Goal: Task Accomplishment & Management: Manage account settings

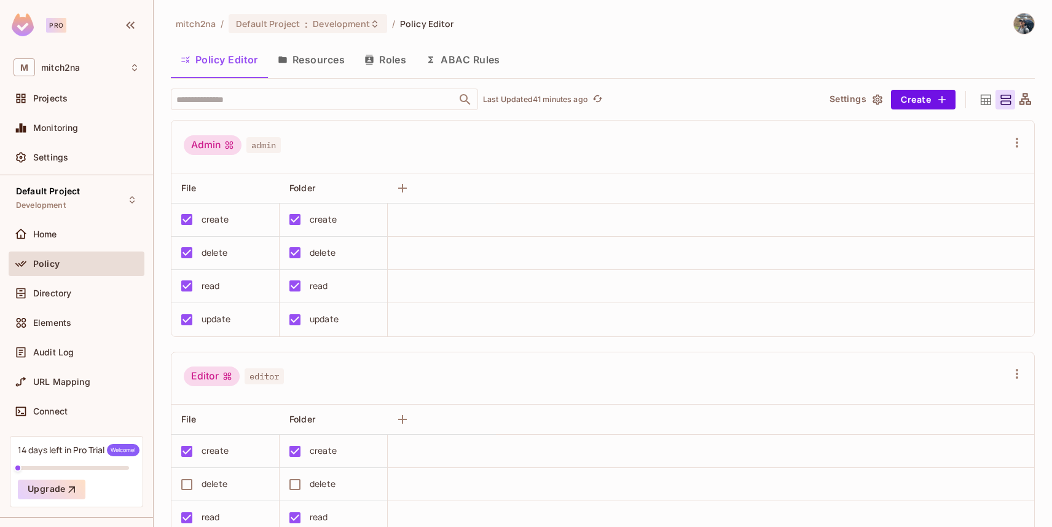
click at [326, 60] on button "Resources" at bounding box center [311, 59] width 87 height 31
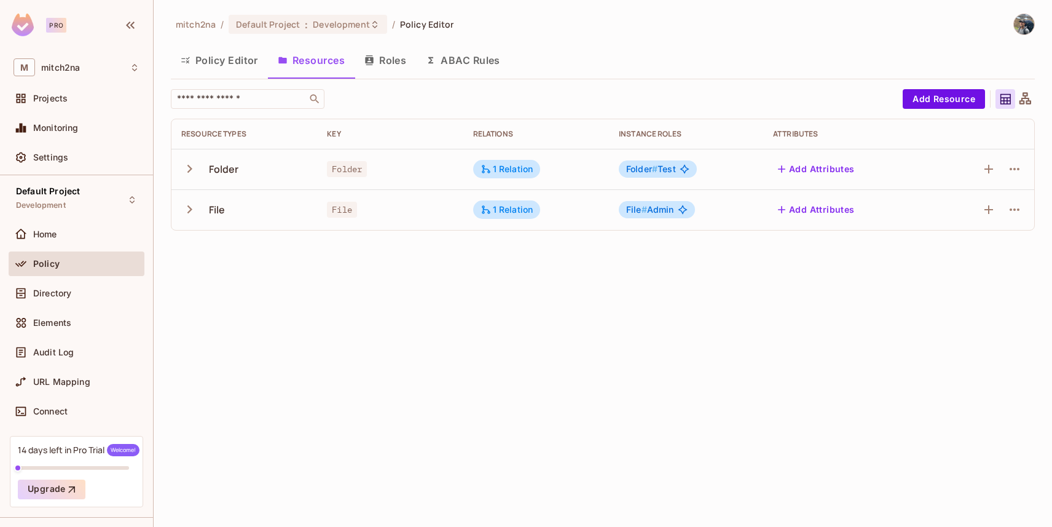
click at [804, 166] on button "Add Attributes" at bounding box center [816, 169] width 87 height 20
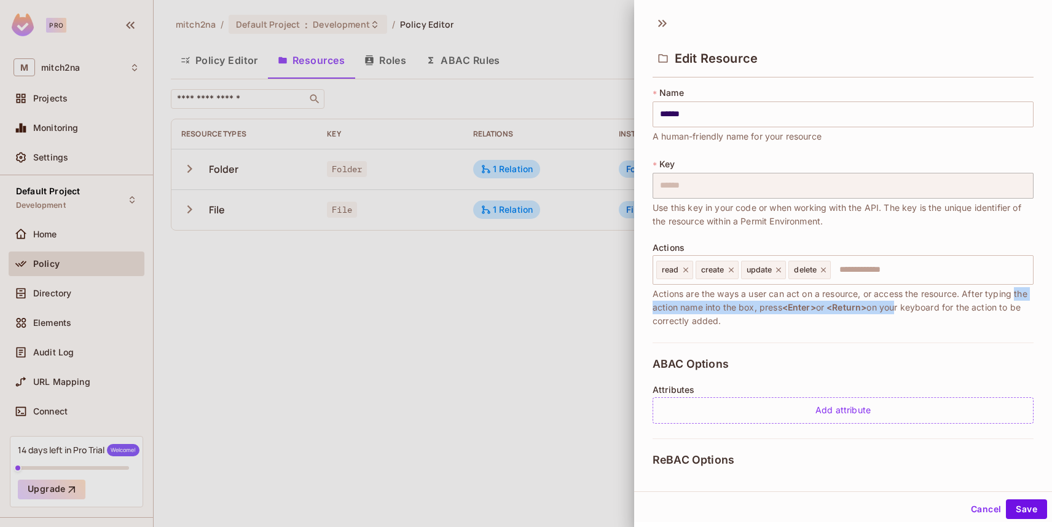
drag, startPoint x: 651, startPoint y: 309, endPoint x: 886, endPoint y: 303, distance: 234.2
click at [913, 305] on div "* Name ****** ​ A human-friendly name for your resource * Key ****** ​ Use this…" at bounding box center [843, 277] width 418 height 391
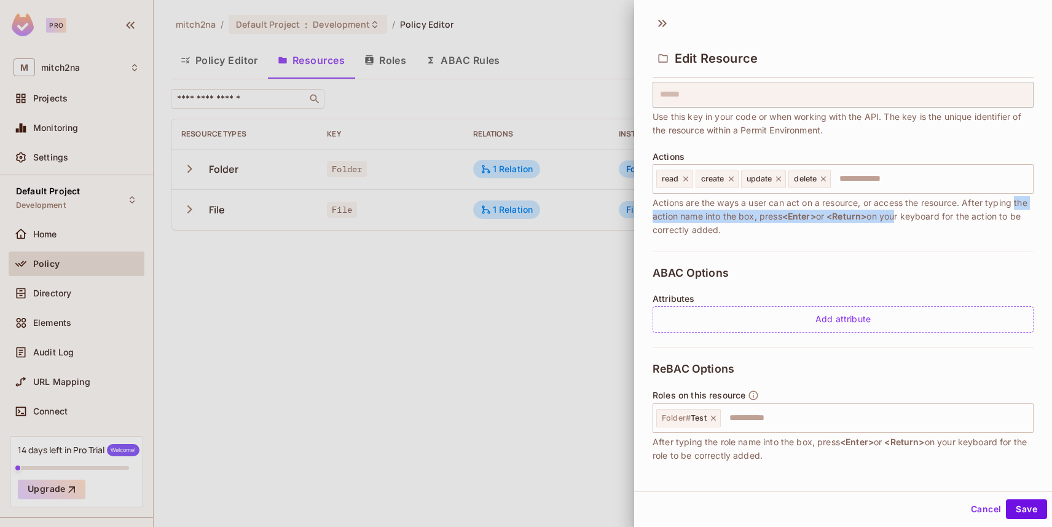
scroll to position [96, 0]
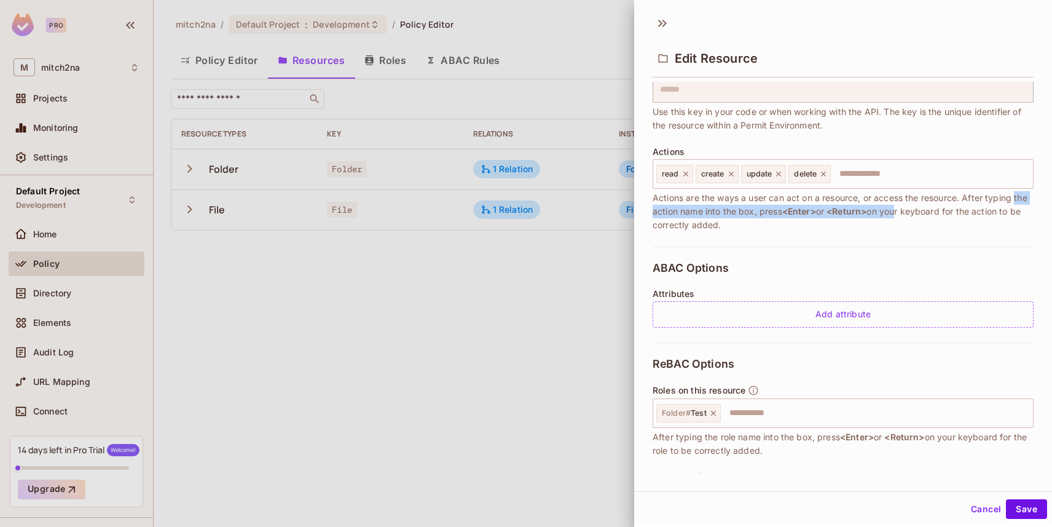
click at [986, 505] on button "Cancel" at bounding box center [986, 509] width 40 height 20
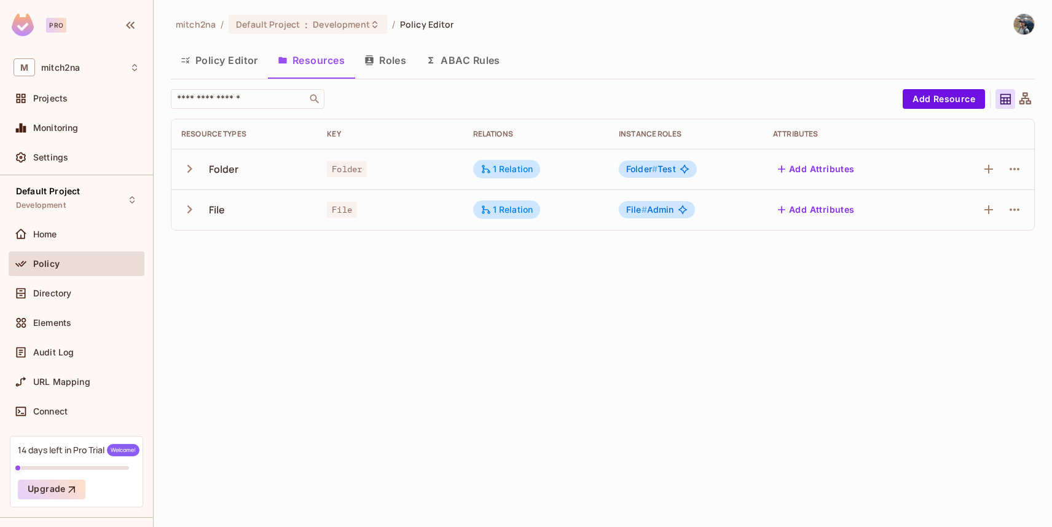
click at [379, 57] on button "Roles" at bounding box center [385, 60] width 61 height 31
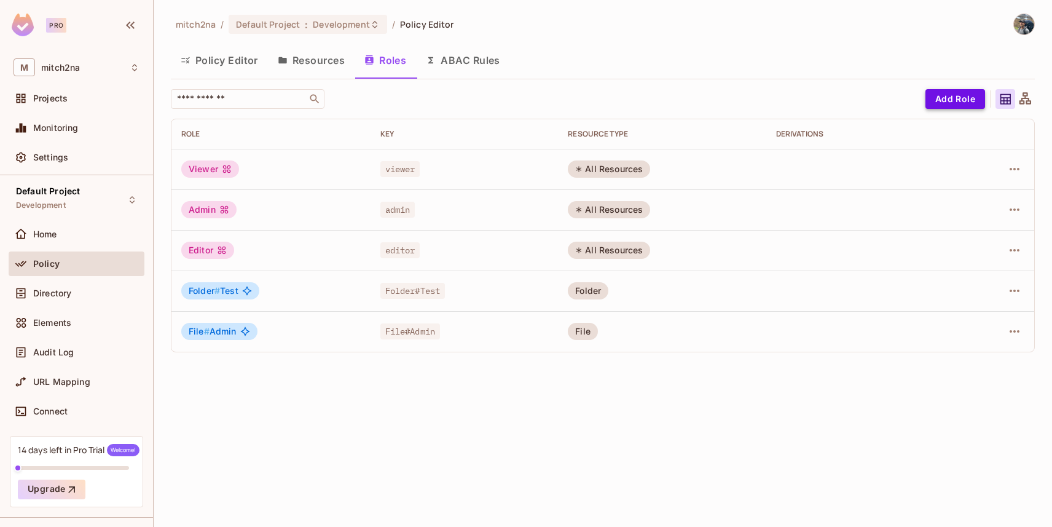
click at [949, 98] on button "Add Role" at bounding box center [956, 99] width 60 height 20
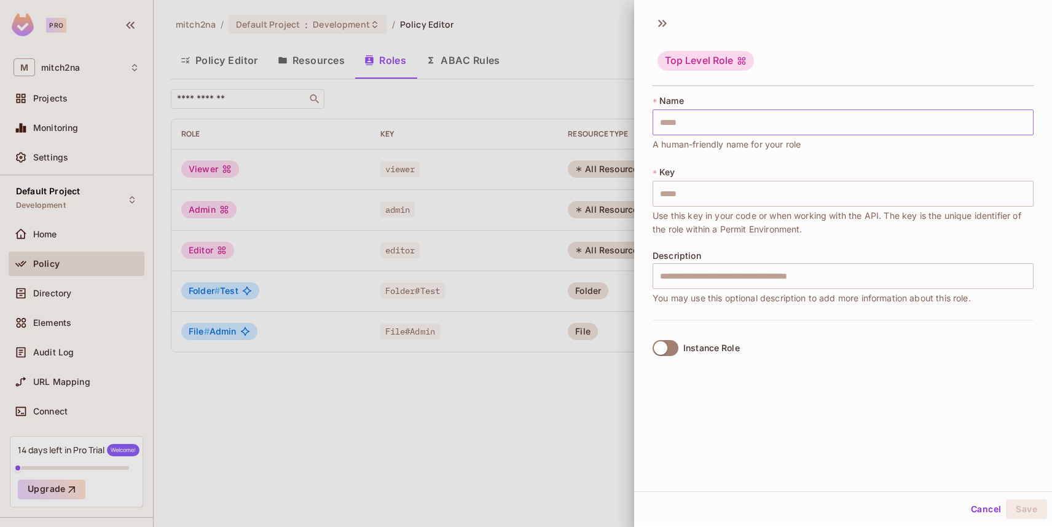
click at [675, 120] on input "text" at bounding box center [843, 122] width 381 height 26
click at [680, 343] on label "Instance Role" at bounding box center [694, 348] width 92 height 26
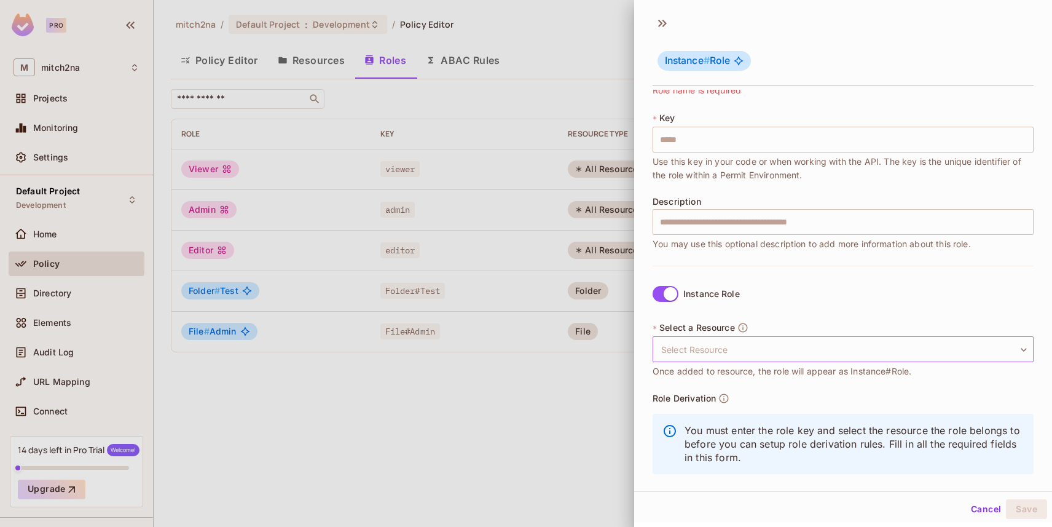
scroll to position [69, 0]
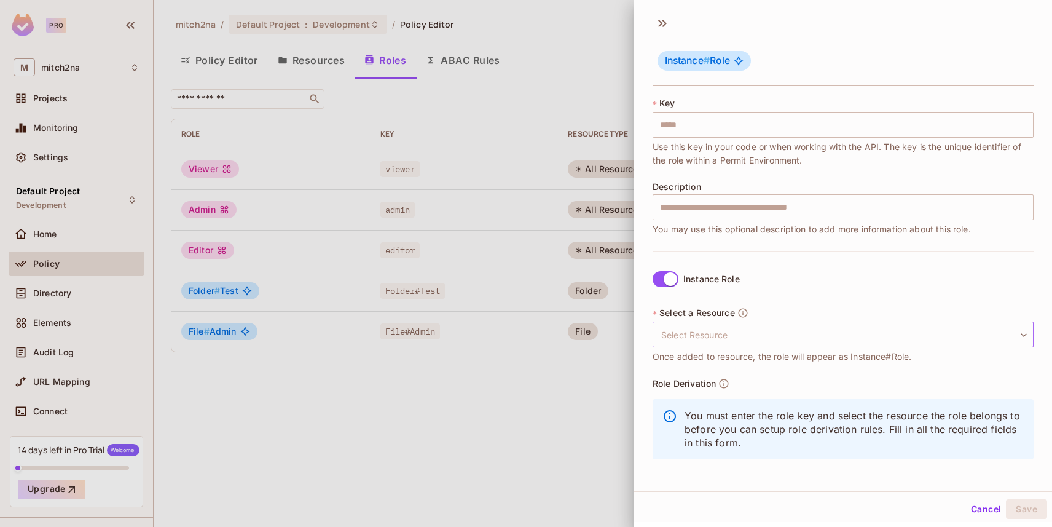
click at [732, 339] on body "Pro M mitch2na Projects Monitoring Settings Default Project Development Home Po…" at bounding box center [526, 263] width 1052 height 527
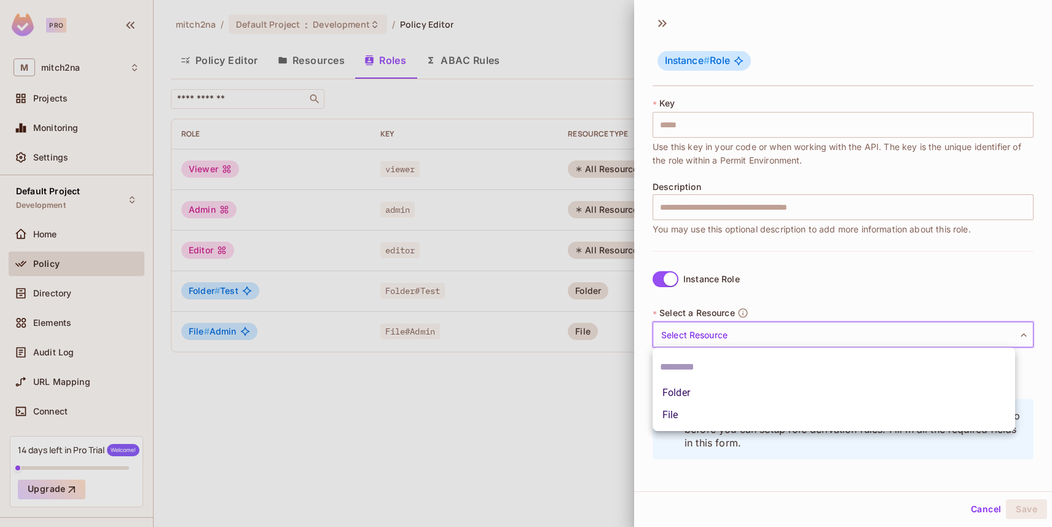
click at [692, 384] on li "Folder" at bounding box center [834, 393] width 363 height 22
type input "******"
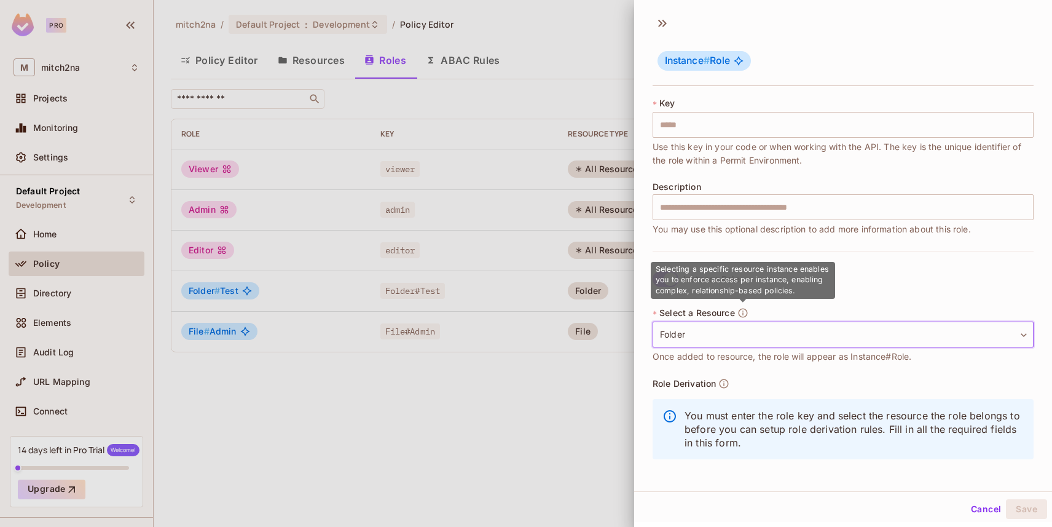
click at [744, 312] on icon "button" at bounding box center [742, 312] width 11 height 11
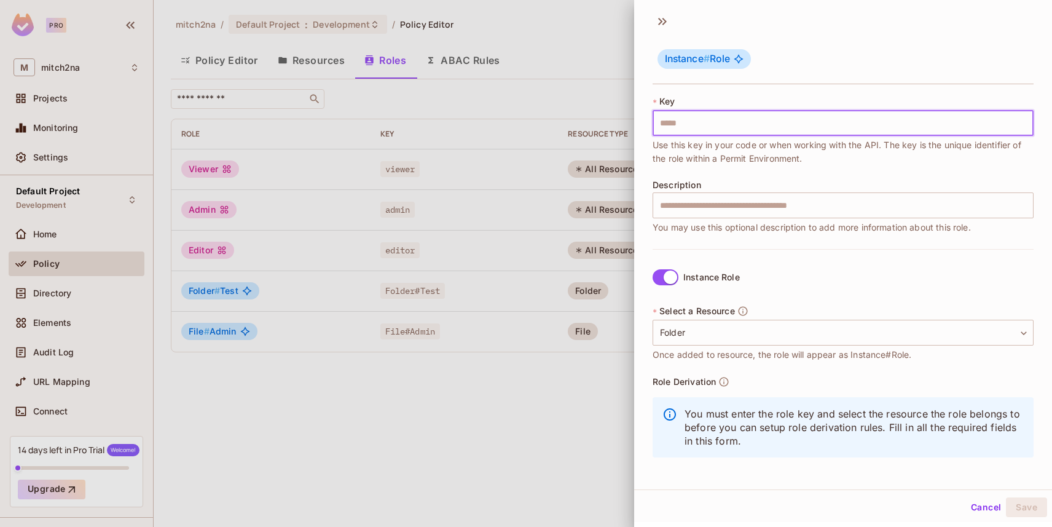
click at [709, 118] on input "text" at bounding box center [843, 123] width 381 height 26
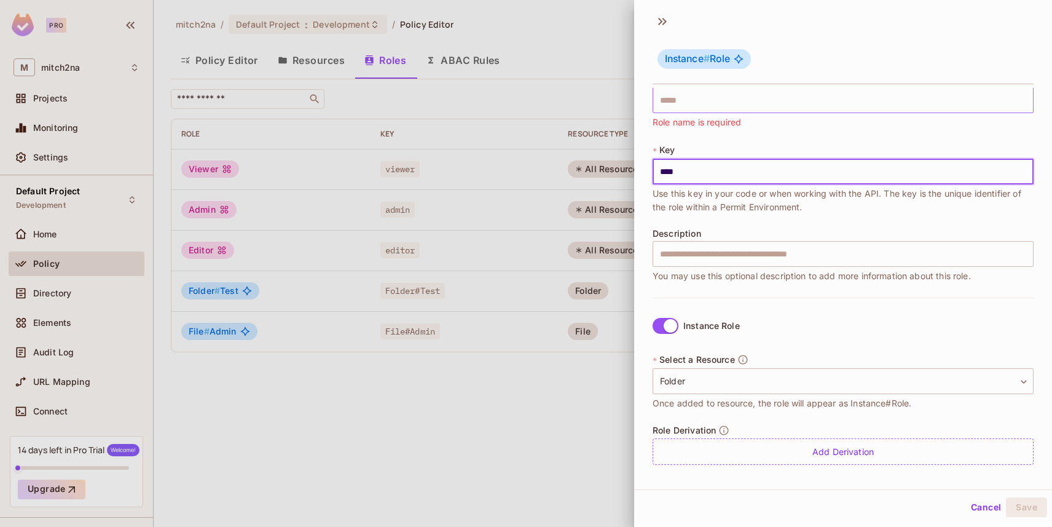
type input "****"
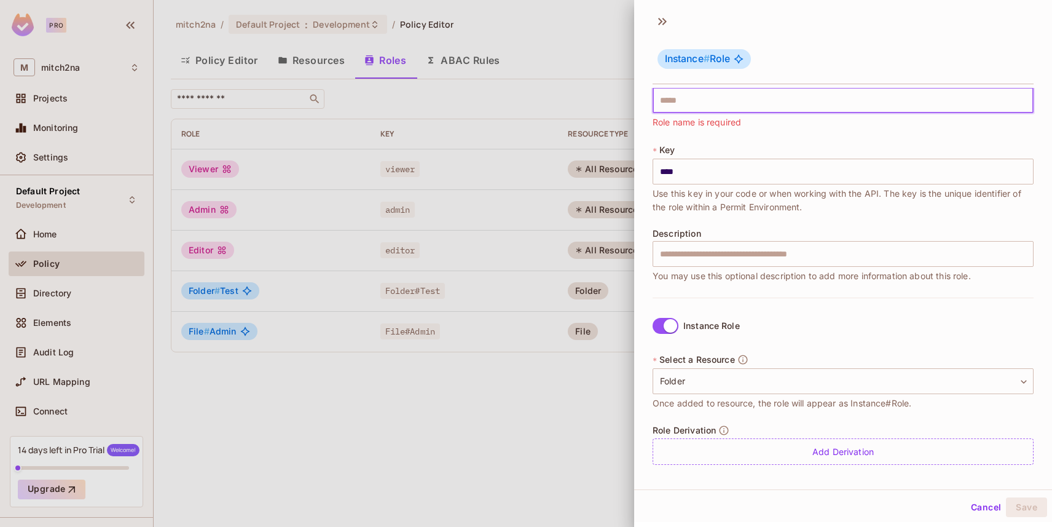
click at [694, 103] on input "text" at bounding box center [843, 100] width 381 height 26
type input "*"
type input "**"
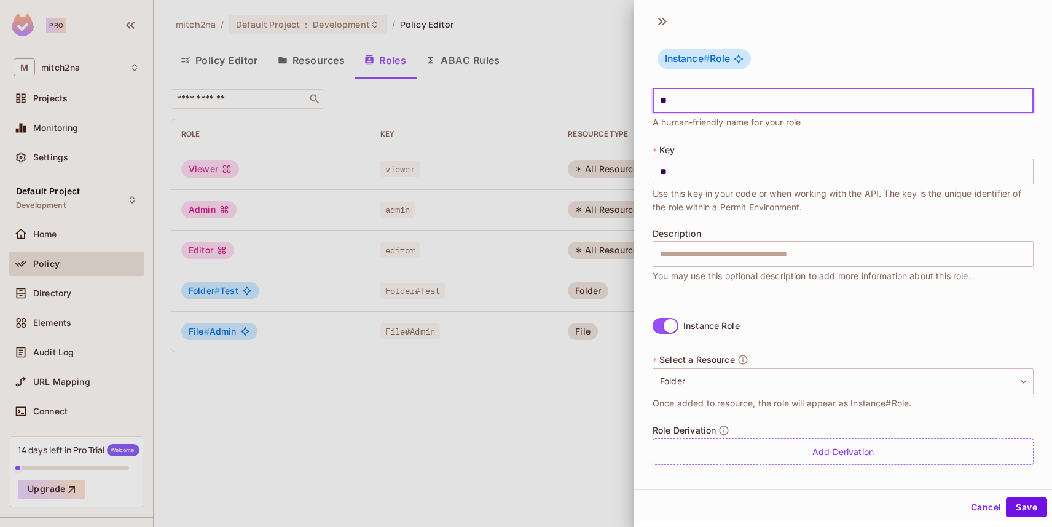
type input "***"
type input "****"
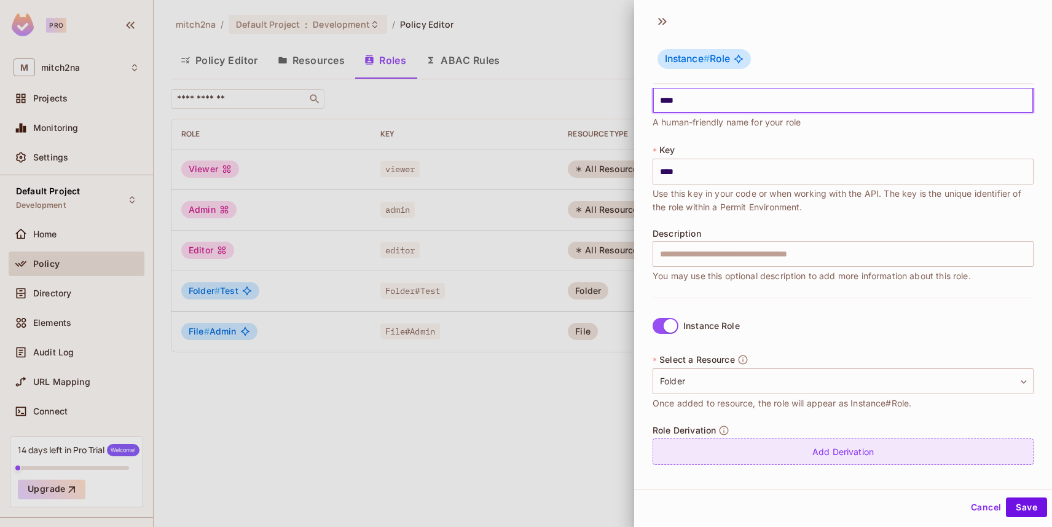
type input "****"
click at [753, 445] on div "Add Derivation" at bounding box center [843, 451] width 381 height 26
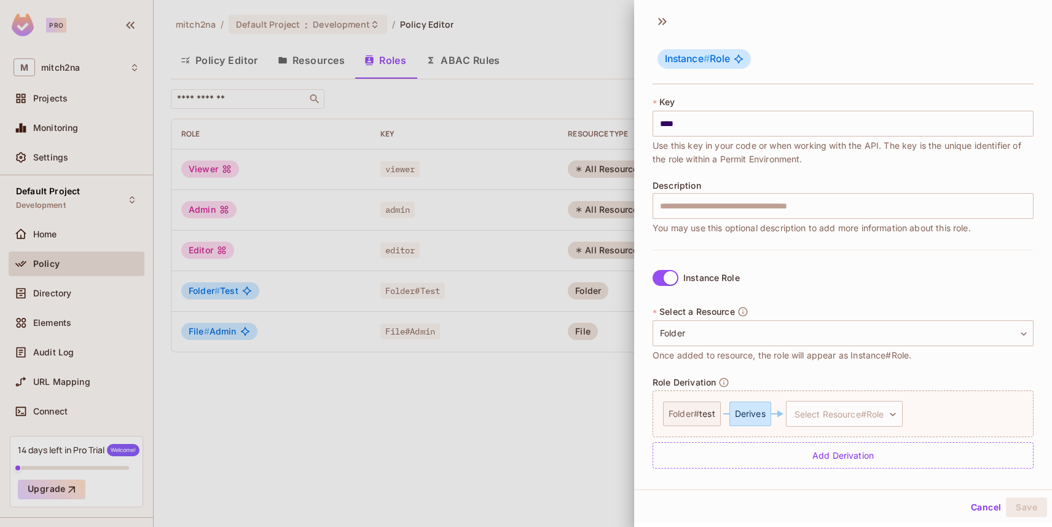
scroll to position [72, 0]
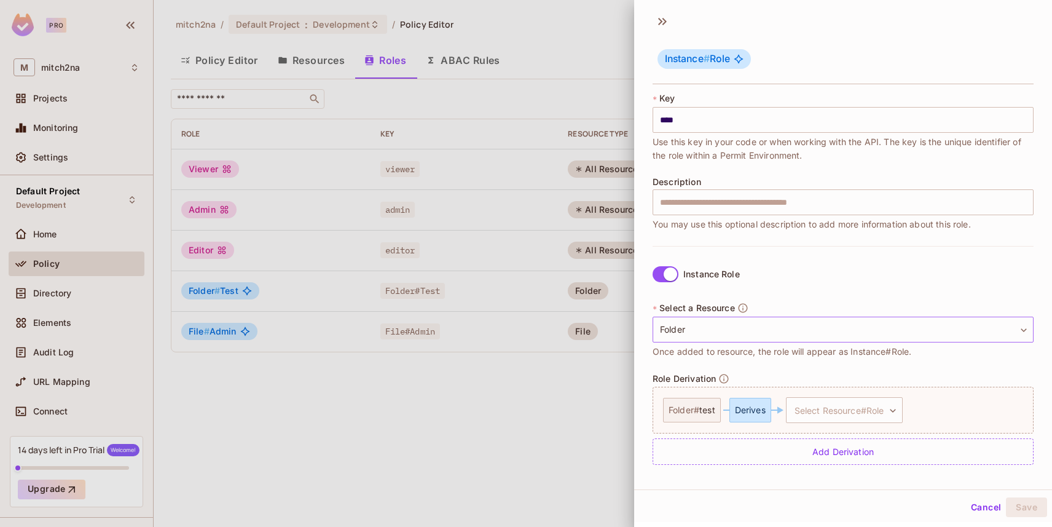
click at [712, 330] on body "Pro M mitch2na Projects Monitoring Settings Default Project Development Home Po…" at bounding box center [526, 263] width 1052 height 527
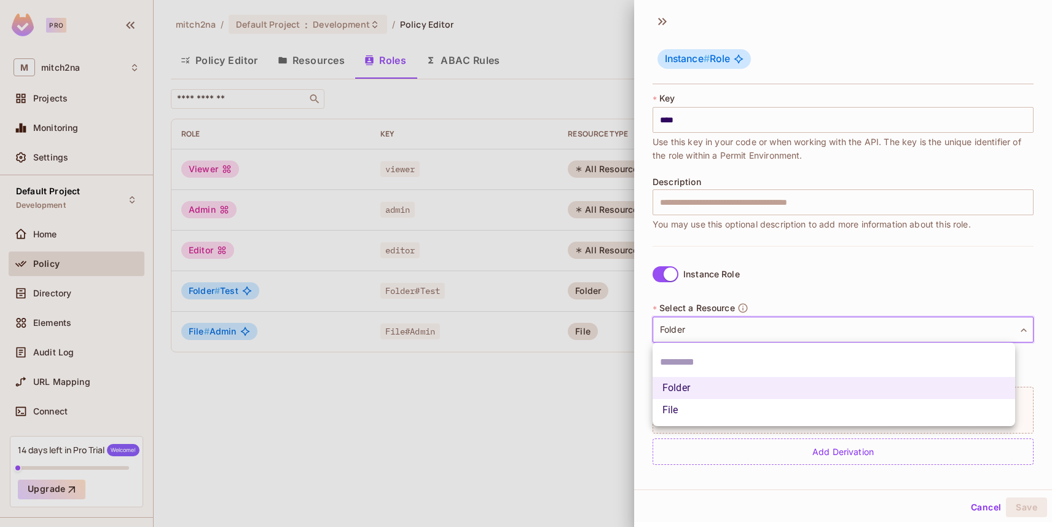
click at [691, 383] on li "Folder" at bounding box center [834, 388] width 363 height 22
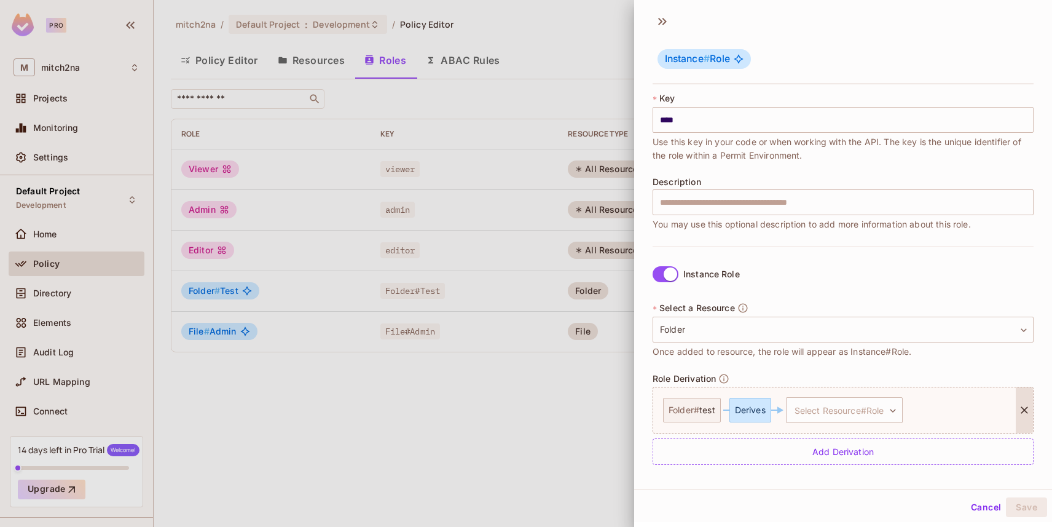
click at [696, 412] on div "Folder # test" at bounding box center [692, 410] width 58 height 25
click at [814, 408] on body "Pro M mitch2na Projects Monitoring Settings Default Project Development Home Po…" at bounding box center [526, 263] width 1052 height 527
click at [753, 414] on div at bounding box center [526, 263] width 1052 height 527
click at [829, 403] on body "Pro M mitch2na Projects Monitoring Settings Default Project Development Home Po…" at bounding box center [526, 263] width 1052 height 527
click at [847, 465] on li "File # Admin" at bounding box center [845, 468] width 117 height 22
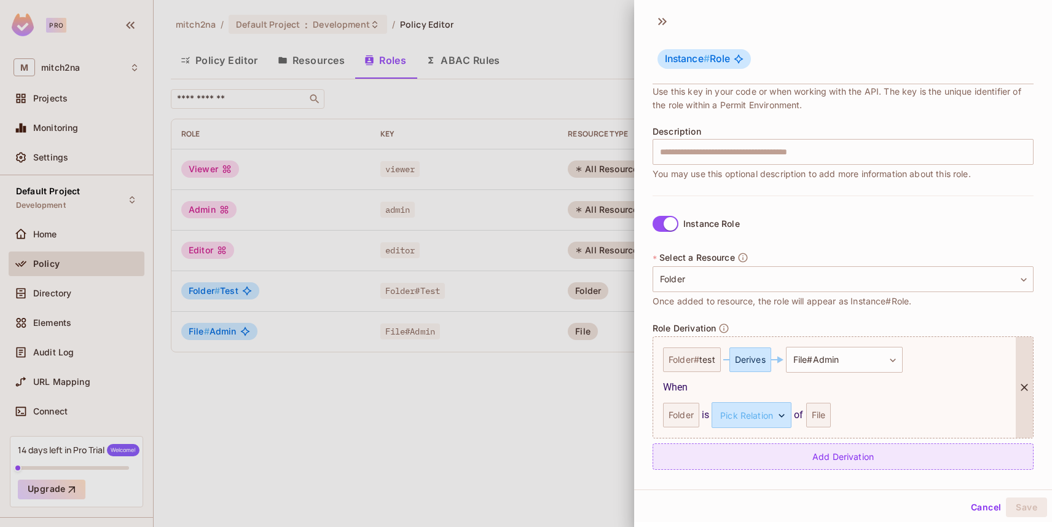
scroll to position [127, 0]
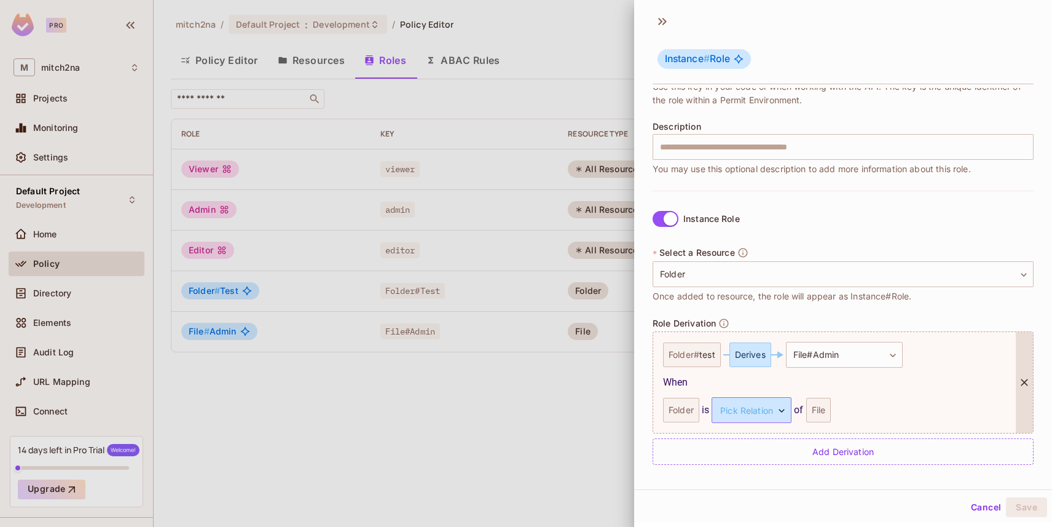
click at [756, 407] on body "**********" at bounding box center [526, 263] width 1052 height 527
click at [741, 465] on li "parent" at bounding box center [750, 468] width 113 height 22
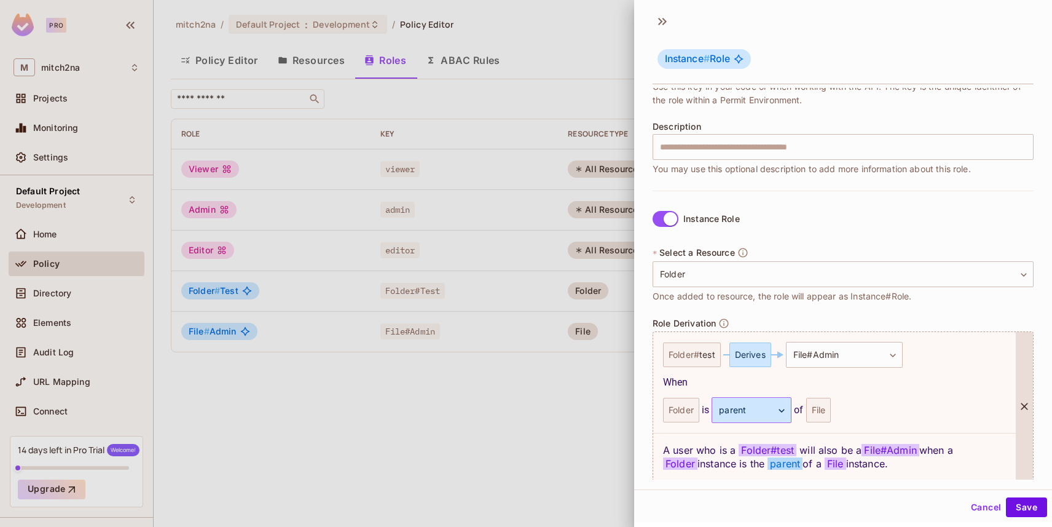
click at [752, 404] on body "**********" at bounding box center [526, 263] width 1052 height 527
drag, startPoint x: 737, startPoint y: 470, endPoint x: 770, endPoint y: 451, distance: 37.7
click at [737, 470] on li "parent" at bounding box center [750, 468] width 113 height 22
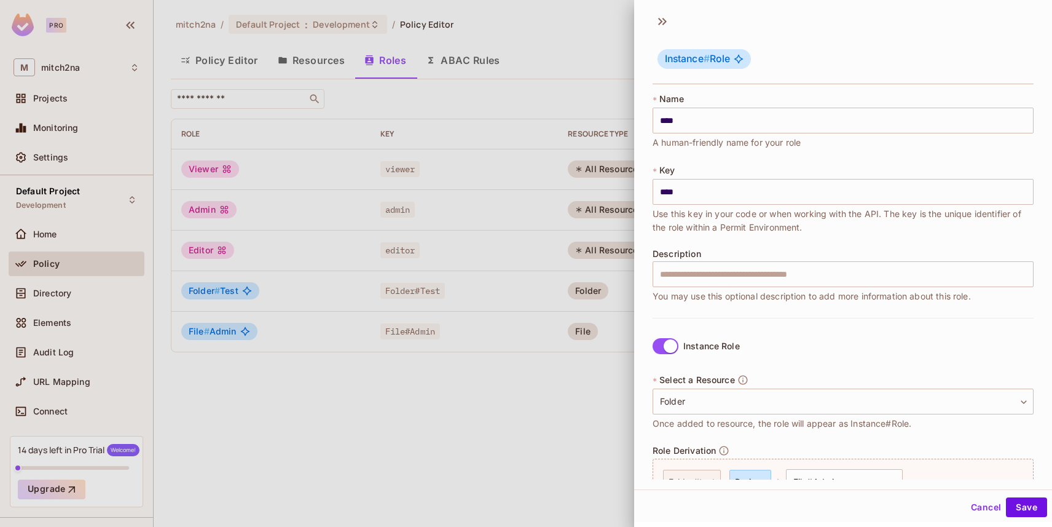
scroll to position [175, 0]
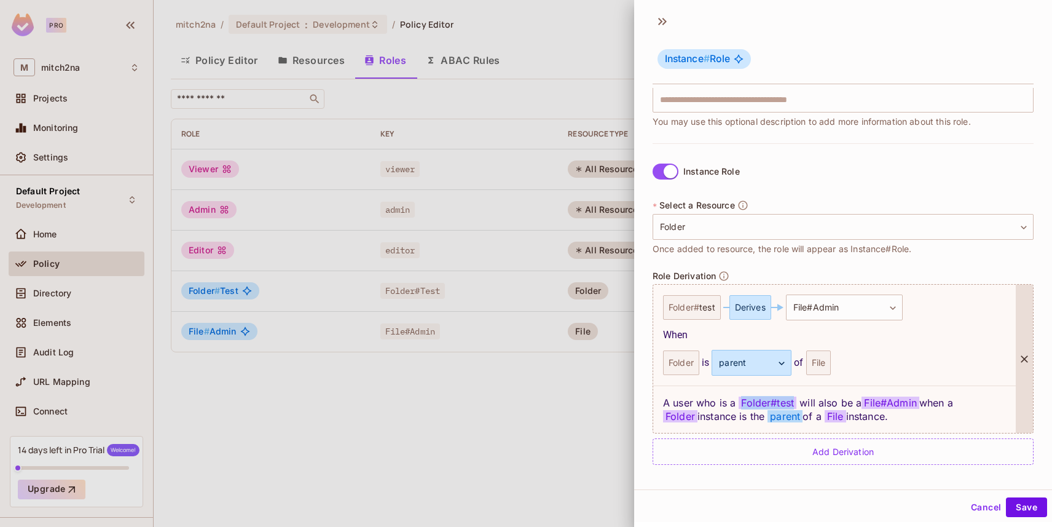
drag, startPoint x: 739, startPoint y: 403, endPoint x: 795, endPoint y: 399, distance: 56.0
click at [795, 399] on span "Folder # test" at bounding box center [768, 402] width 58 height 12
drag, startPoint x: 838, startPoint y: 400, endPoint x: 880, endPoint y: 398, distance: 41.9
click at [880, 398] on div "A user who is a Folder # test will also be a File#Admin when a Folder instance …" at bounding box center [834, 408] width 363 height 47
click at [881, 398] on span "File#Admin" at bounding box center [891, 402] width 58 height 12
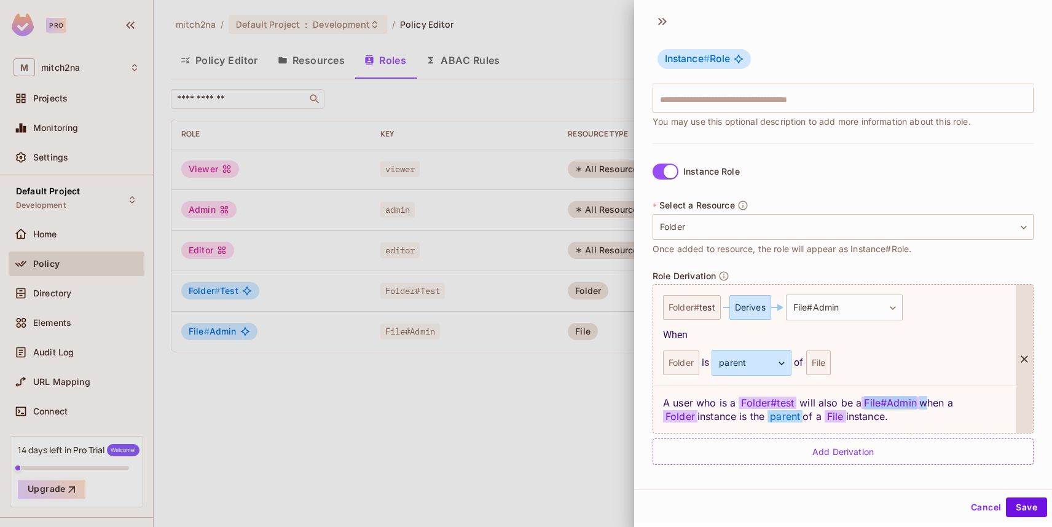
drag, startPoint x: 865, startPoint y: 401, endPoint x: 924, endPoint y: 396, distance: 59.2
click at [924, 396] on div "A user who is a Folder # test will also be a File#Admin when a Folder instance …" at bounding box center [834, 408] width 363 height 47
drag, startPoint x: 701, startPoint y: 417, endPoint x: 768, endPoint y: 416, distance: 67.0
click at [768, 416] on div "A user who is a Folder # test will also be a File#Admin when a Folder instance …" at bounding box center [834, 408] width 363 height 47
click at [764, 419] on div "A user who is a Folder # test will also be a File#Admin when a Folder instance …" at bounding box center [834, 408] width 363 height 47
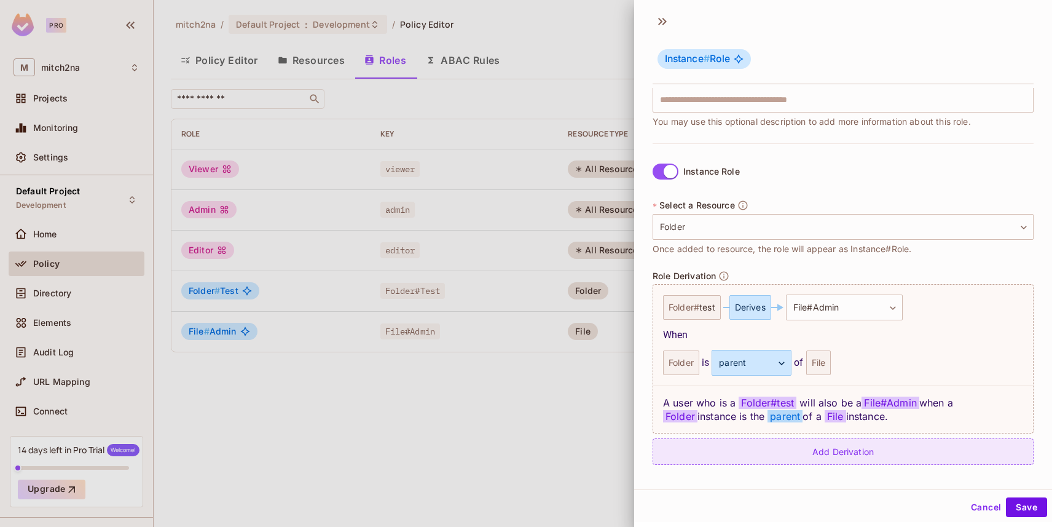
click at [753, 446] on div "Add Derivation" at bounding box center [843, 451] width 381 height 26
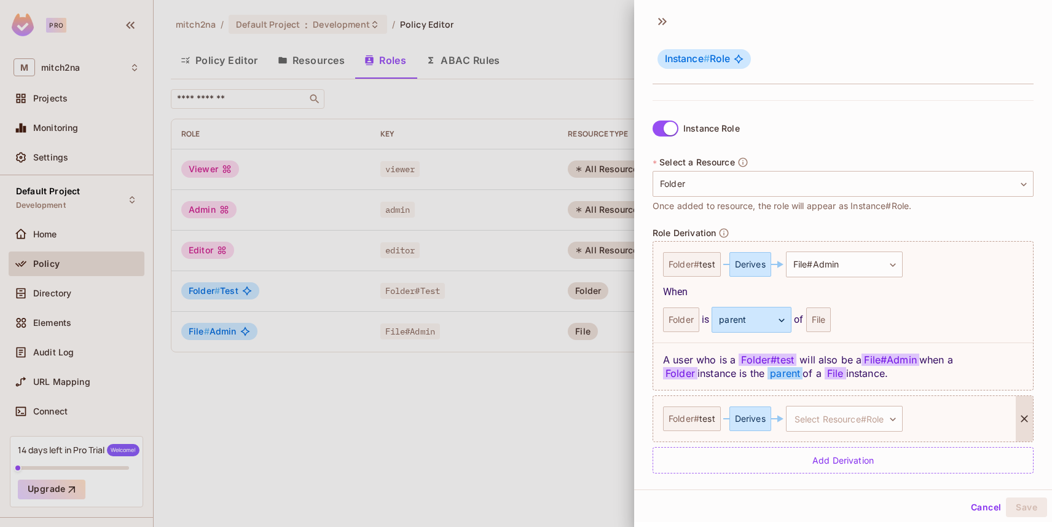
scroll to position [226, 0]
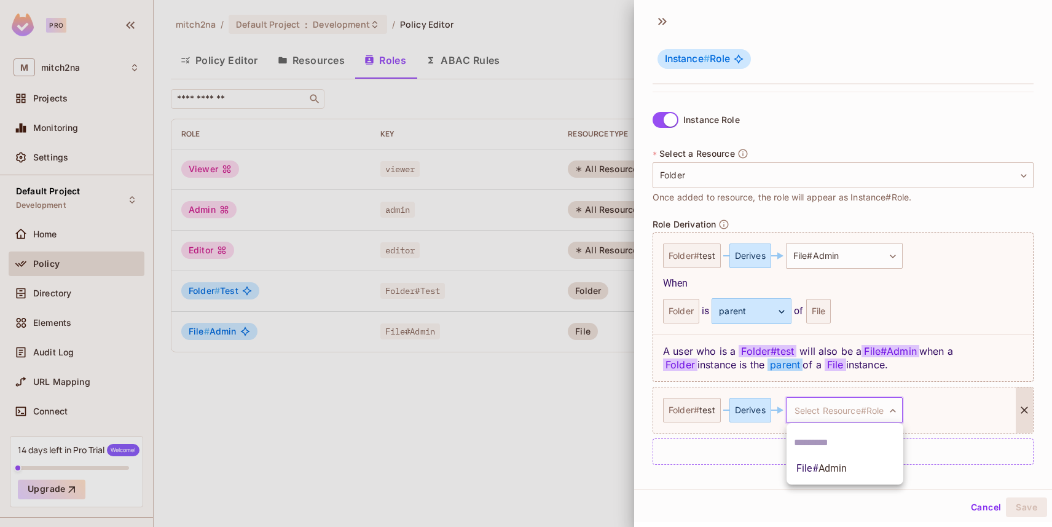
click at [819, 409] on body "**********" at bounding box center [526, 263] width 1052 height 527
click at [826, 465] on span "Admin" at bounding box center [833, 468] width 29 height 12
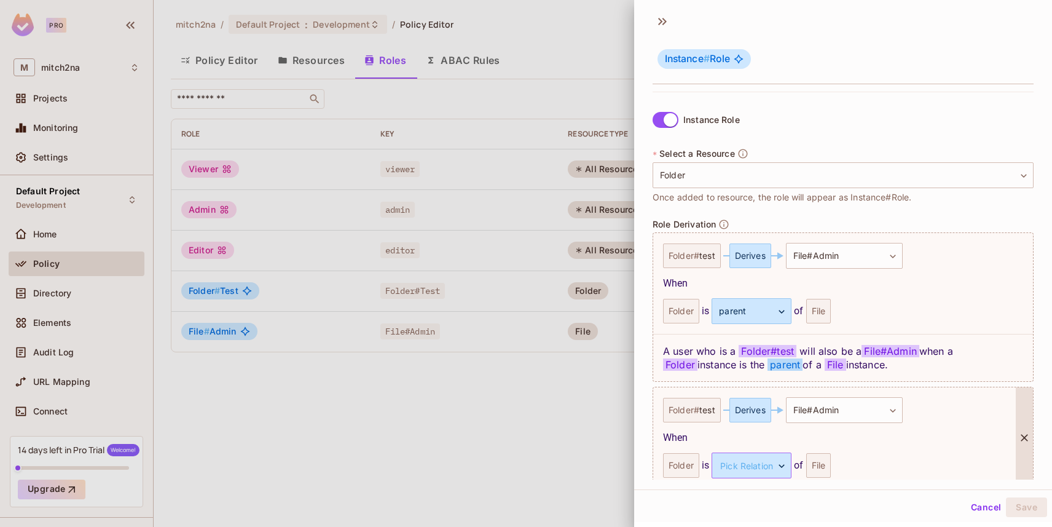
click at [749, 457] on body "**********" at bounding box center [526, 263] width 1052 height 527
click at [723, 436] on div at bounding box center [526, 263] width 1052 height 527
click at [678, 465] on div "Folder" at bounding box center [681, 465] width 36 height 25
click at [745, 456] on body "**********" at bounding box center [526, 263] width 1052 height 527
click at [755, 444] on div at bounding box center [526, 263] width 1052 height 527
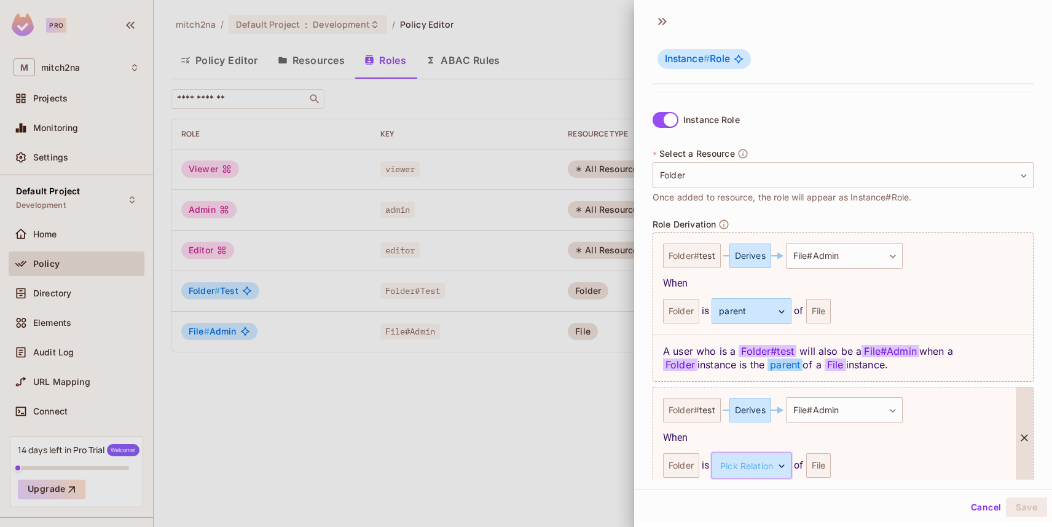
click at [750, 462] on body "**********" at bounding box center [526, 263] width 1052 height 527
click at [719, 431] on div at bounding box center [526, 263] width 1052 height 527
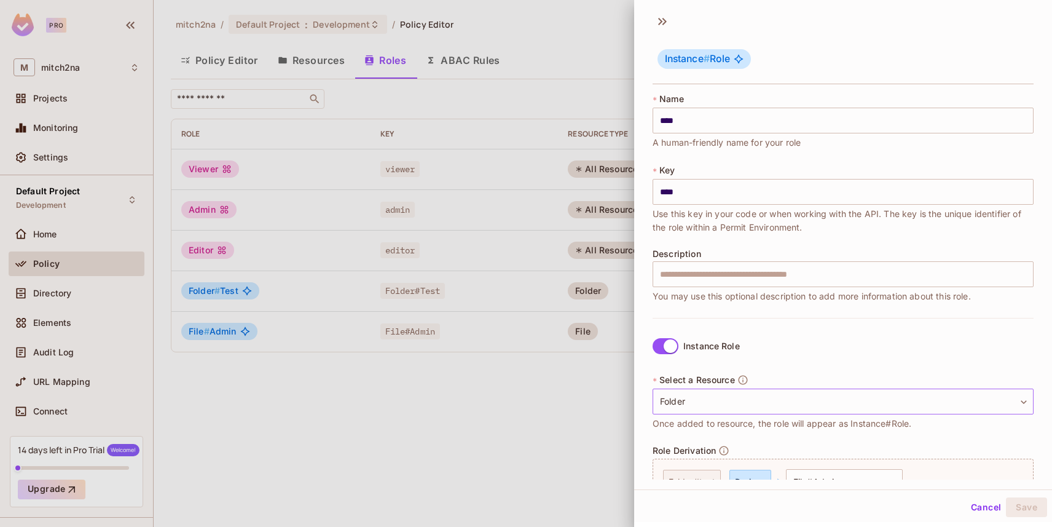
click at [715, 405] on body "**********" at bounding box center [526, 263] width 1052 height 527
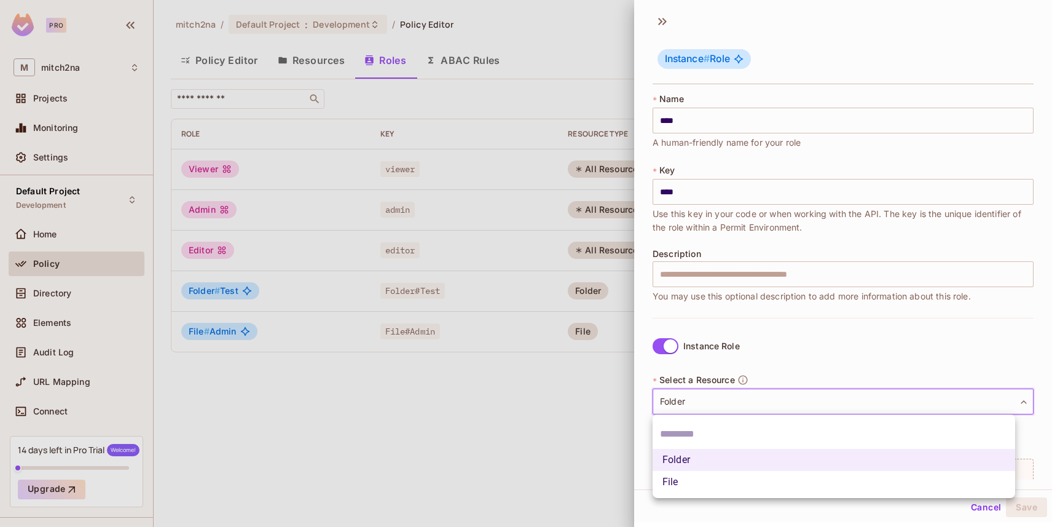
click at [710, 474] on li "File" at bounding box center [834, 482] width 363 height 22
type input "****"
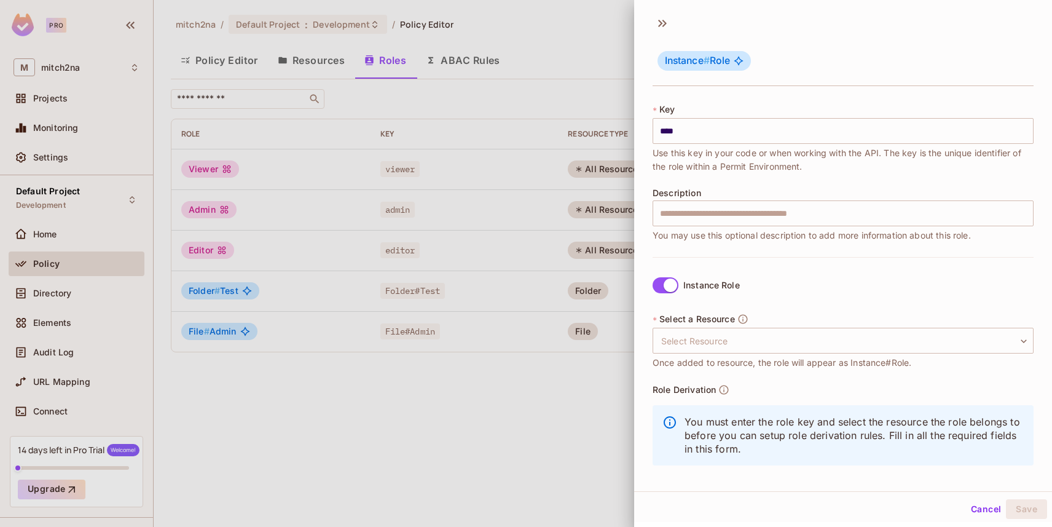
scroll to position [69, 0]
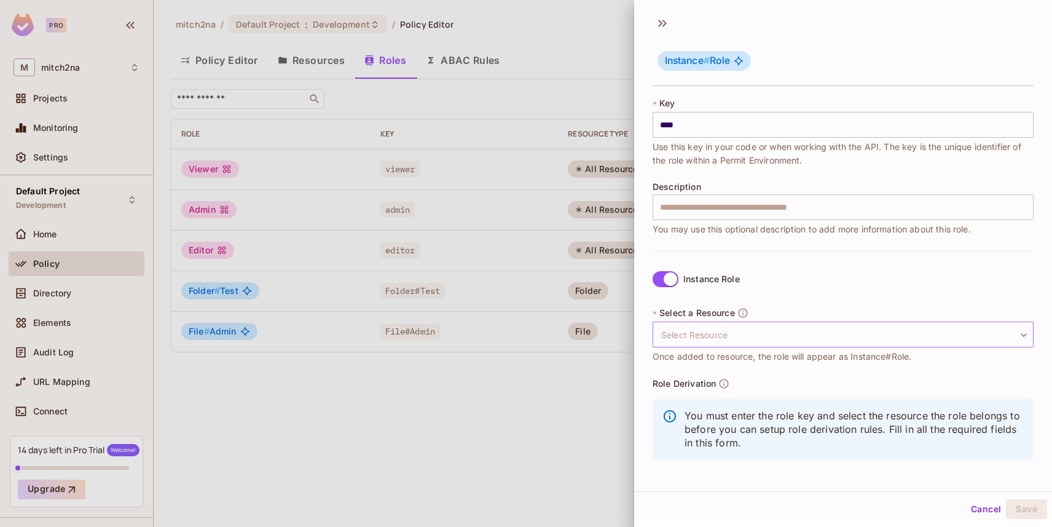
click at [704, 329] on body "Pro M mitch2na Projects Monitoring Settings Default Project Development Home Po…" at bounding box center [526, 263] width 1052 height 527
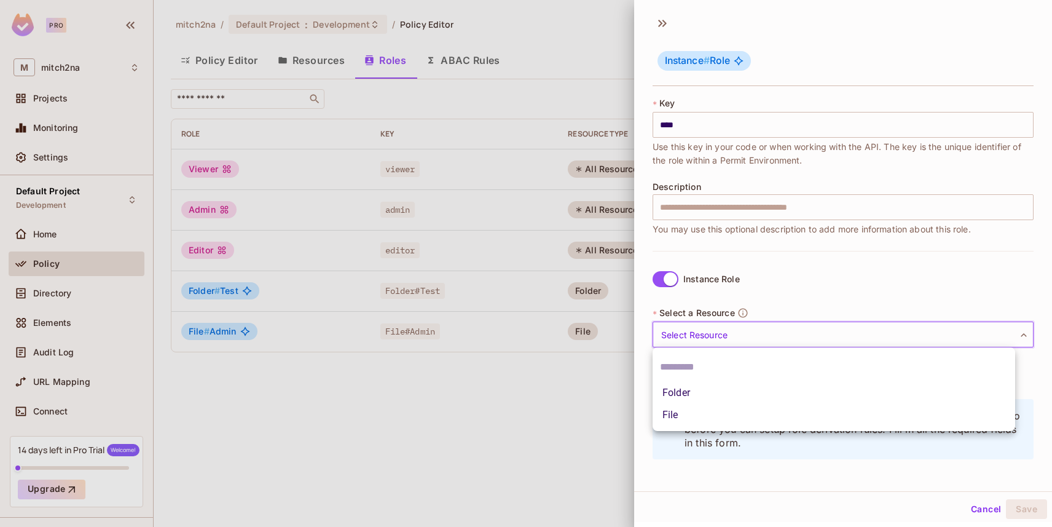
click at [688, 389] on li "Folder" at bounding box center [834, 393] width 363 height 22
type input "******"
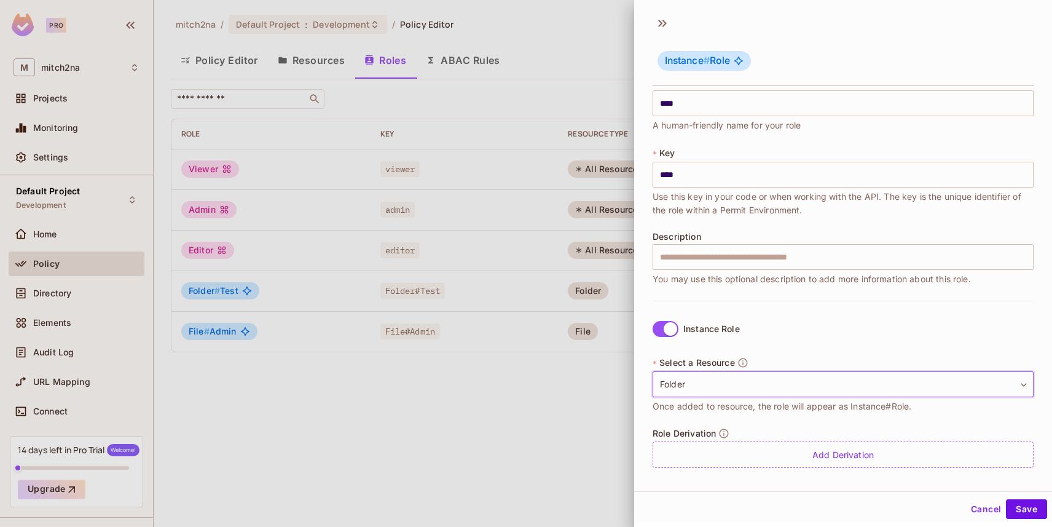
scroll to position [20, 0]
click at [981, 501] on button "Cancel" at bounding box center [986, 509] width 40 height 20
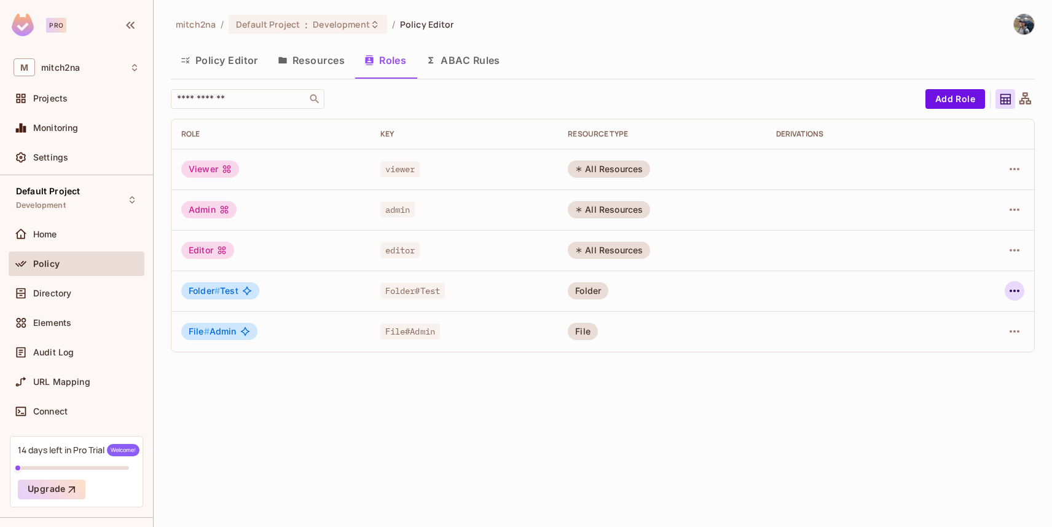
click at [1018, 291] on icon "button" at bounding box center [1015, 290] width 10 height 2
click at [965, 319] on div "Edit Role" at bounding box center [959, 319] width 37 height 12
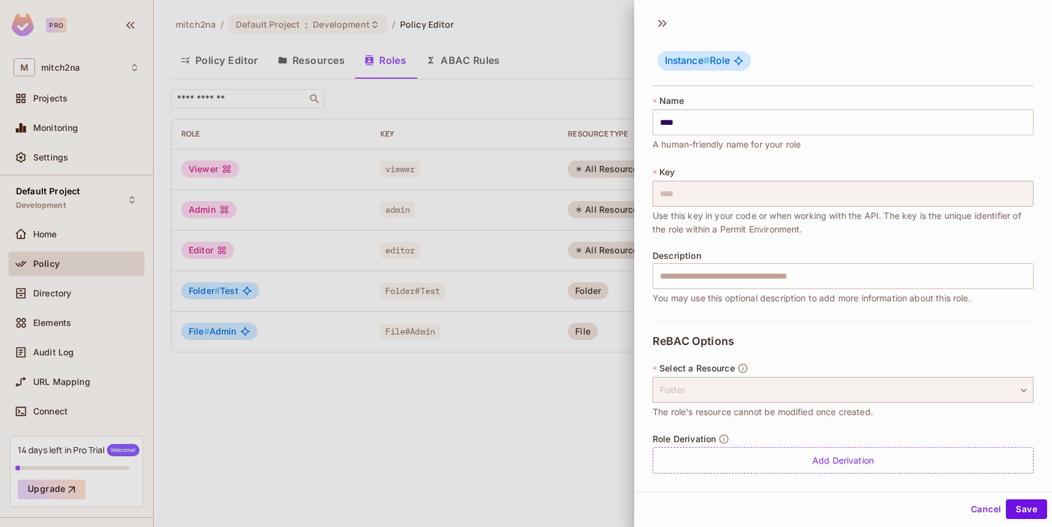
scroll to position [0, 0]
click at [988, 502] on button "Cancel" at bounding box center [986, 509] width 40 height 20
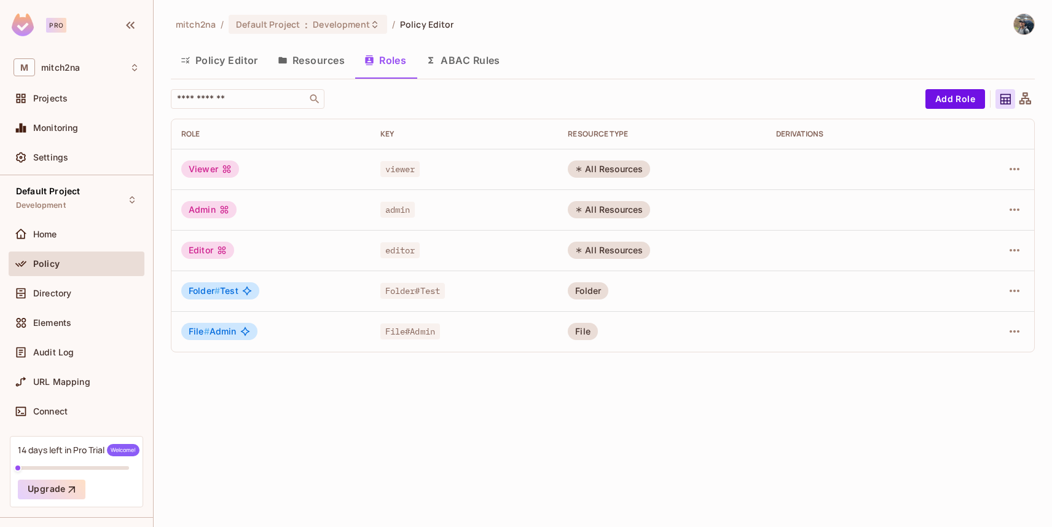
click at [315, 52] on button "Resources" at bounding box center [311, 60] width 87 height 31
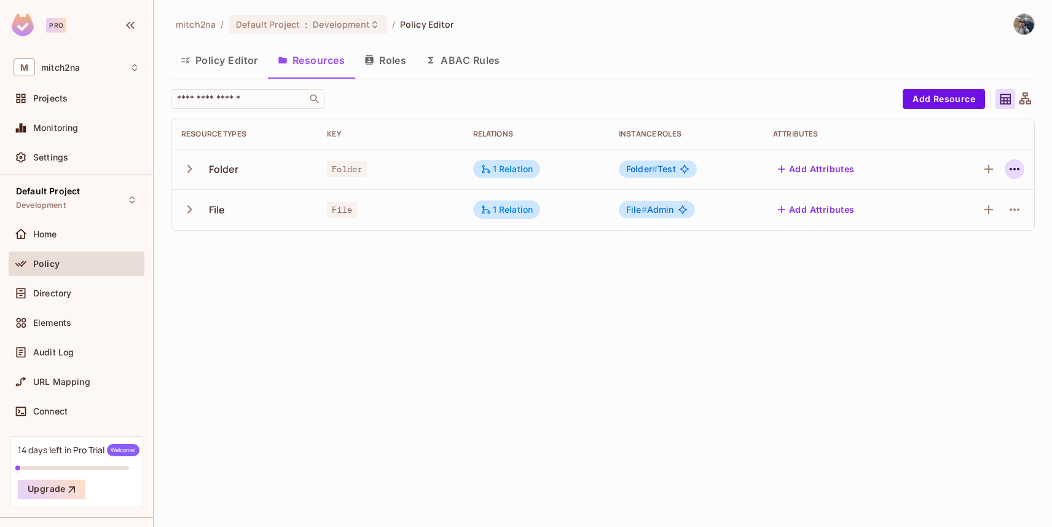
click at [1018, 169] on icon "button" at bounding box center [1015, 169] width 10 height 2
click at [974, 214] on div "Edit Resource" at bounding box center [961, 217] width 58 height 12
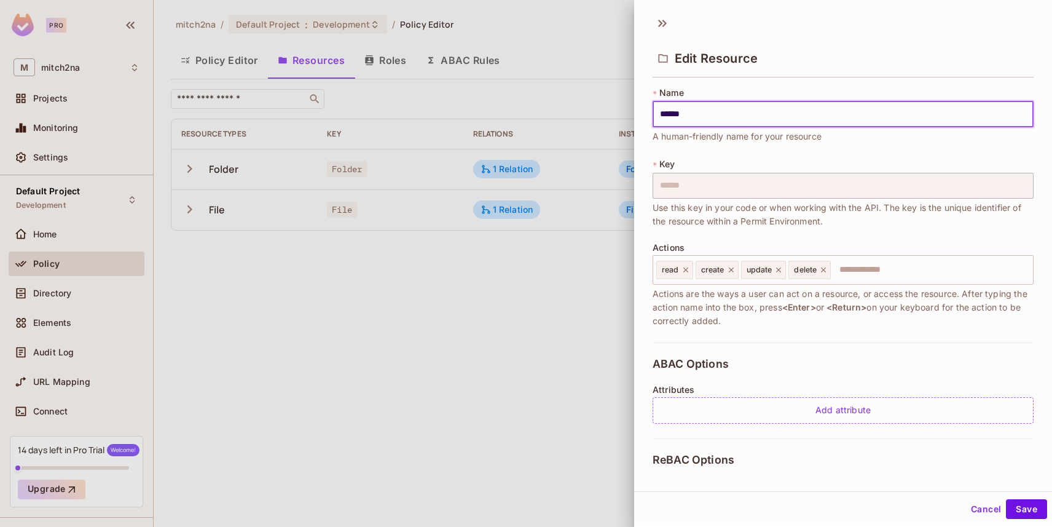
scroll to position [185, 0]
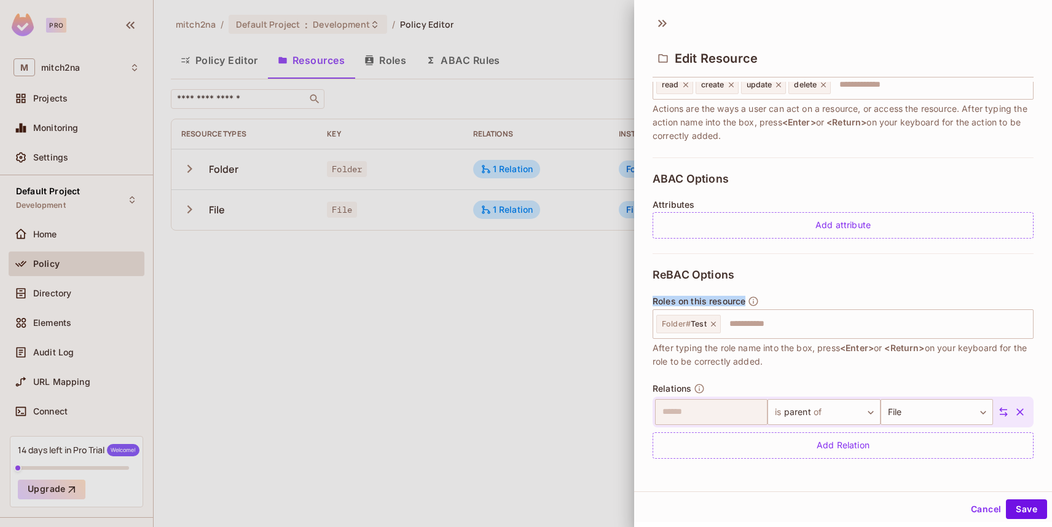
drag, startPoint x: 653, startPoint y: 301, endPoint x: 744, endPoint y: 299, distance: 90.4
click at [744, 299] on span "Roles on this resource" at bounding box center [699, 301] width 93 height 10
copy span "Roles on this resource"
click at [479, 246] on div at bounding box center [526, 263] width 1052 height 527
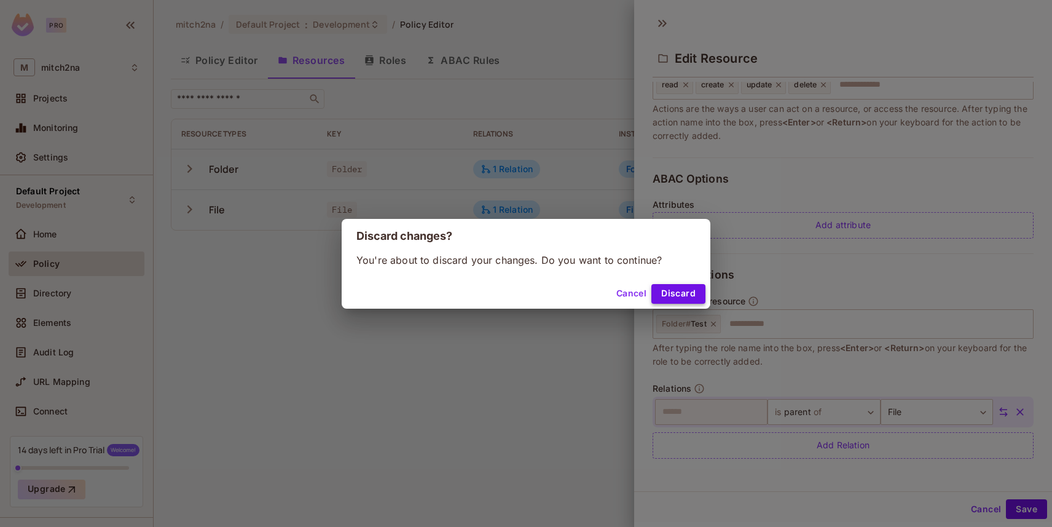
click at [691, 294] on button "Discard" at bounding box center [678, 294] width 54 height 20
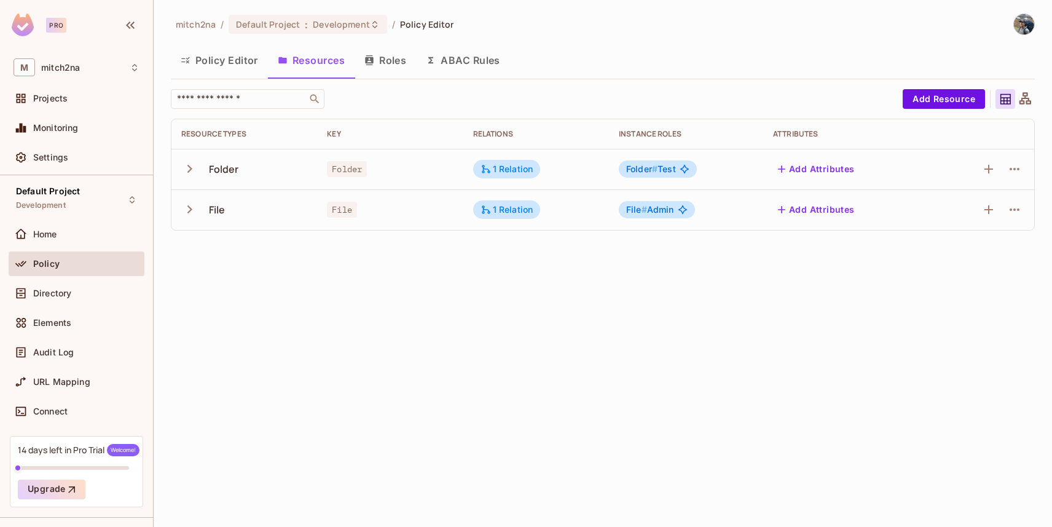
click at [380, 63] on button "Roles" at bounding box center [385, 60] width 61 height 31
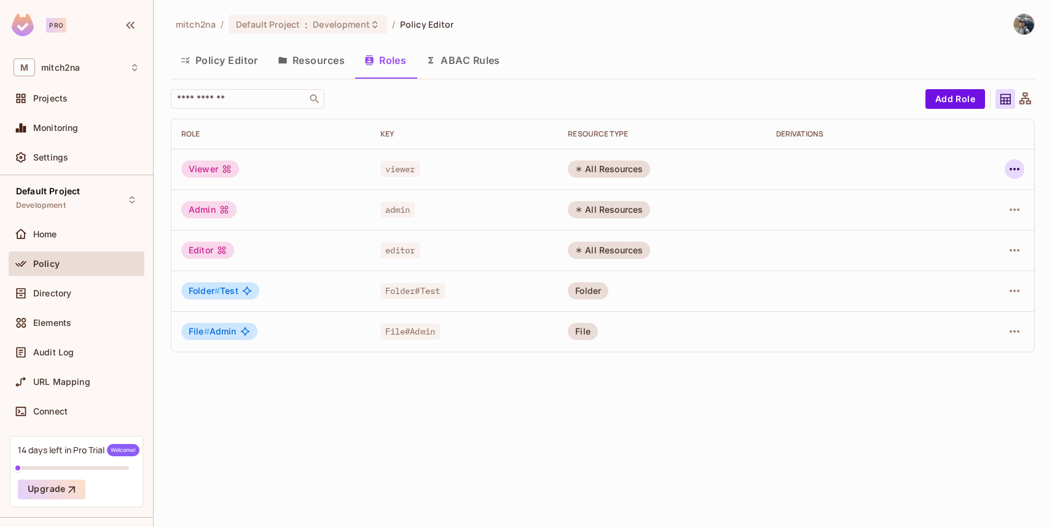
click at [1007, 167] on icon "button" at bounding box center [1014, 169] width 15 height 15
click at [976, 192] on div "Edit Role" at bounding box center [959, 197] width 37 height 12
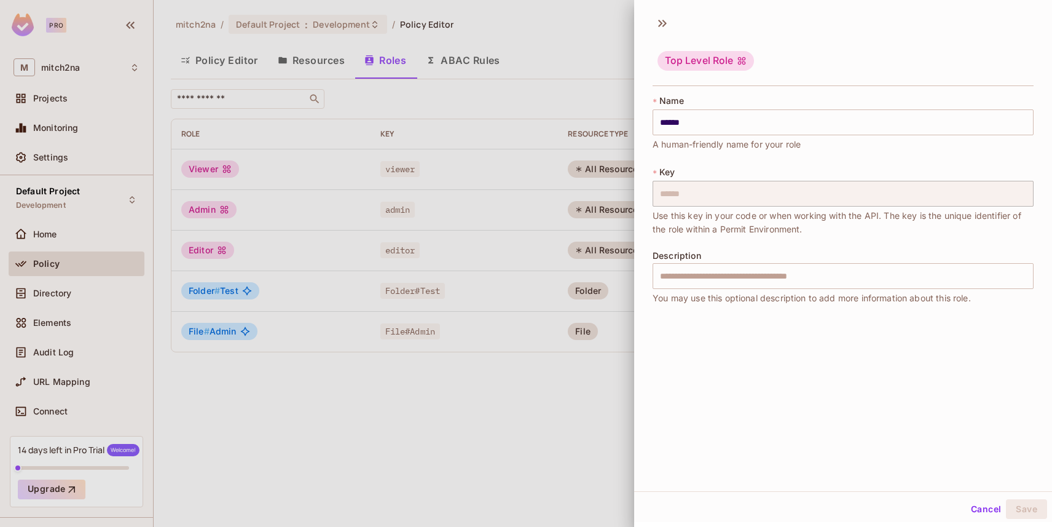
scroll to position [2, 0]
click at [315, 82] on div at bounding box center [526, 263] width 1052 height 527
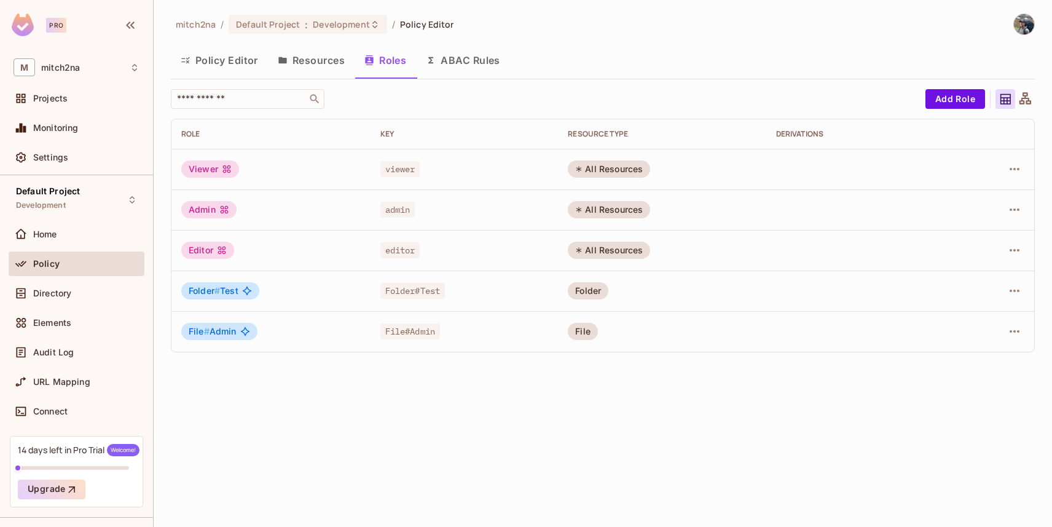
click at [208, 60] on button "Policy Editor" at bounding box center [219, 60] width 97 height 31
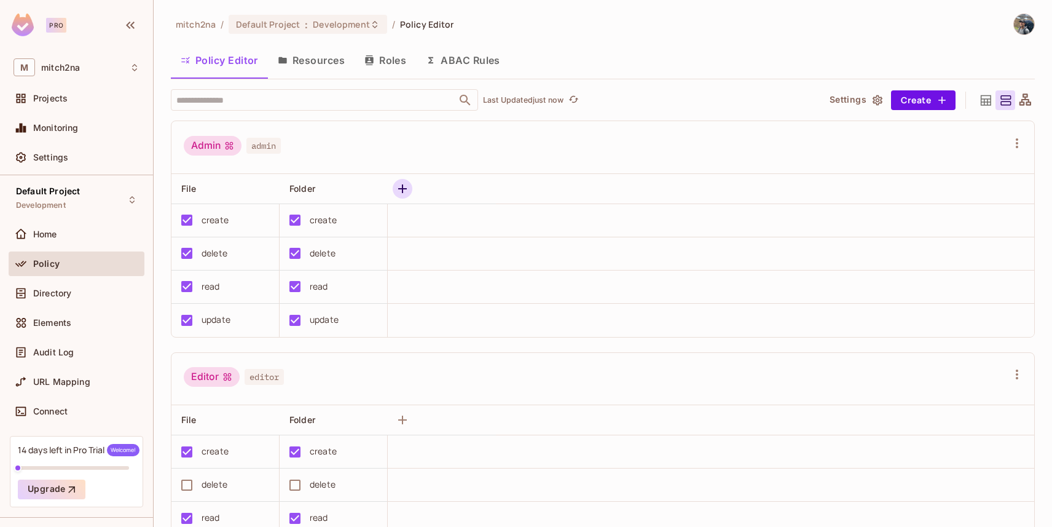
click at [402, 189] on icon "button" at bounding box center [402, 188] width 9 height 9
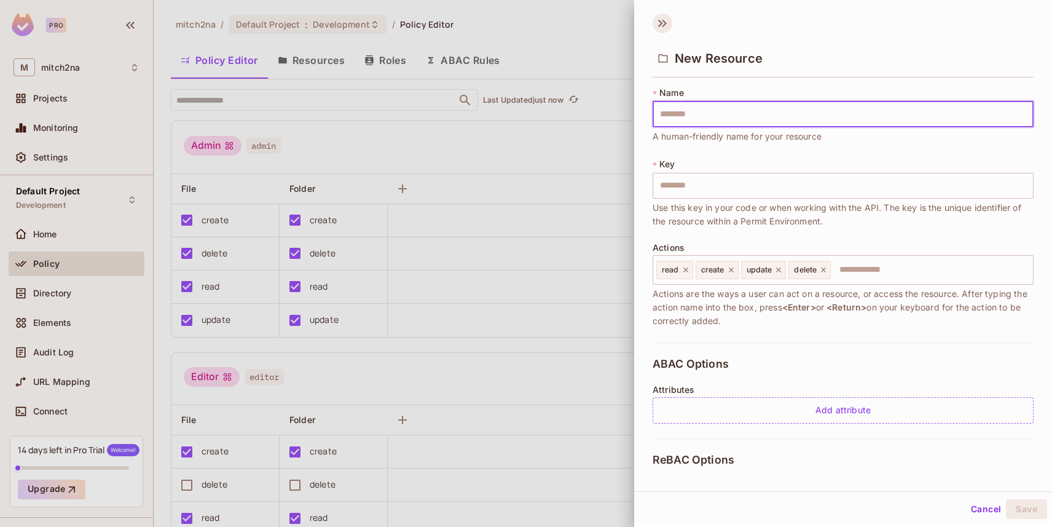
click at [656, 21] on icon at bounding box center [663, 24] width 20 height 20
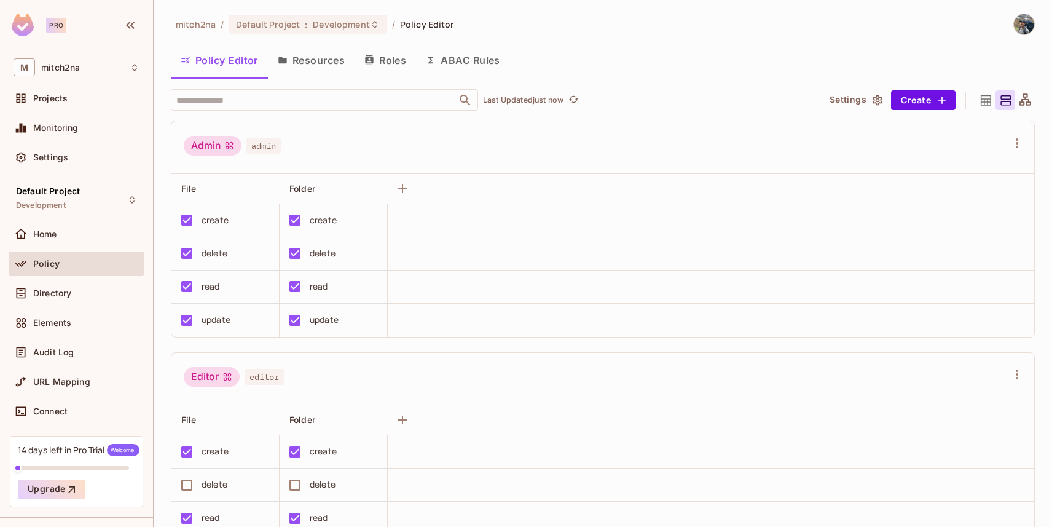
click at [306, 68] on button "Resources" at bounding box center [311, 60] width 87 height 31
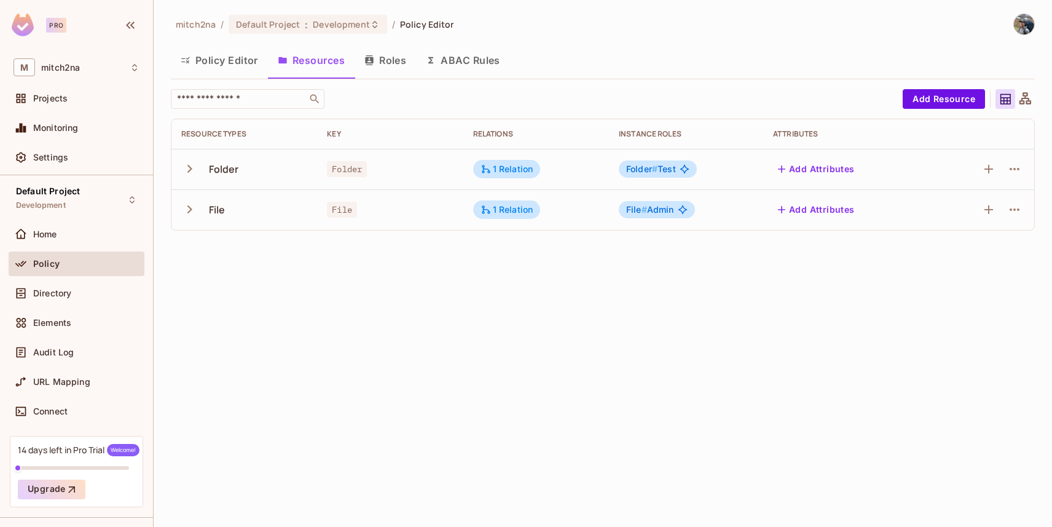
click at [237, 64] on button "Policy Editor" at bounding box center [219, 60] width 97 height 31
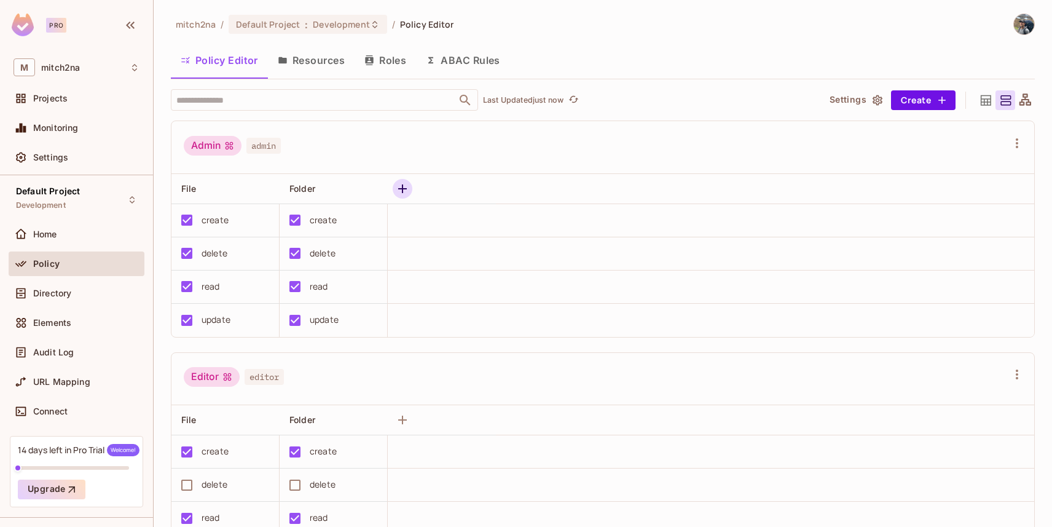
click at [398, 191] on icon "button" at bounding box center [402, 188] width 15 height 15
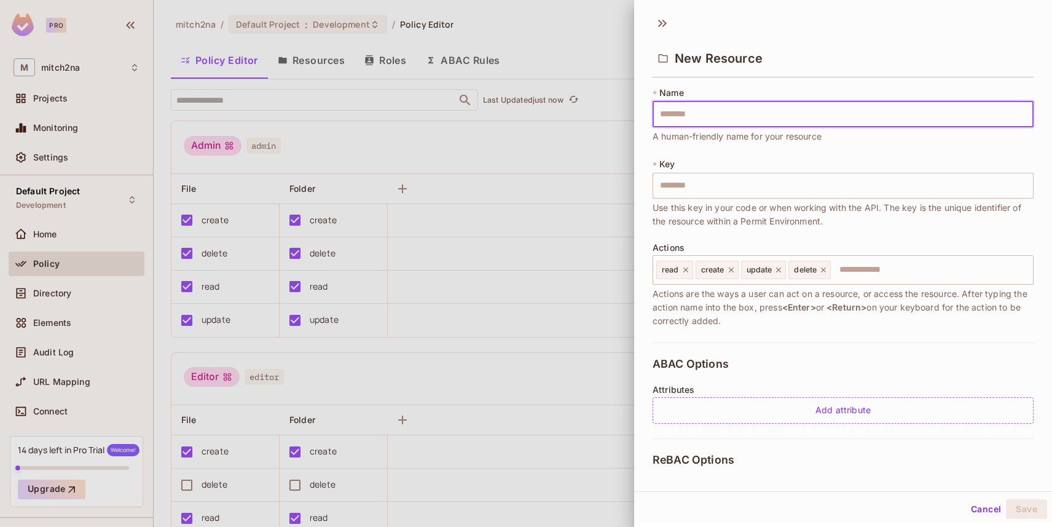
scroll to position [149, 0]
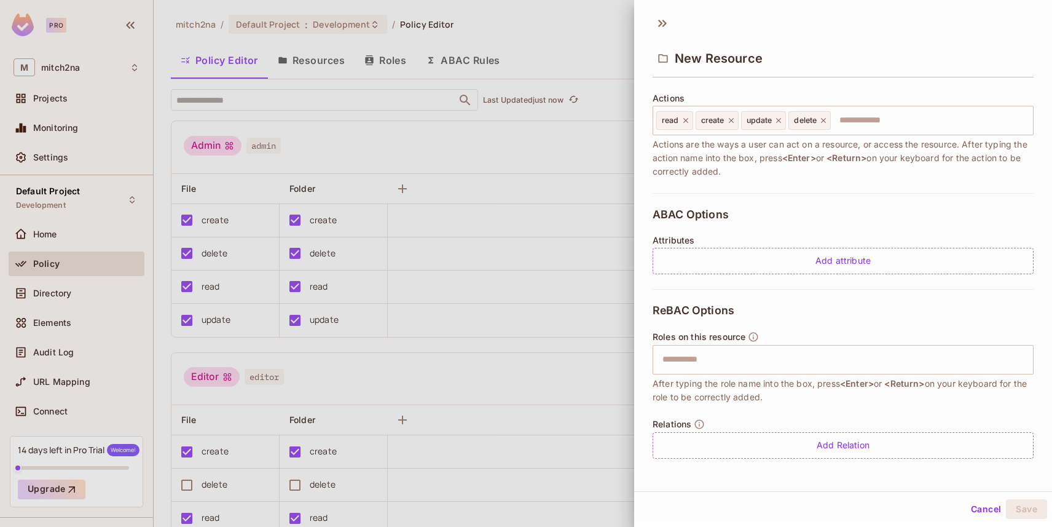
click at [556, 145] on div at bounding box center [526, 263] width 1052 height 527
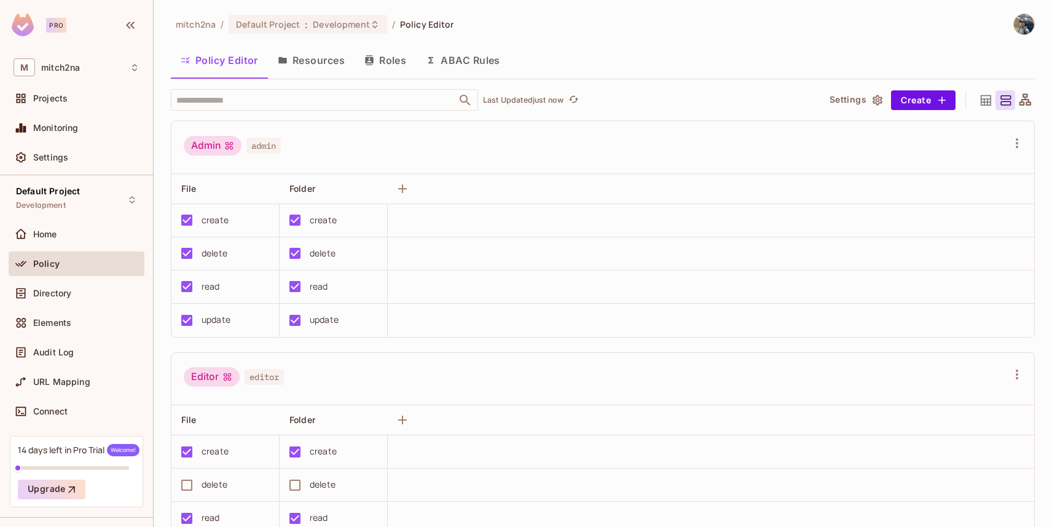
click at [320, 54] on button "Resources" at bounding box center [311, 60] width 87 height 31
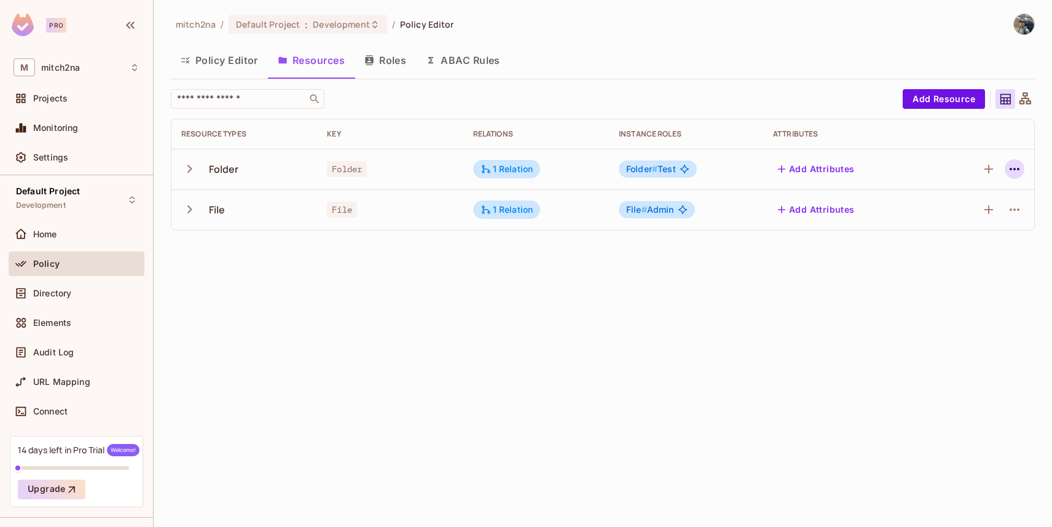
click at [1011, 170] on icon "button" at bounding box center [1015, 169] width 10 height 2
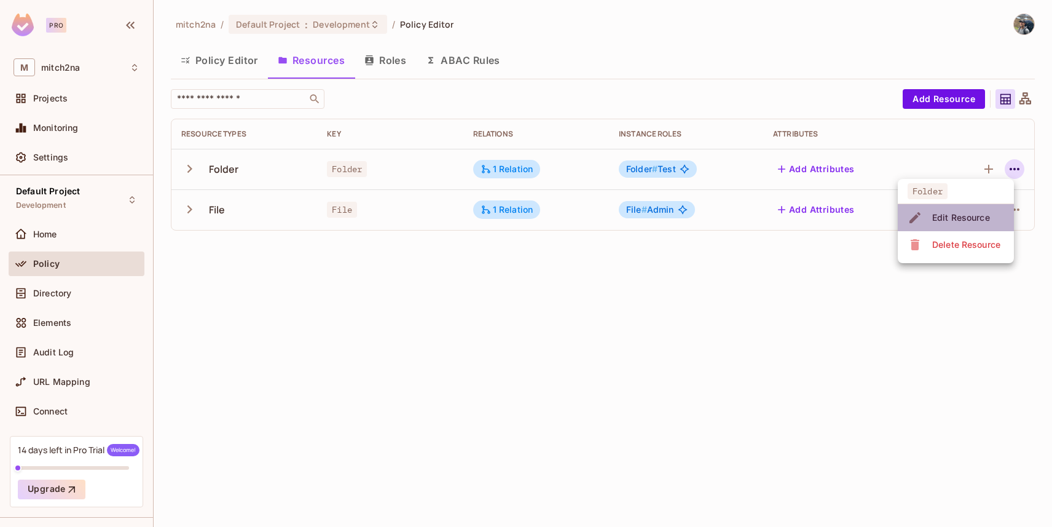
click at [930, 217] on span "Edit Resource" at bounding box center [961, 218] width 65 height 20
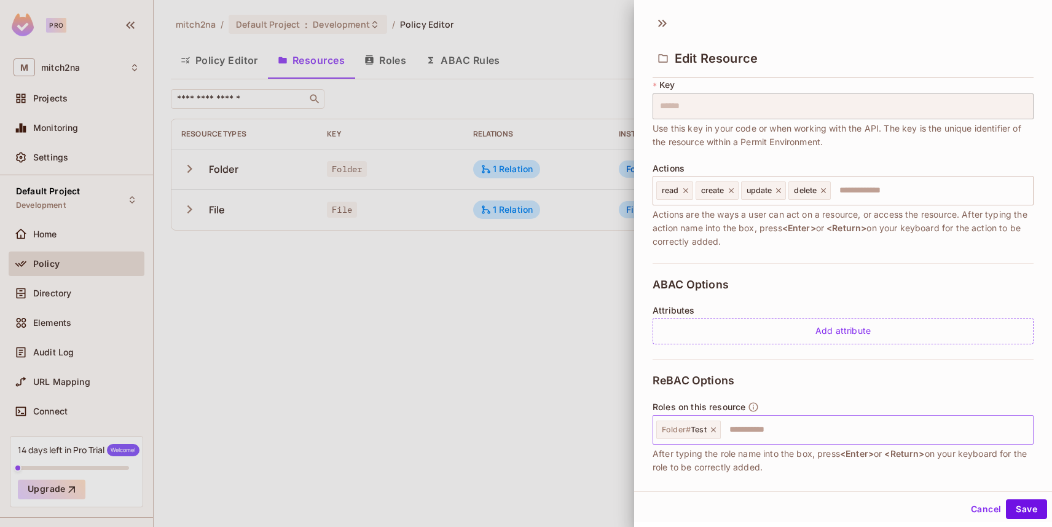
scroll to position [185, 0]
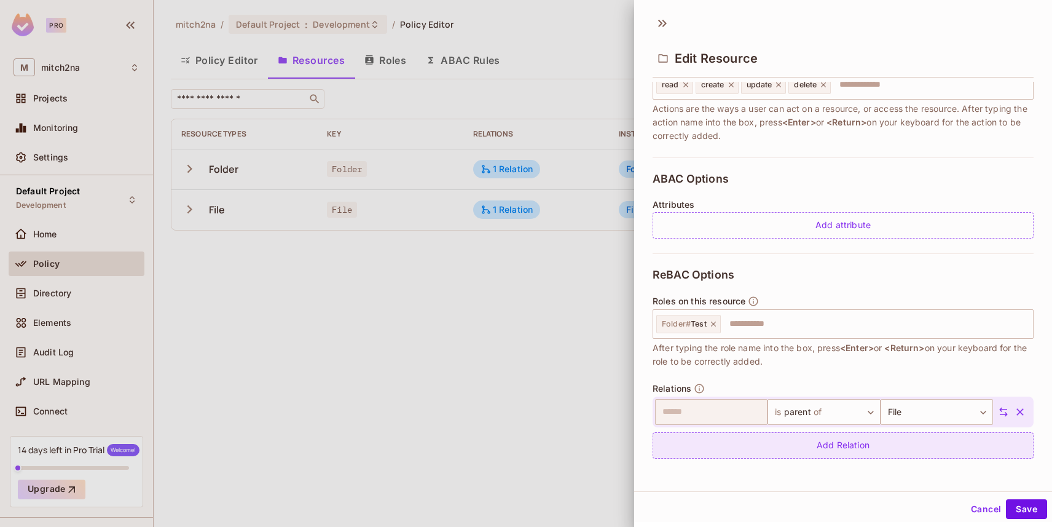
click at [834, 452] on div "Add Relation" at bounding box center [843, 445] width 381 height 26
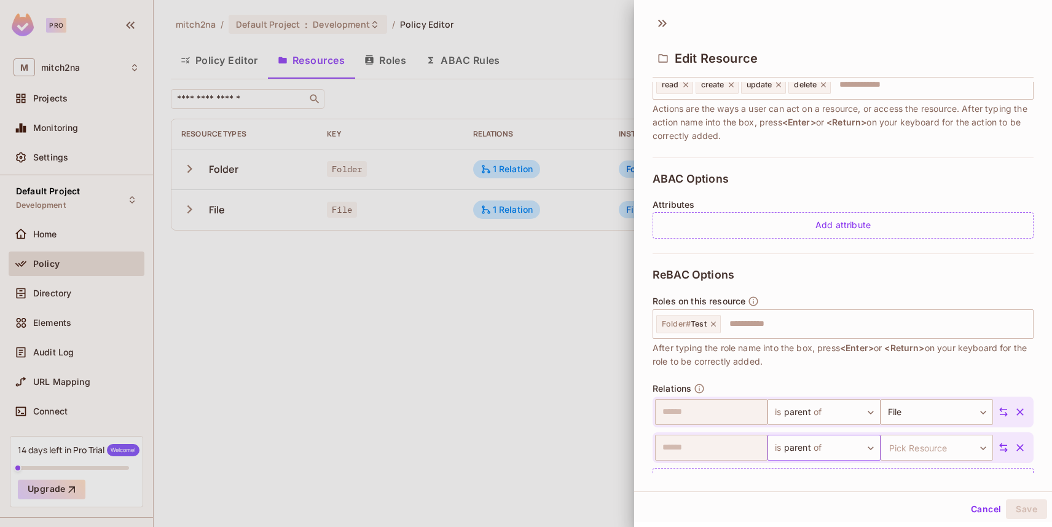
click at [801, 450] on body "Pro M mitch2na Projects Monitoring Settings Default Project Development Home Po…" at bounding box center [526, 263] width 1052 height 527
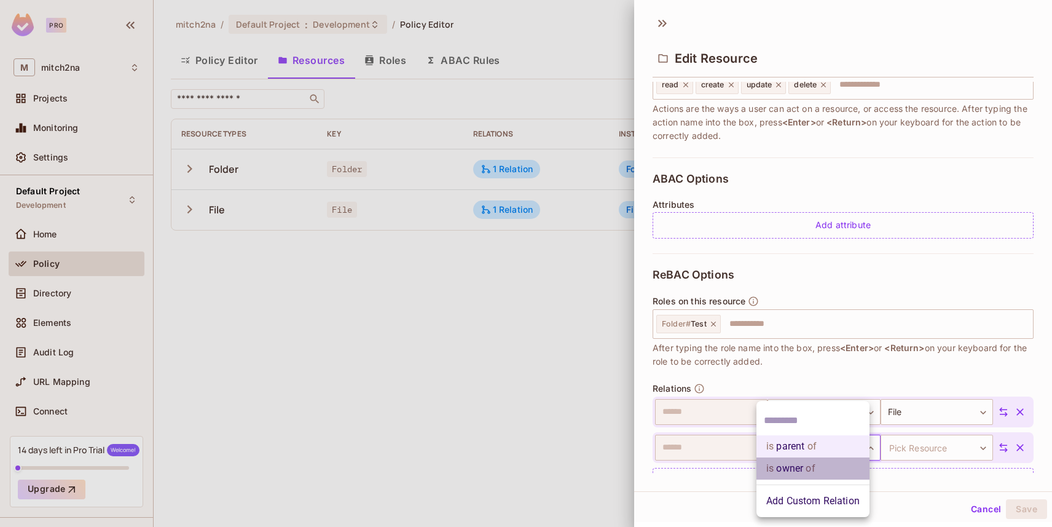
click at [803, 468] on li "is owner of" at bounding box center [813, 468] width 113 height 22
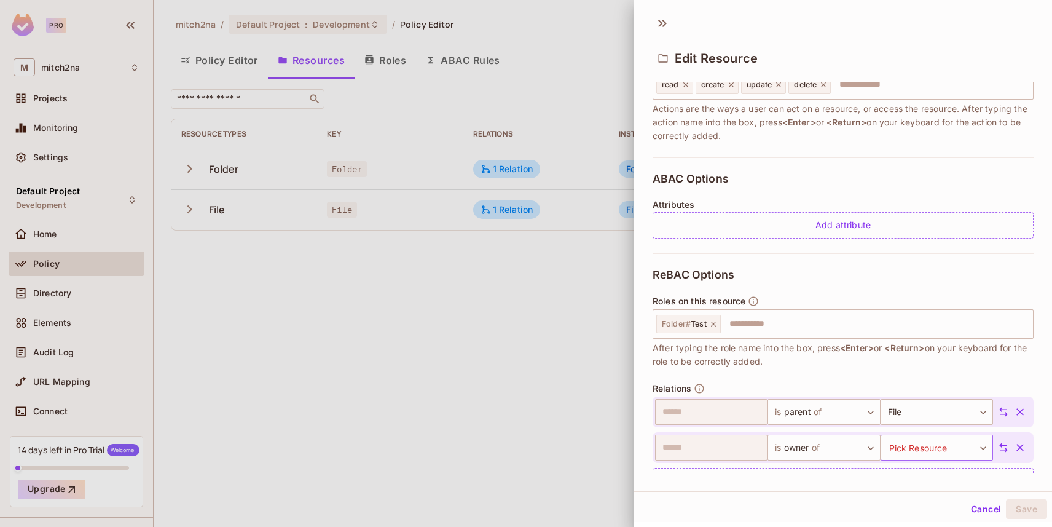
click at [896, 447] on body "Pro M mitch2na Projects Monitoring Settings Default Project Development Home Po…" at bounding box center [526, 263] width 1052 height 527
click at [733, 147] on div at bounding box center [526, 263] width 1052 height 527
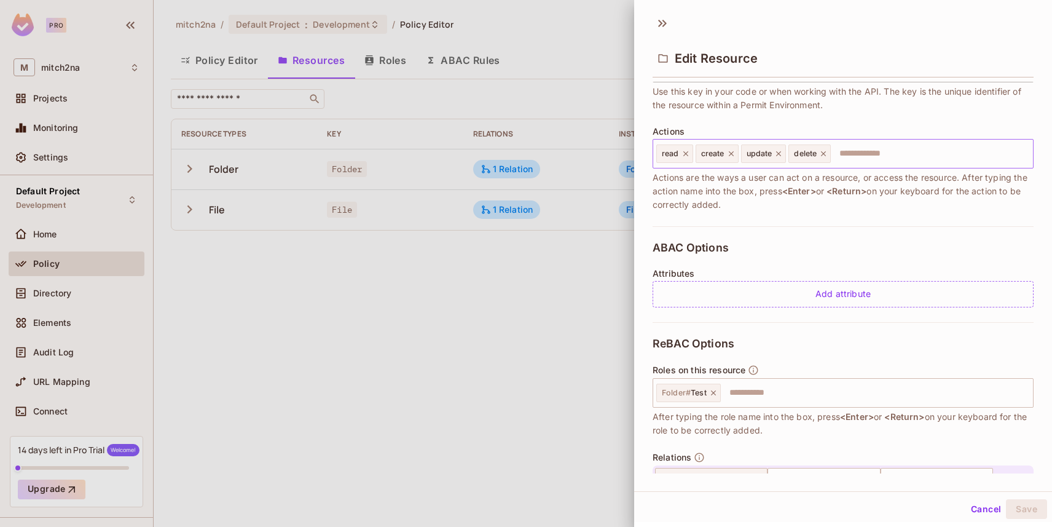
scroll to position [113, 0]
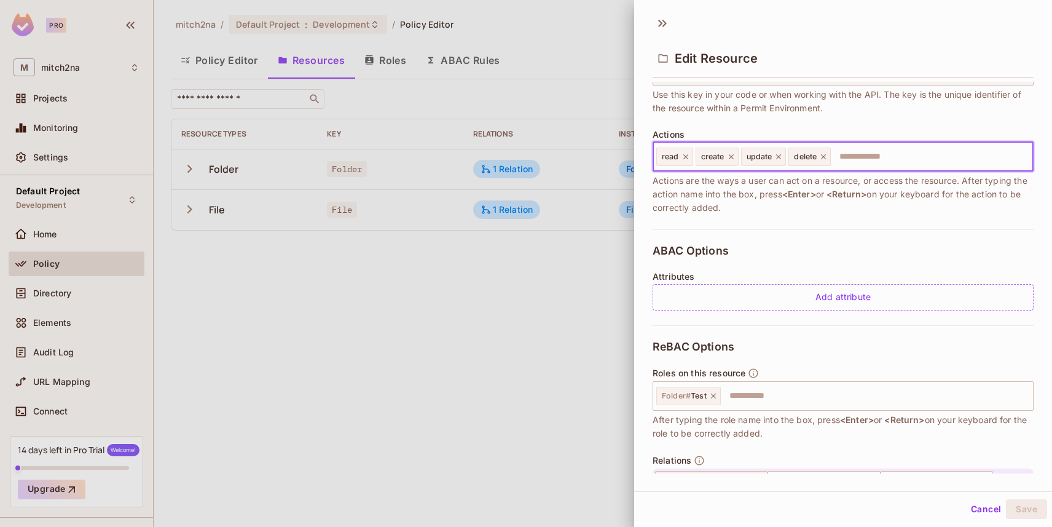
click at [881, 155] on input "text" at bounding box center [930, 156] width 196 height 25
type input "****"
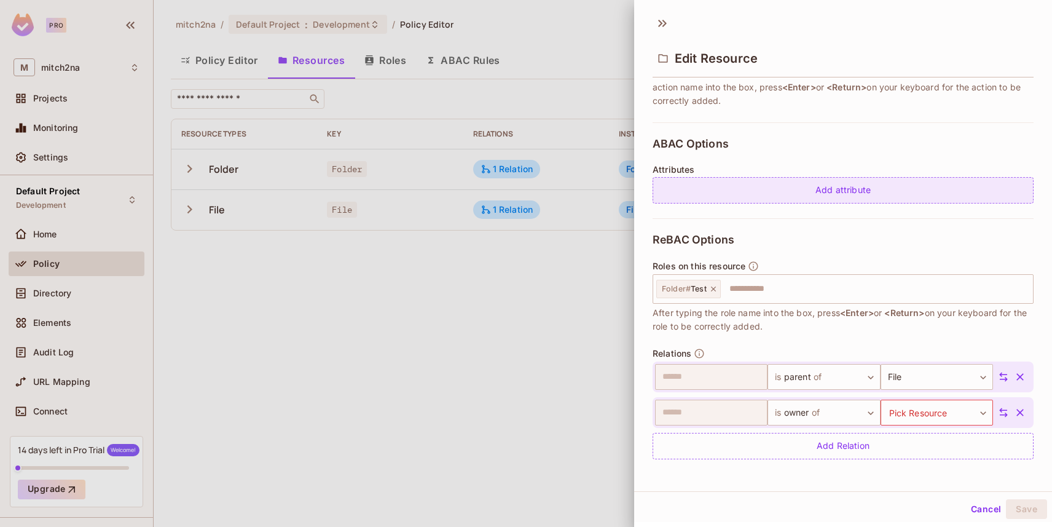
scroll to position [221, 0]
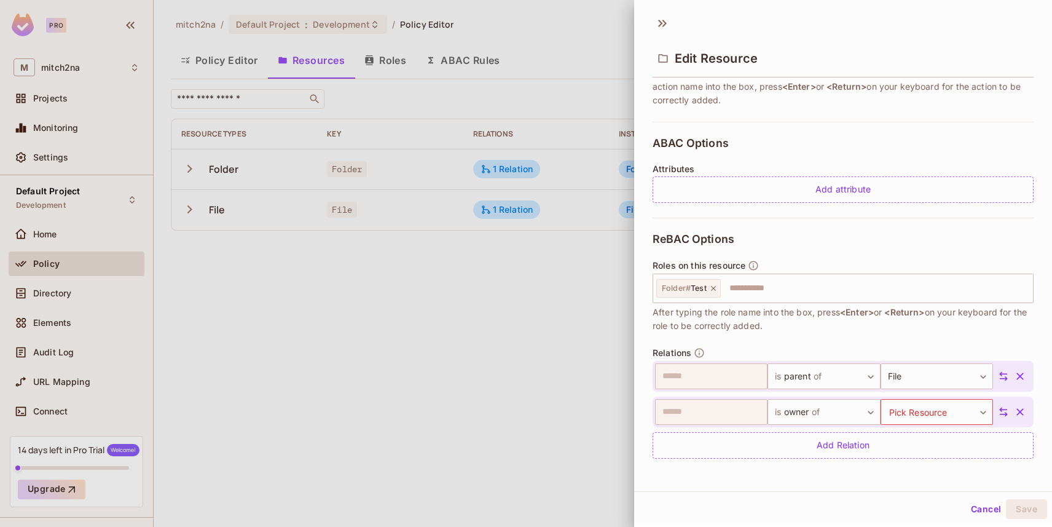
click at [1014, 411] on icon "button" at bounding box center [1020, 412] width 12 height 12
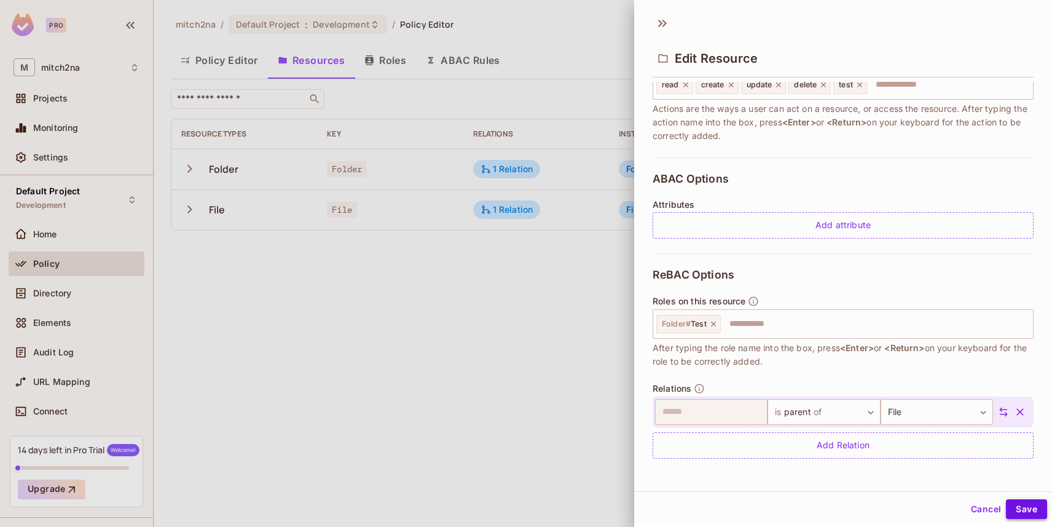
click at [1032, 505] on button "Save" at bounding box center [1026, 509] width 41 height 20
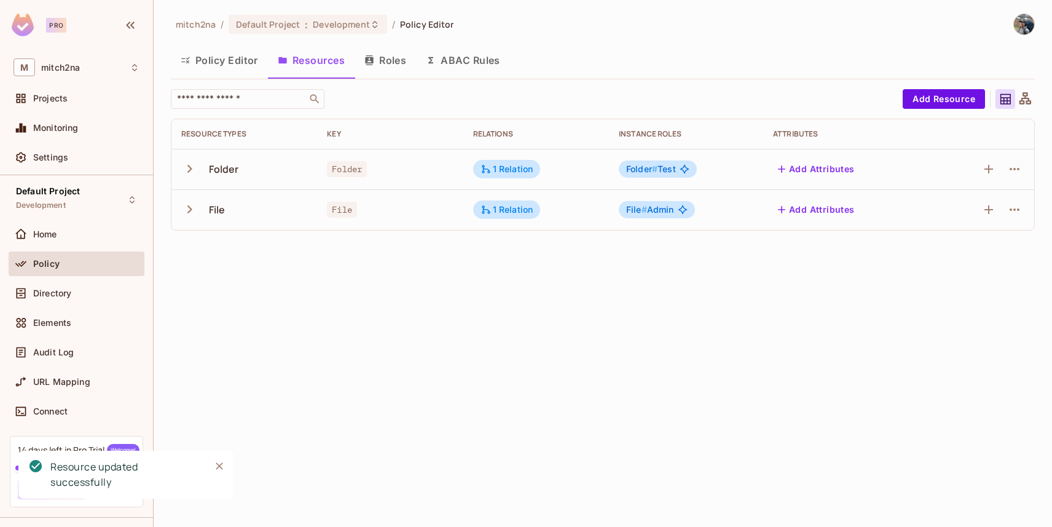
click at [234, 64] on button "Policy Editor" at bounding box center [219, 60] width 97 height 31
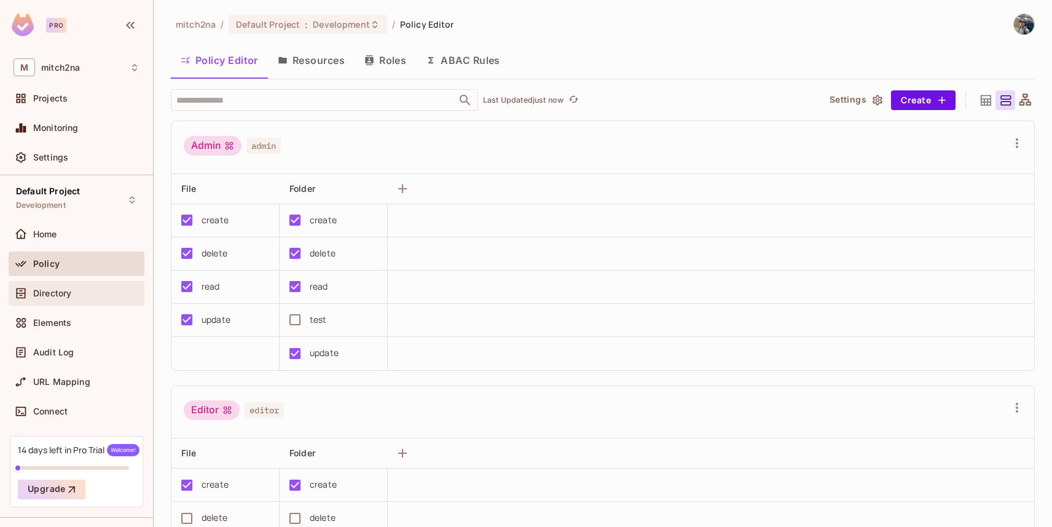
click at [74, 292] on div "Directory" at bounding box center [86, 293] width 106 height 10
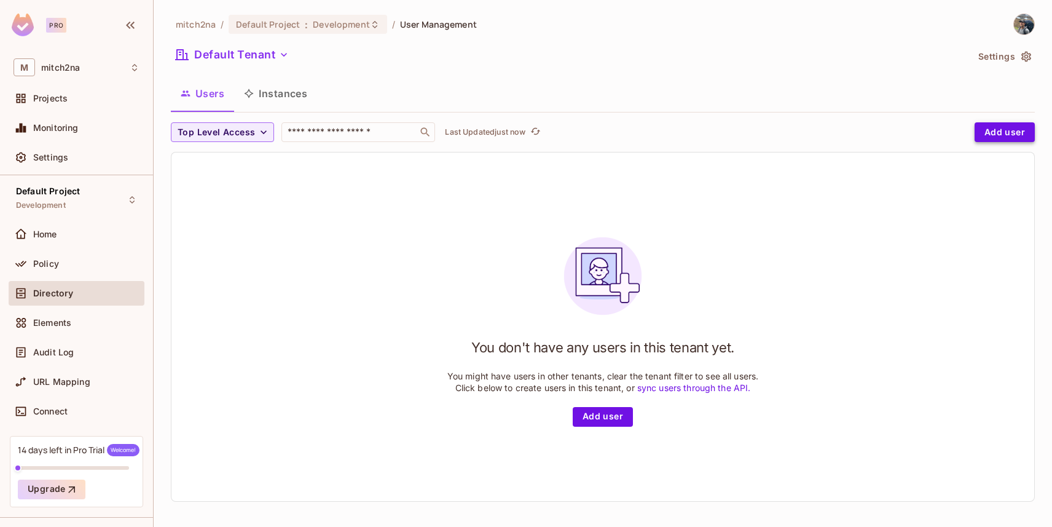
click at [999, 138] on button "Add user" at bounding box center [1005, 132] width 60 height 20
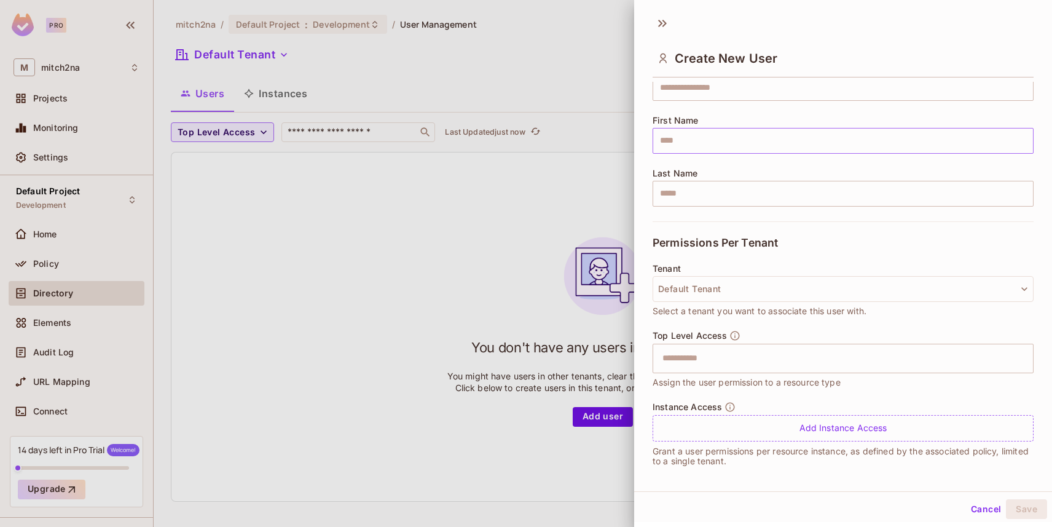
scroll to position [127, 0]
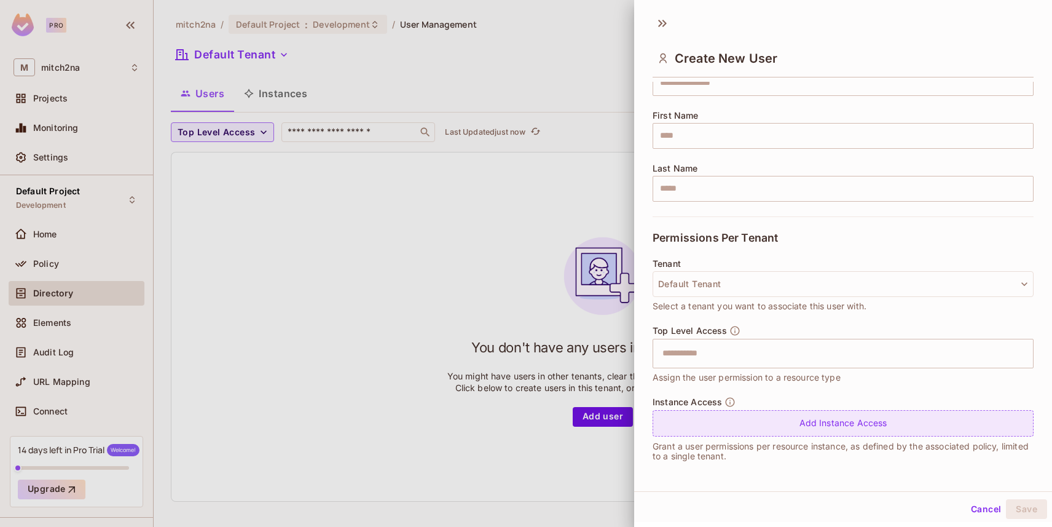
click at [769, 422] on div "Add Instance Access" at bounding box center [843, 423] width 381 height 26
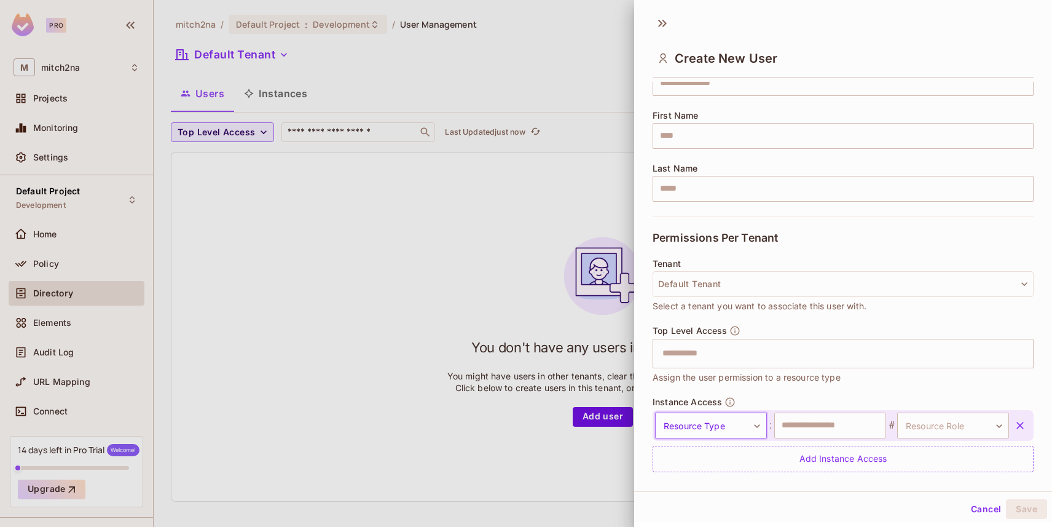
click at [718, 429] on body "Pro M mitch2na Projects Monitoring Settings Default Project Development Home Po…" at bounding box center [526, 263] width 1052 height 527
click at [694, 476] on li "Folder" at bounding box center [705, 479] width 113 height 22
click at [824, 420] on input "text" at bounding box center [830, 425] width 112 height 26
click at [910, 420] on body "Pro M mitch2na Projects Monitoring Settings Default Project Development Home Po…" at bounding box center [526, 263] width 1052 height 527
click at [914, 477] on li "Test" at bounding box center [935, 483] width 113 height 22
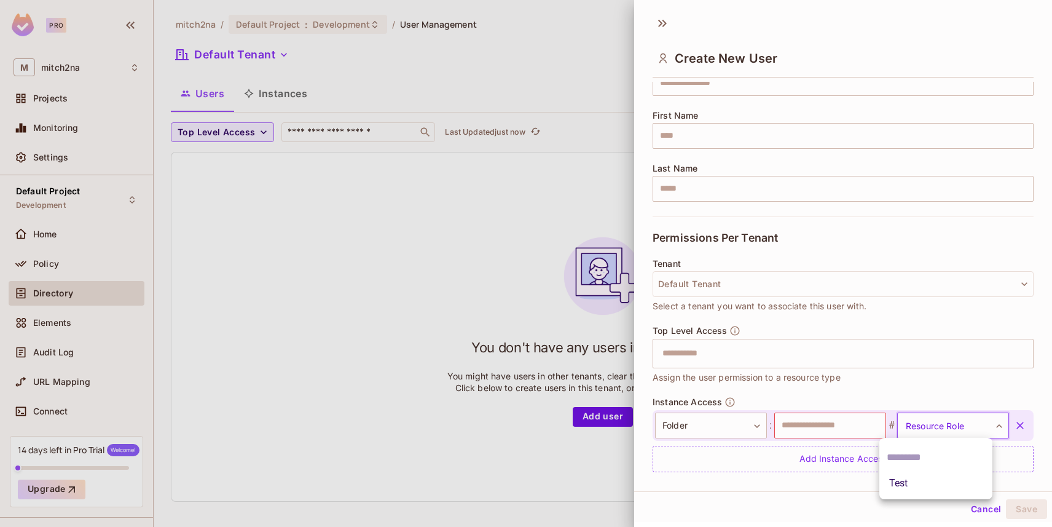
type input "****"
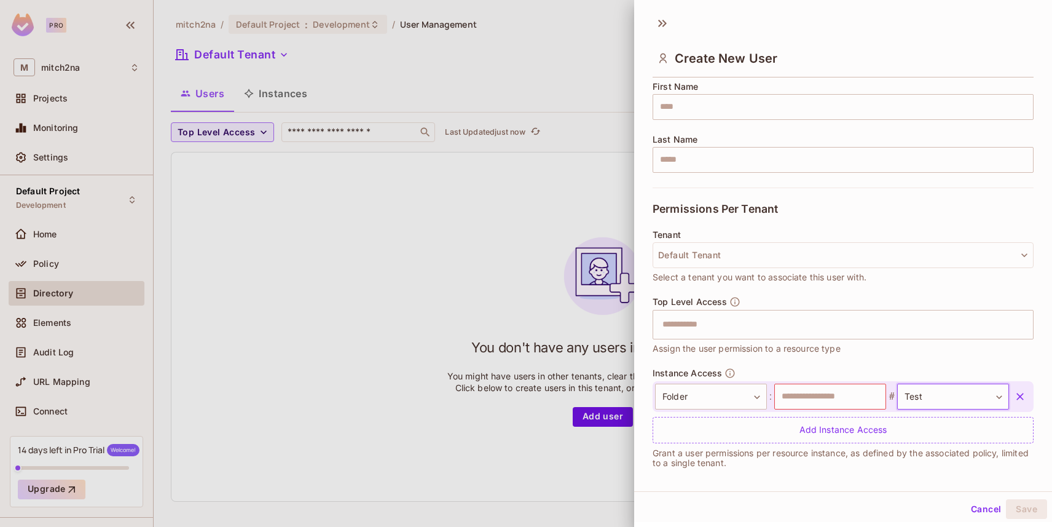
scroll to position [163, 0]
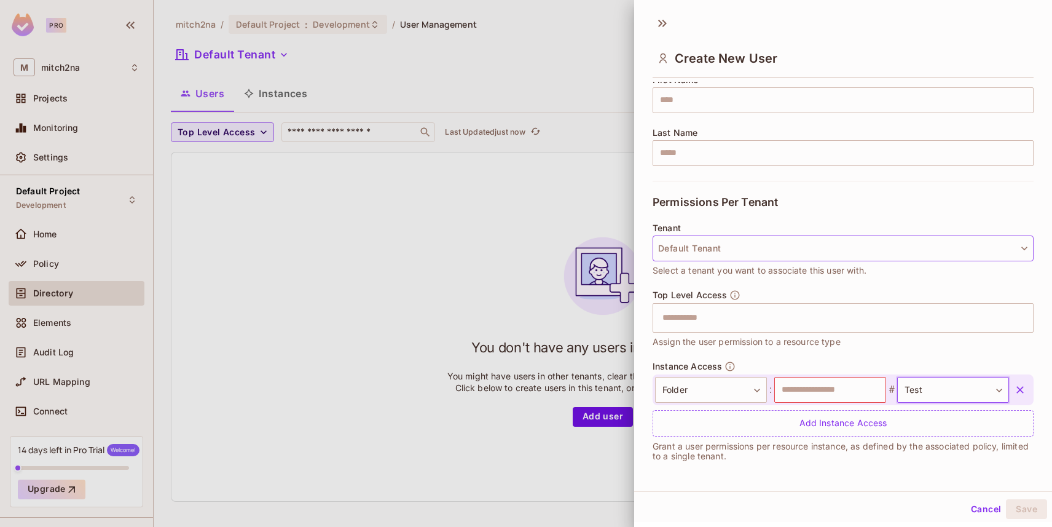
click at [725, 248] on button "Default Tenant" at bounding box center [843, 248] width 381 height 26
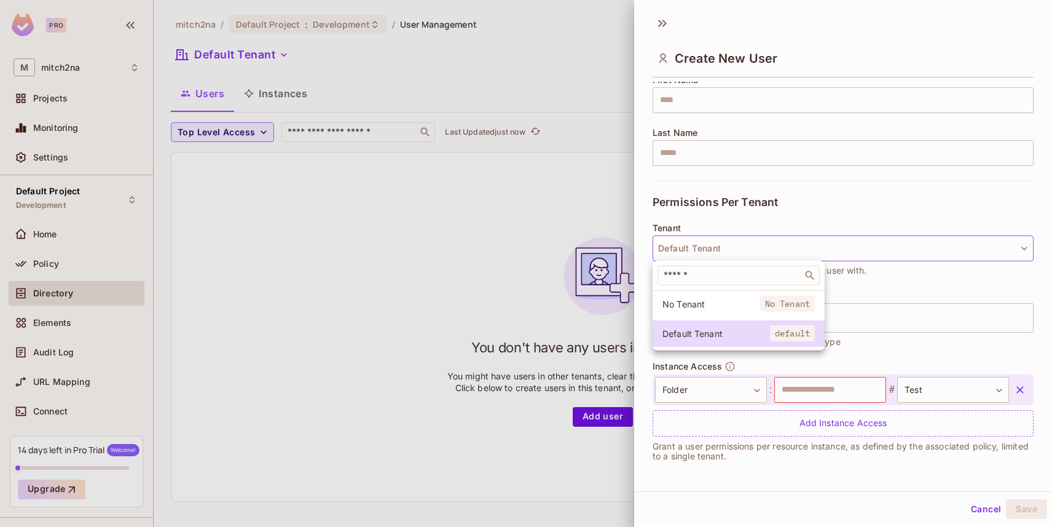
click at [720, 309] on span "No Tenant" at bounding box center [711, 304] width 98 height 12
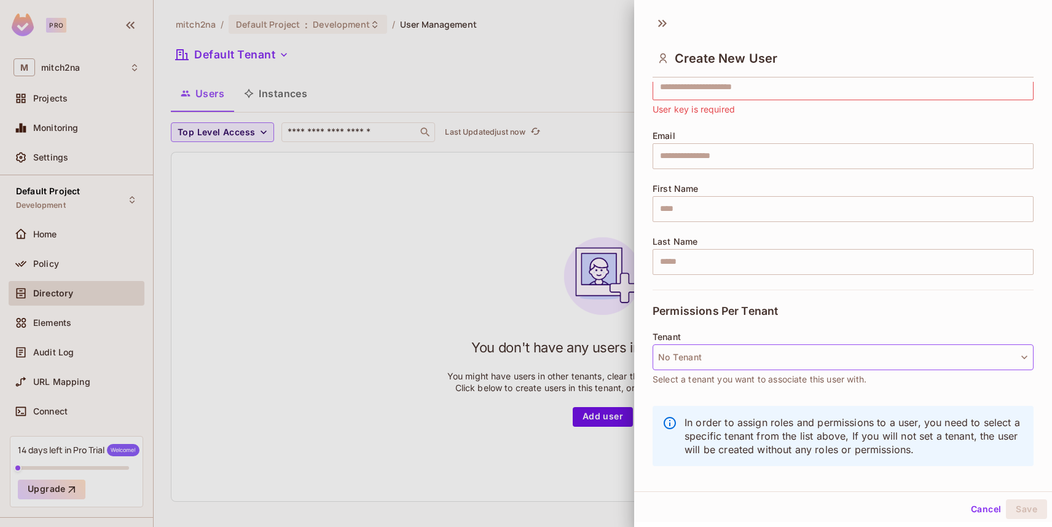
click at [762, 360] on button "No Tenant" at bounding box center [843, 357] width 381 height 26
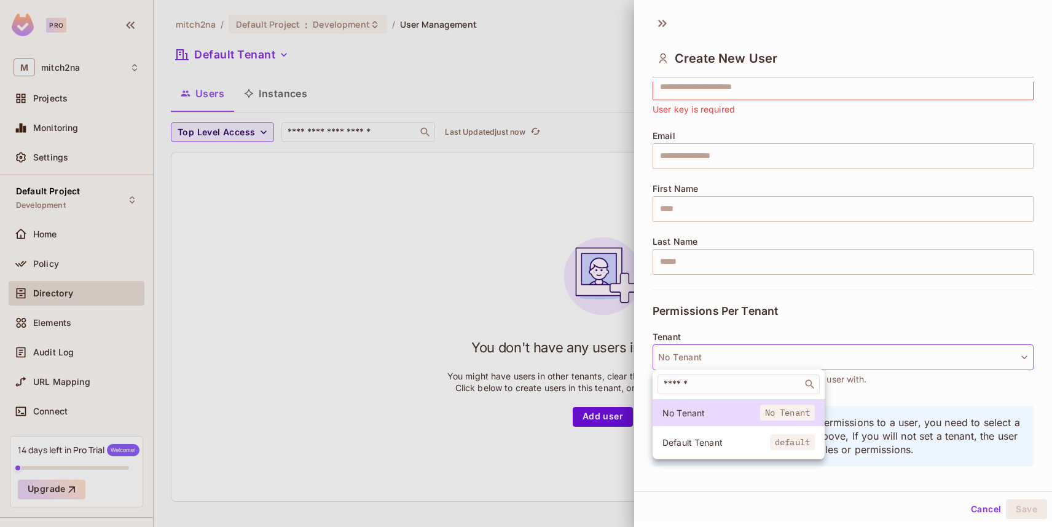
click at [739, 434] on li "Default Tenant default" at bounding box center [739, 442] width 172 height 26
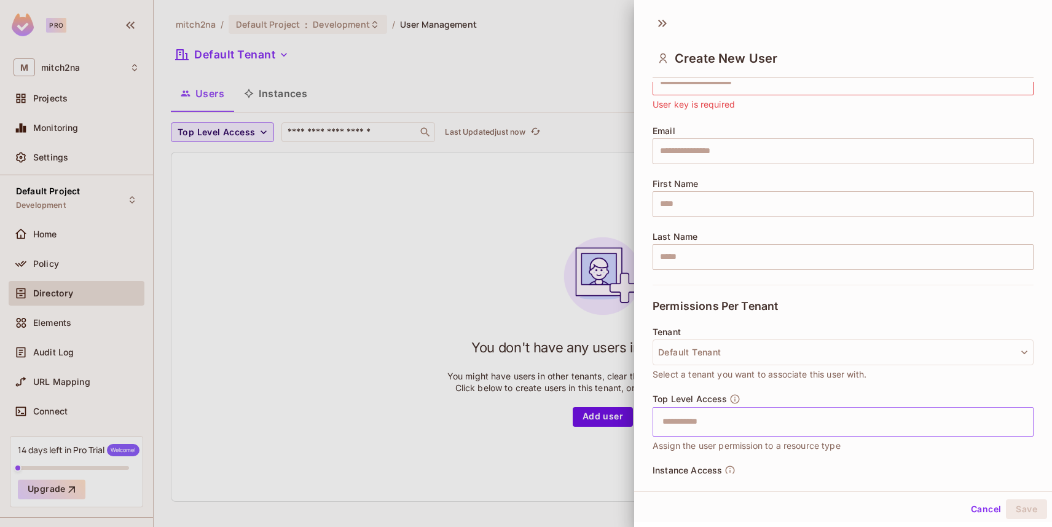
scroll to position [163, 0]
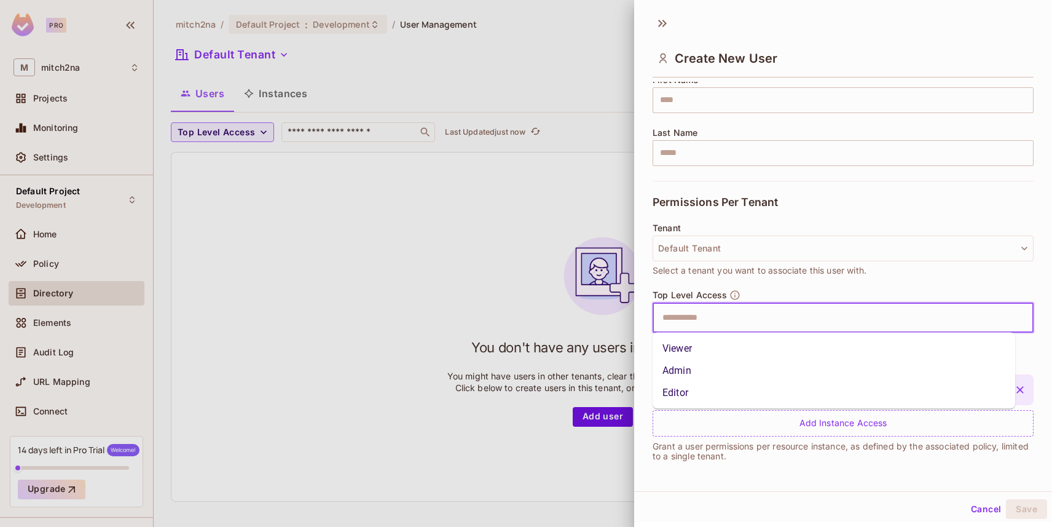
click at [714, 320] on input "text" at bounding box center [832, 317] width 355 height 25
click at [686, 278] on div "Tenant Default Tenant Select a tenant you want to associate this user with." at bounding box center [843, 256] width 381 height 66
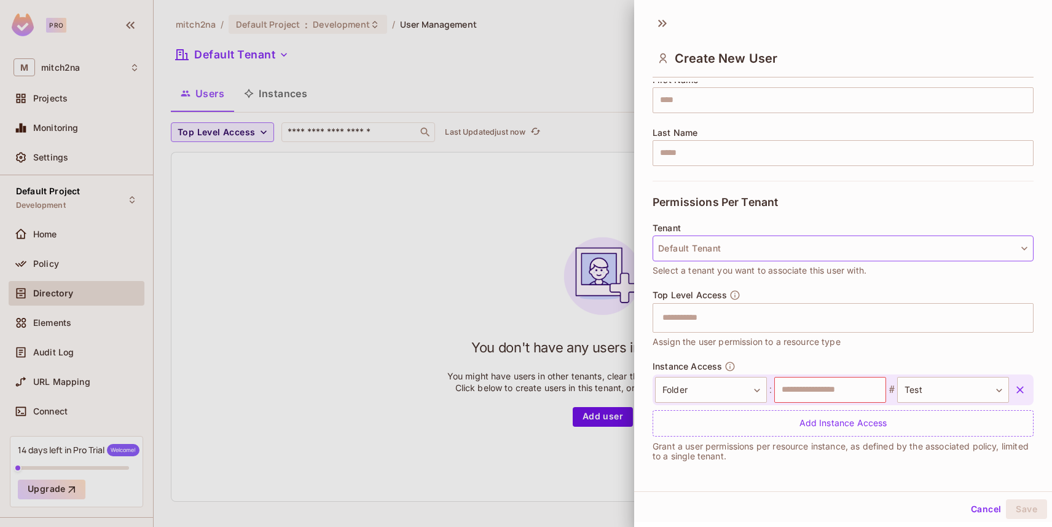
click at [698, 253] on button "Default Tenant" at bounding box center [843, 248] width 381 height 26
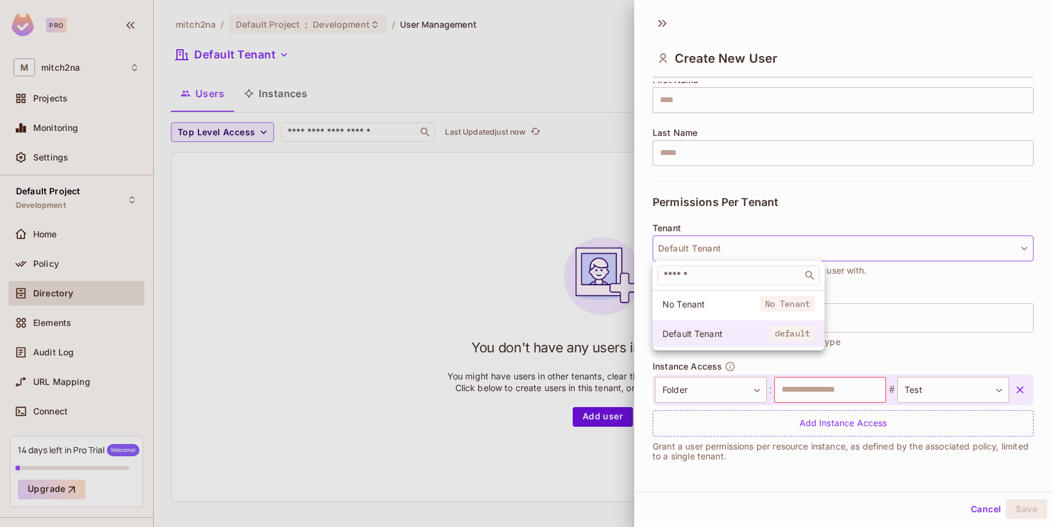
click at [706, 323] on li "Default Tenant default" at bounding box center [739, 333] width 172 height 26
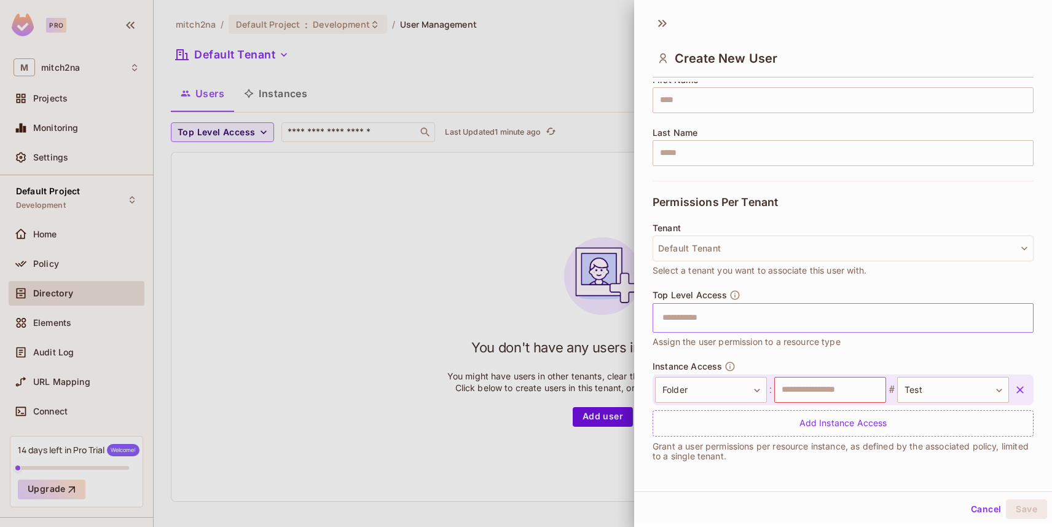
click at [702, 321] on input "text" at bounding box center [832, 317] width 355 height 25
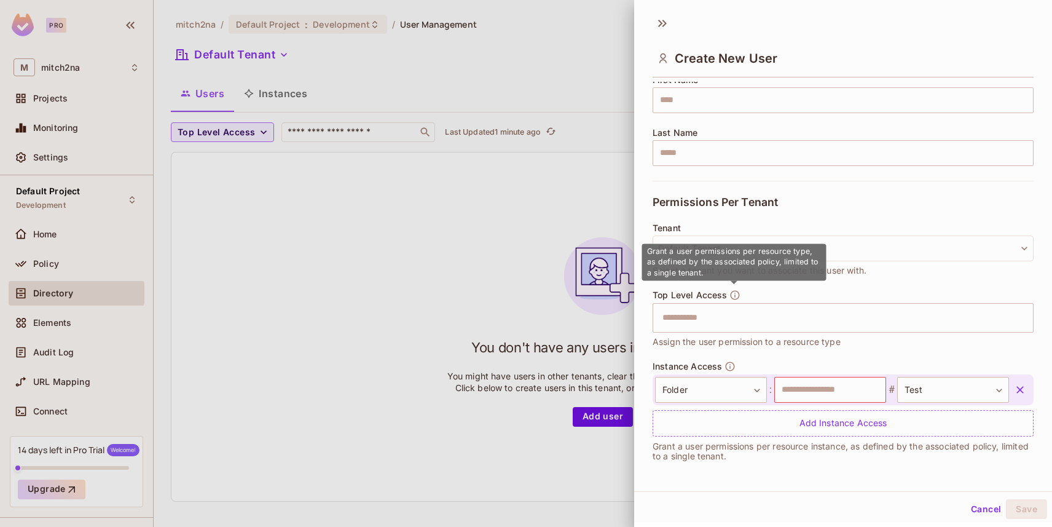
click at [733, 292] on icon "button" at bounding box center [734, 294] width 11 height 11
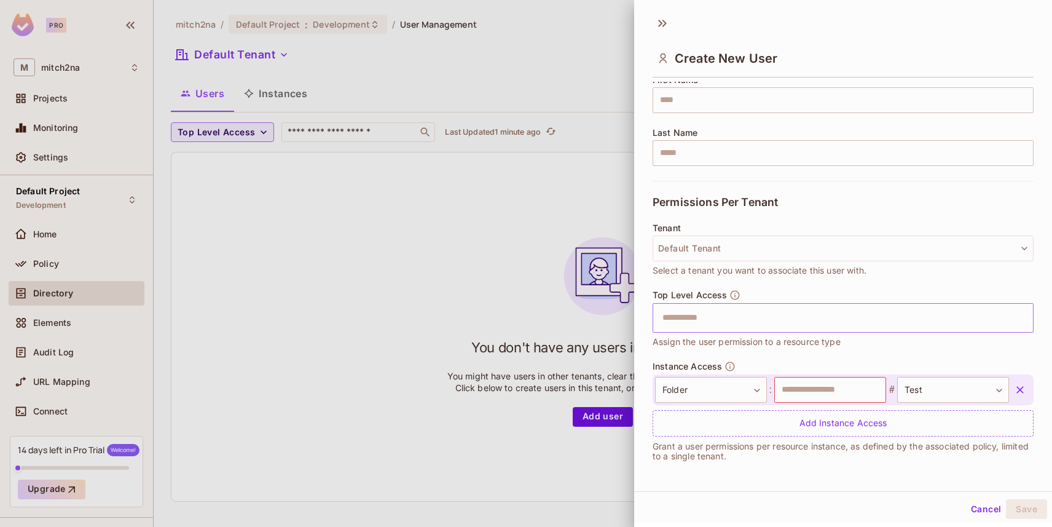
click at [712, 329] on div "​" at bounding box center [843, 317] width 381 height 29
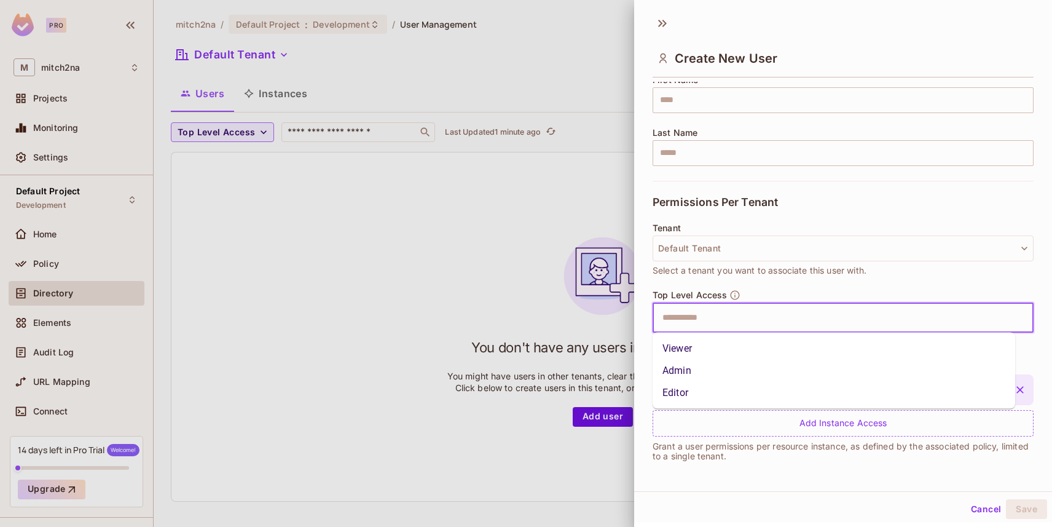
click at [693, 353] on li "Viewer" at bounding box center [834, 348] width 363 height 22
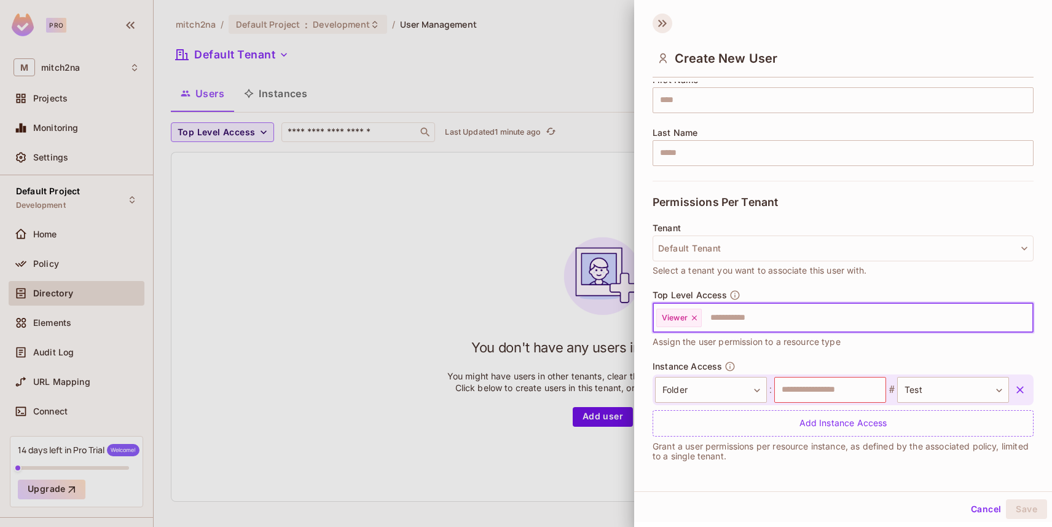
click at [660, 18] on icon at bounding box center [663, 24] width 20 height 20
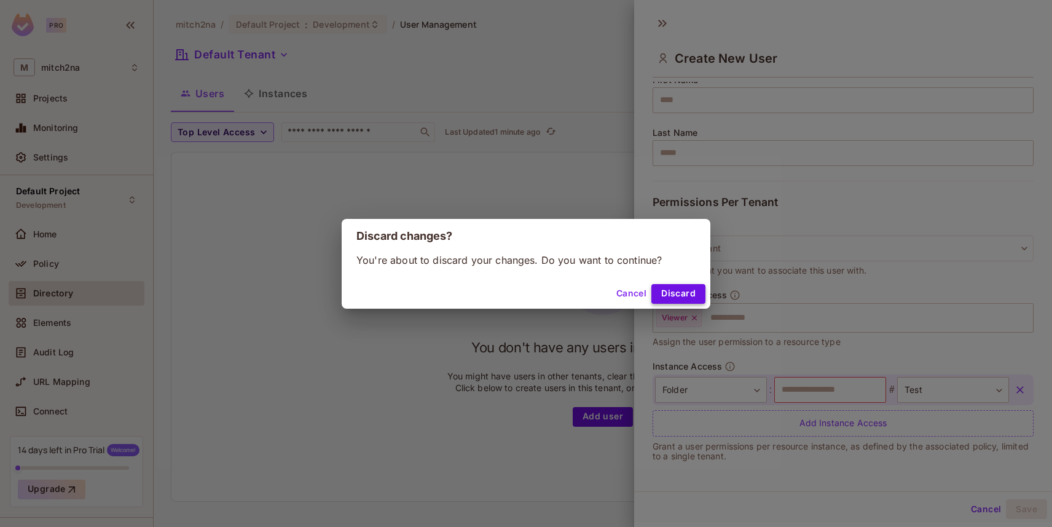
click at [699, 291] on button "Discard" at bounding box center [678, 294] width 54 height 20
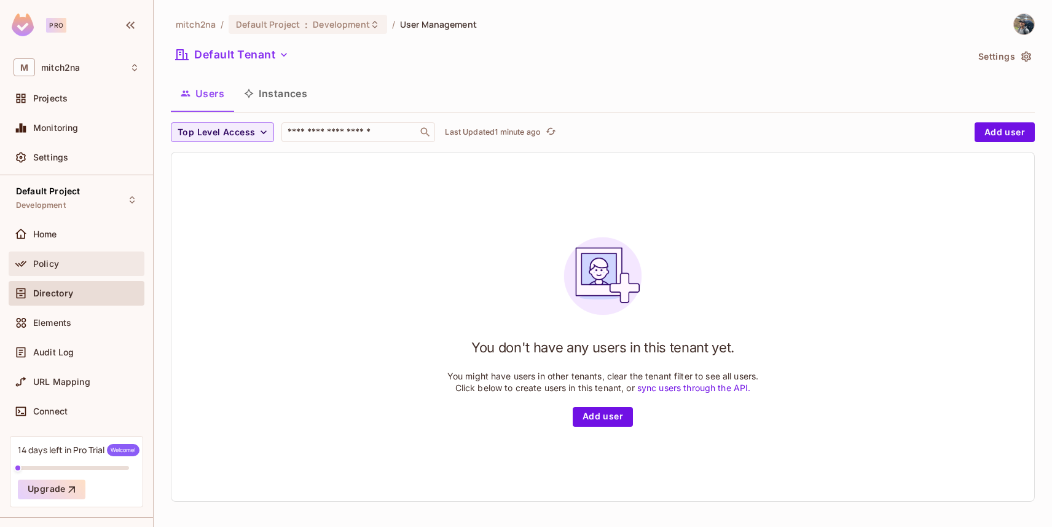
click at [60, 265] on div "Policy" at bounding box center [86, 264] width 106 height 10
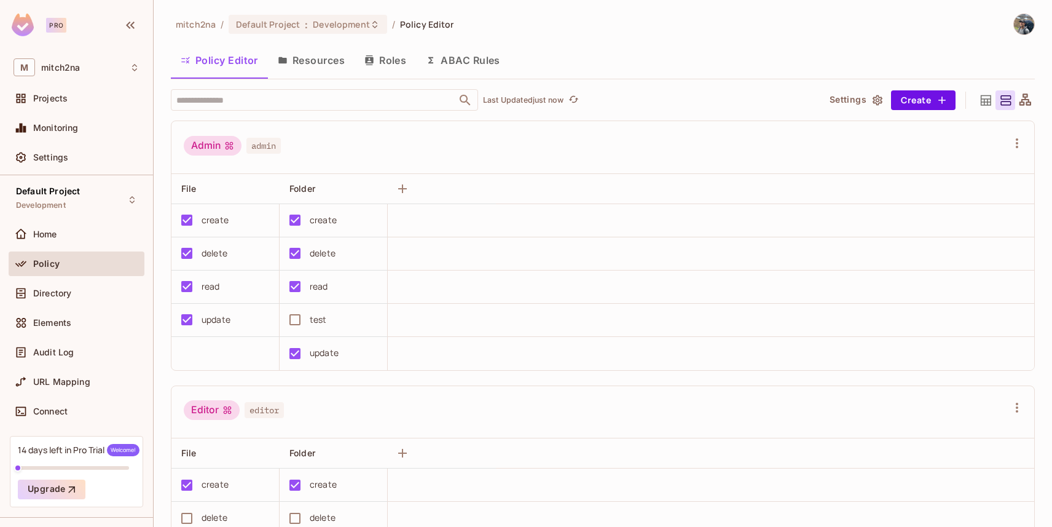
click at [192, 148] on div "Admin" at bounding box center [213, 146] width 58 height 20
click at [290, 57] on button "Resources" at bounding box center [311, 60] width 87 height 31
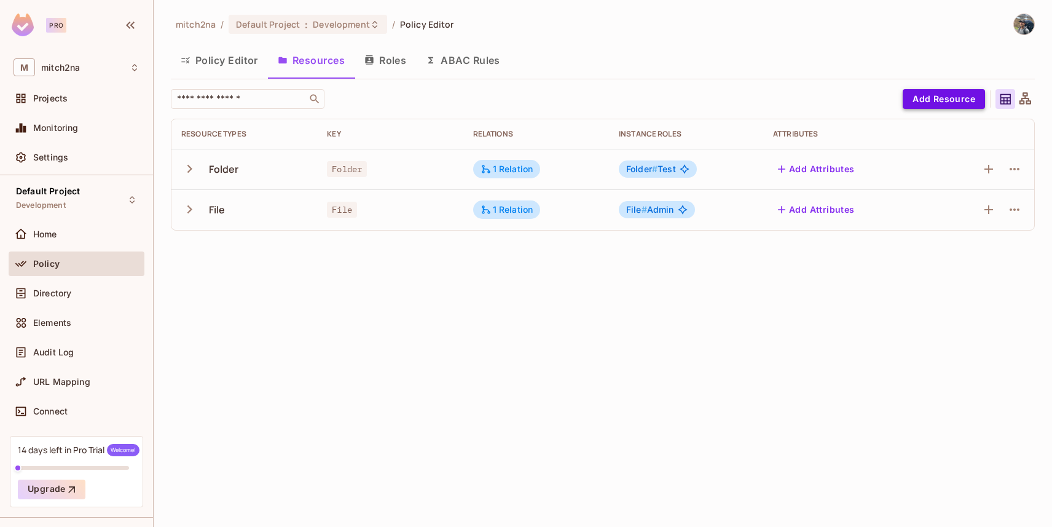
click at [947, 101] on button "Add Resource" at bounding box center [944, 99] width 82 height 20
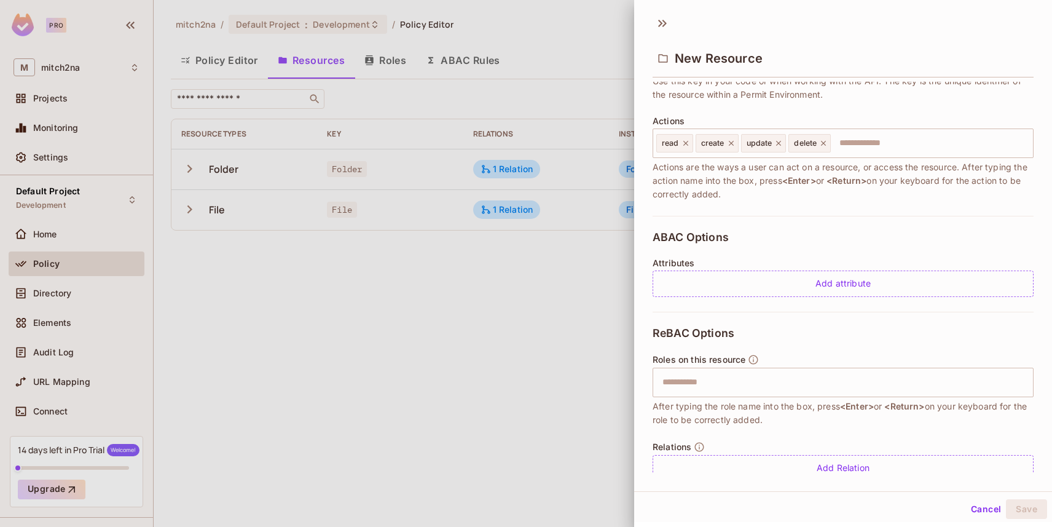
scroll to position [149, 0]
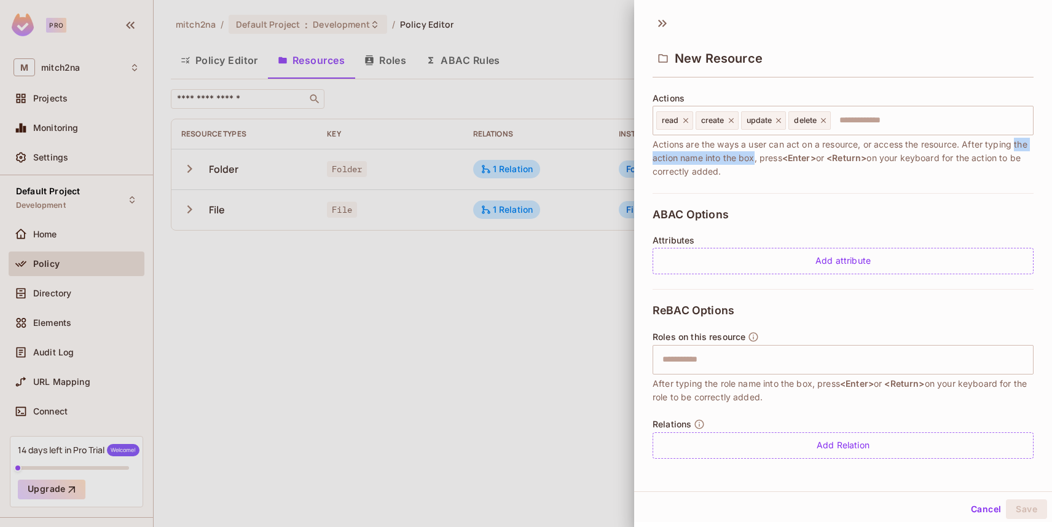
drag, startPoint x: 658, startPoint y: 160, endPoint x: 768, endPoint y: 160, distance: 110.0
click at [768, 160] on div "* Name ​ Resource name is required * Key ​ Use this key in your code or when wo…" at bounding box center [843, 277] width 418 height 391
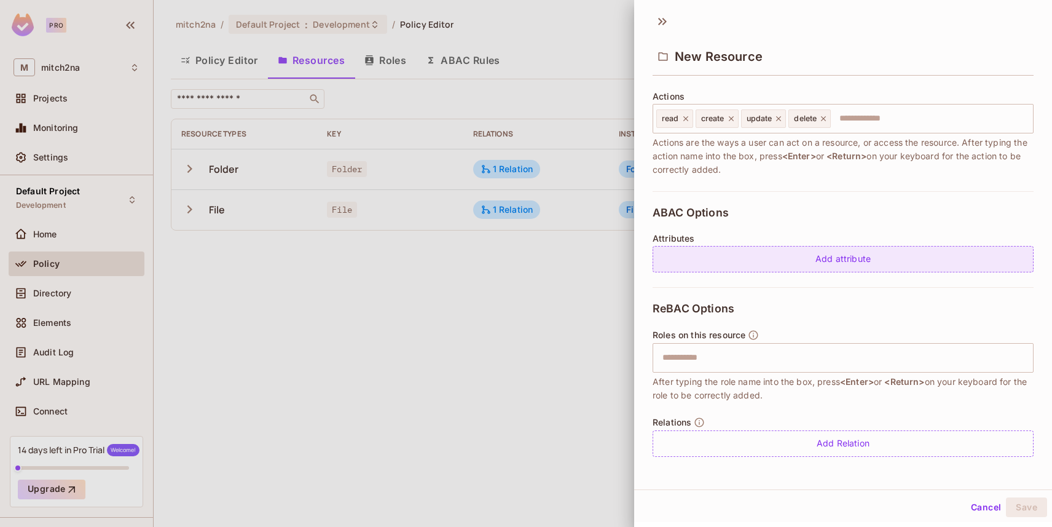
click at [727, 262] on div "Add attribute" at bounding box center [843, 259] width 381 height 26
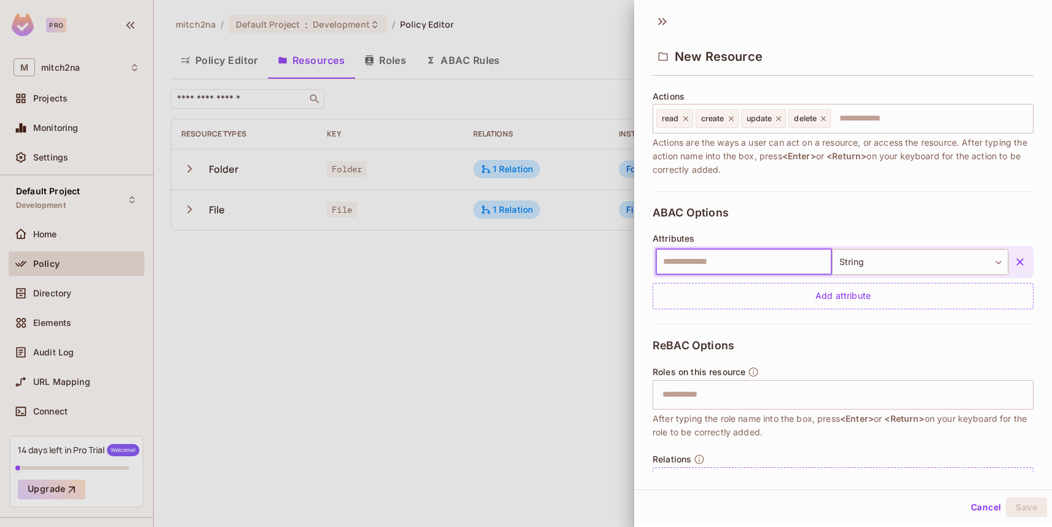
click at [705, 262] on input "text" at bounding box center [744, 262] width 176 height 26
click at [1009, 254] on button "button" at bounding box center [1020, 262] width 22 height 22
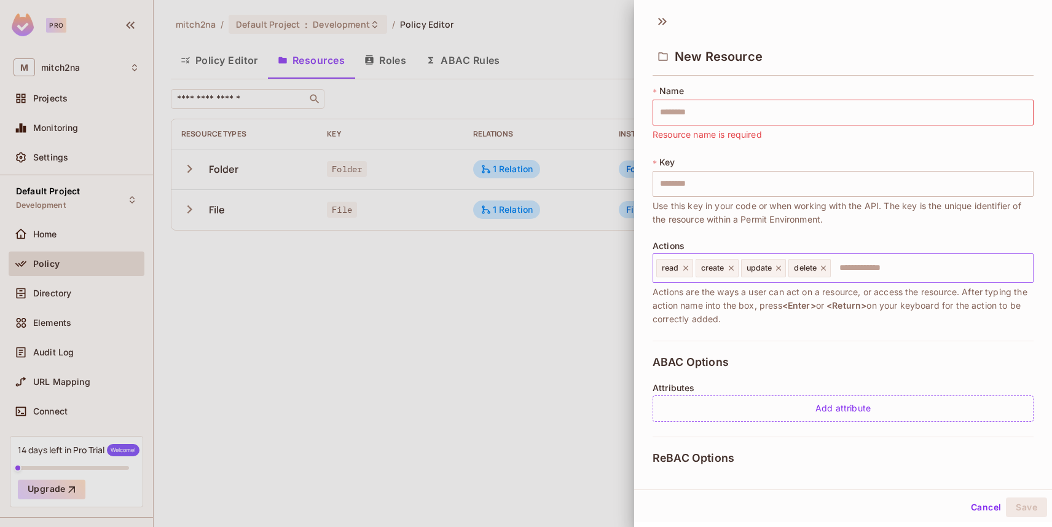
scroll to position [149, 0]
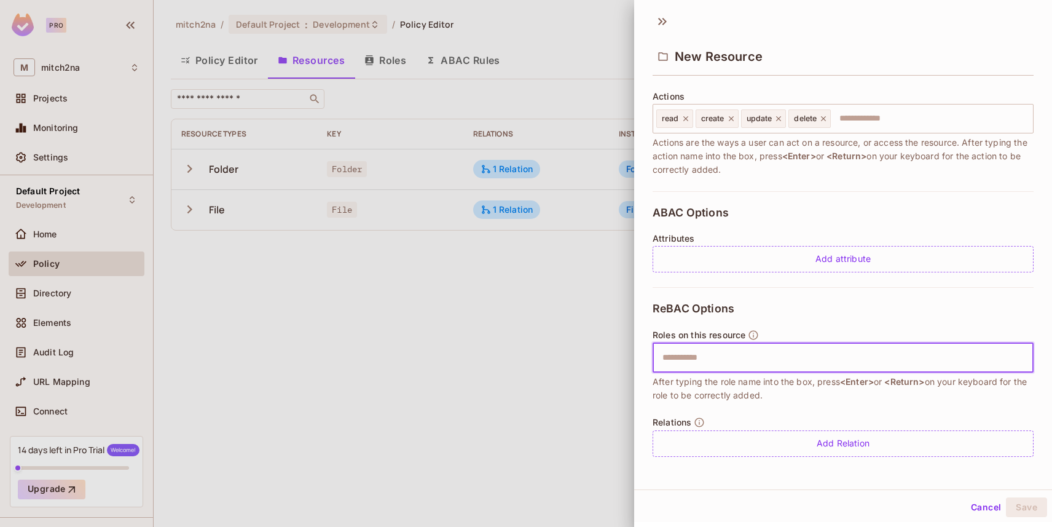
click at [698, 358] on input "text" at bounding box center [841, 357] width 373 height 25
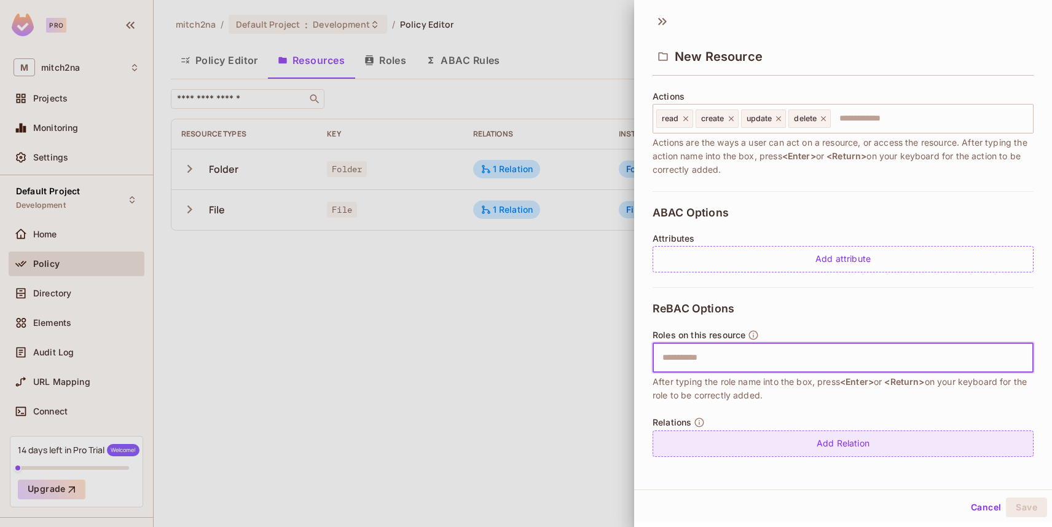
click at [804, 443] on div "Add Relation" at bounding box center [843, 443] width 381 height 26
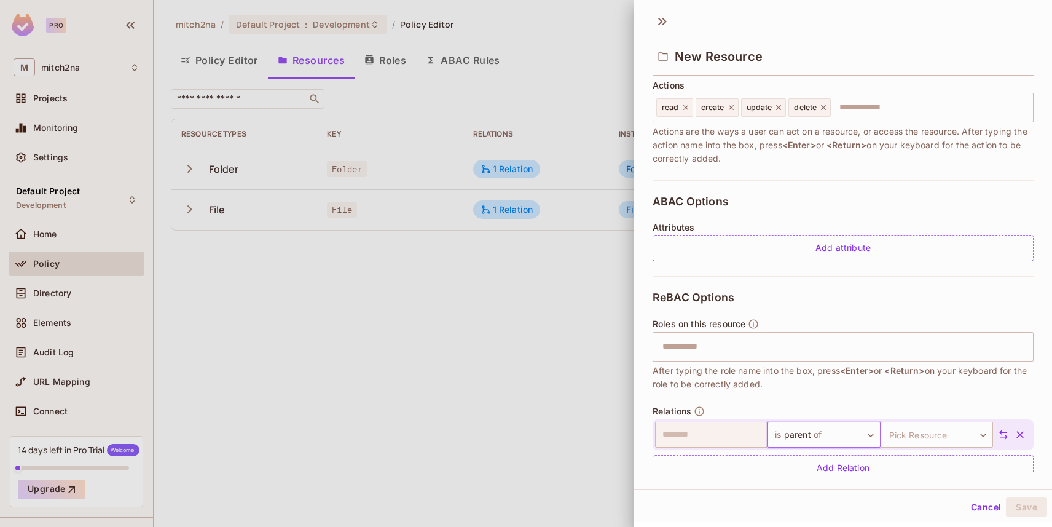
scroll to position [185, 0]
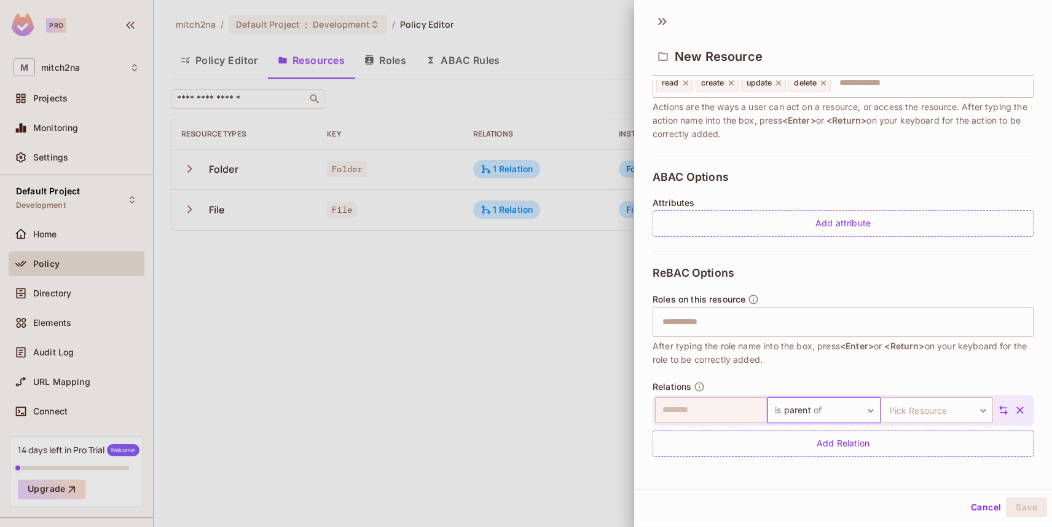
click at [803, 414] on body "Pro M mitch2na Projects Monitoring Settings Default Project Development Home Po…" at bounding box center [526, 263] width 1052 height 527
click at [760, 358] on div at bounding box center [526, 263] width 1052 height 527
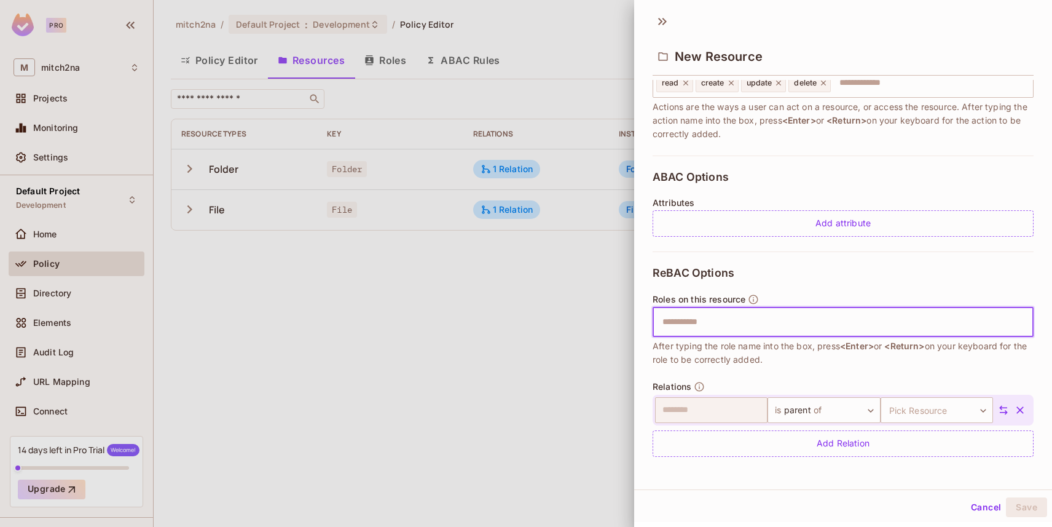
click at [696, 321] on input "text" at bounding box center [841, 322] width 373 height 25
click at [356, 301] on div at bounding box center [526, 263] width 1052 height 527
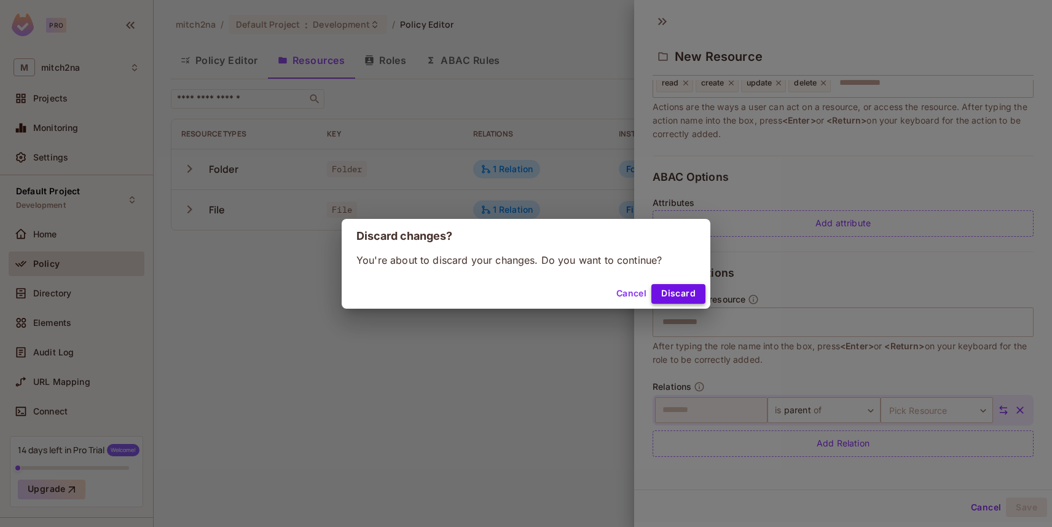
click at [669, 297] on button "Discard" at bounding box center [678, 294] width 54 height 20
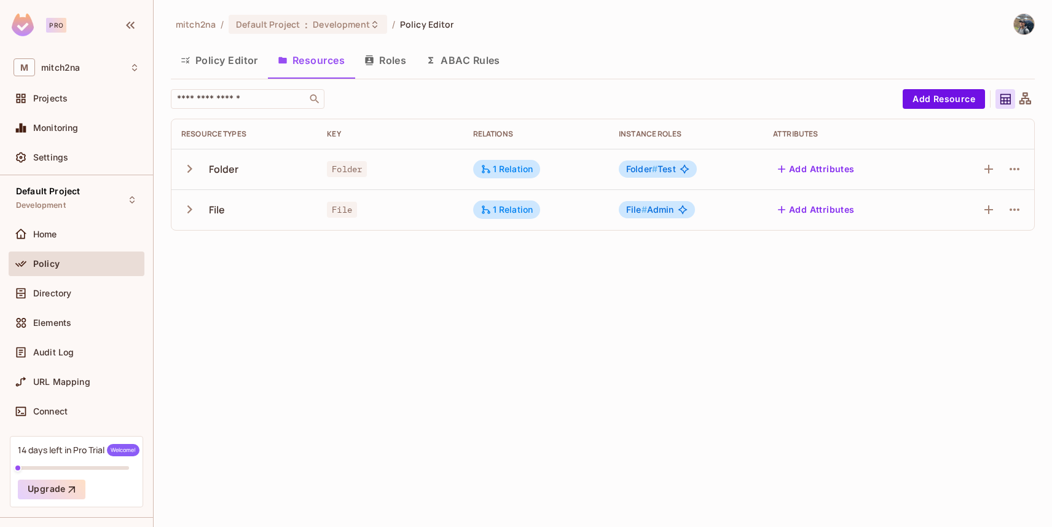
click at [232, 69] on button "Policy Editor" at bounding box center [219, 60] width 97 height 31
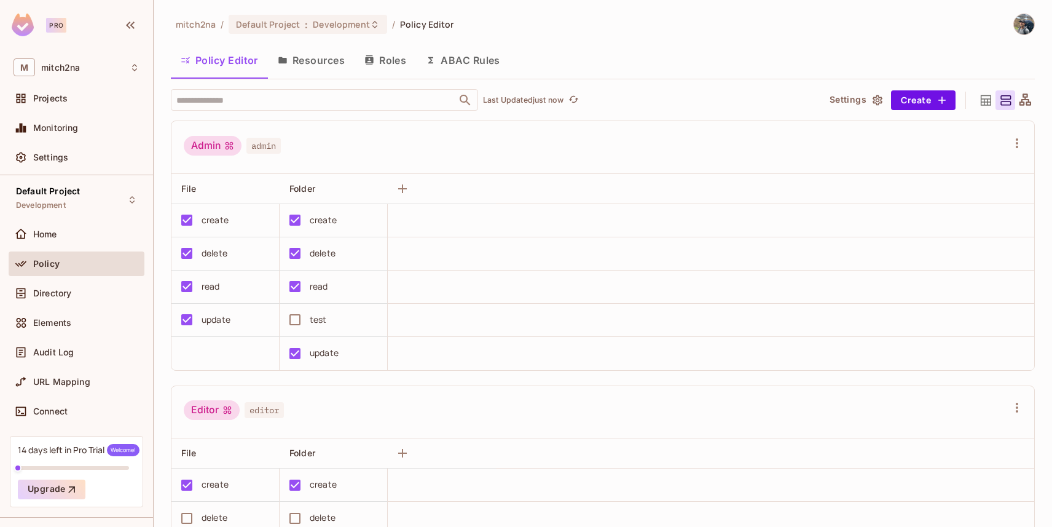
click at [395, 62] on button "Roles" at bounding box center [385, 60] width 61 height 31
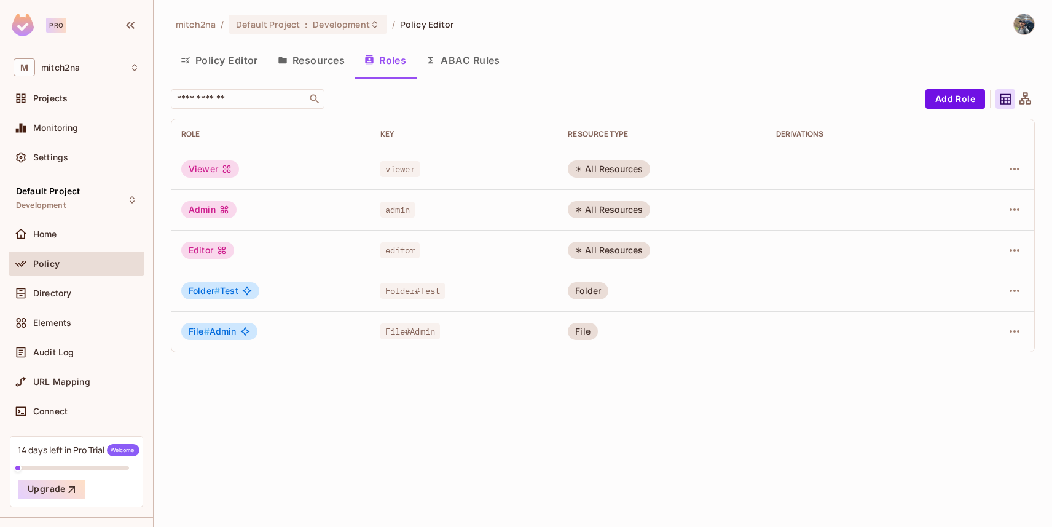
click at [214, 54] on button "Policy Editor" at bounding box center [219, 60] width 97 height 31
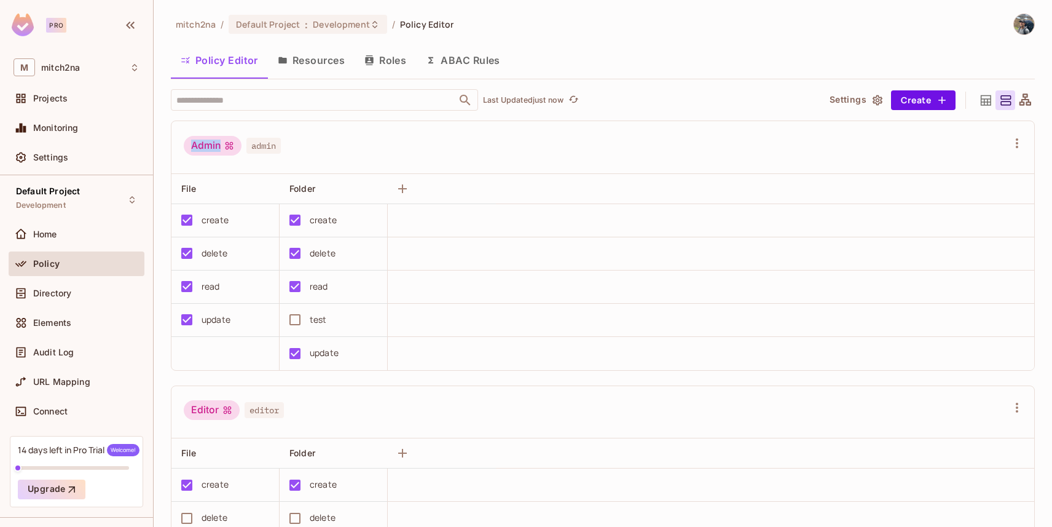
drag, startPoint x: 189, startPoint y: 146, endPoint x: 221, endPoint y: 146, distance: 32.6
click at [221, 146] on div "Admin" at bounding box center [213, 146] width 58 height 20
drag, startPoint x: 178, startPoint y: 191, endPoint x: 237, endPoint y: 186, distance: 59.3
click at [237, 186] on div "File" at bounding box center [225, 188] width 108 height 29
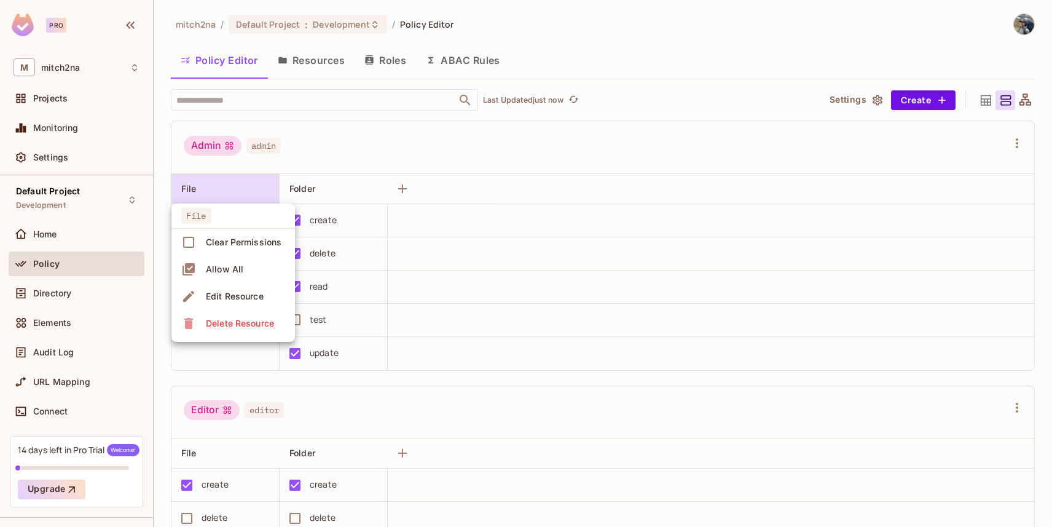
click at [152, 178] on div at bounding box center [526, 263] width 1052 height 527
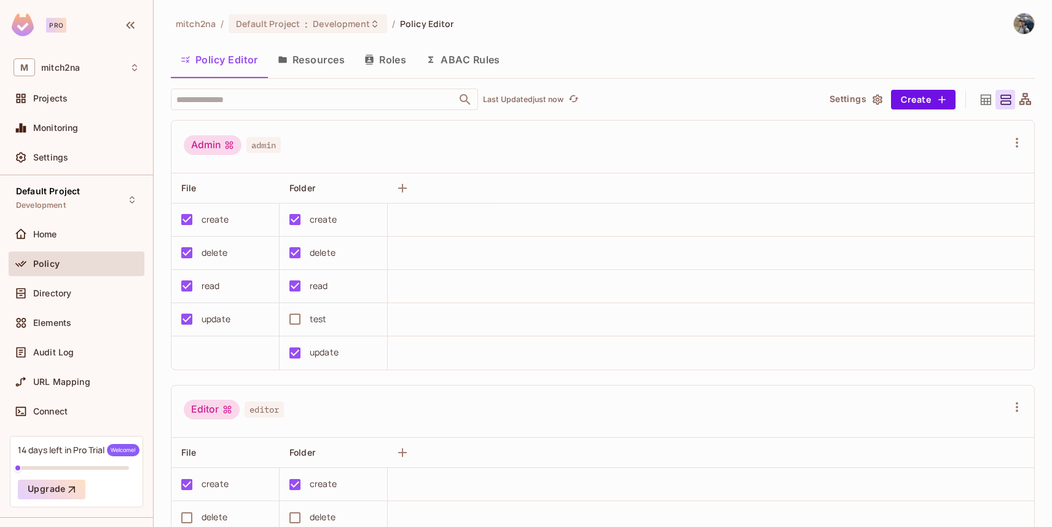
click at [310, 64] on button "Resources" at bounding box center [311, 59] width 87 height 31
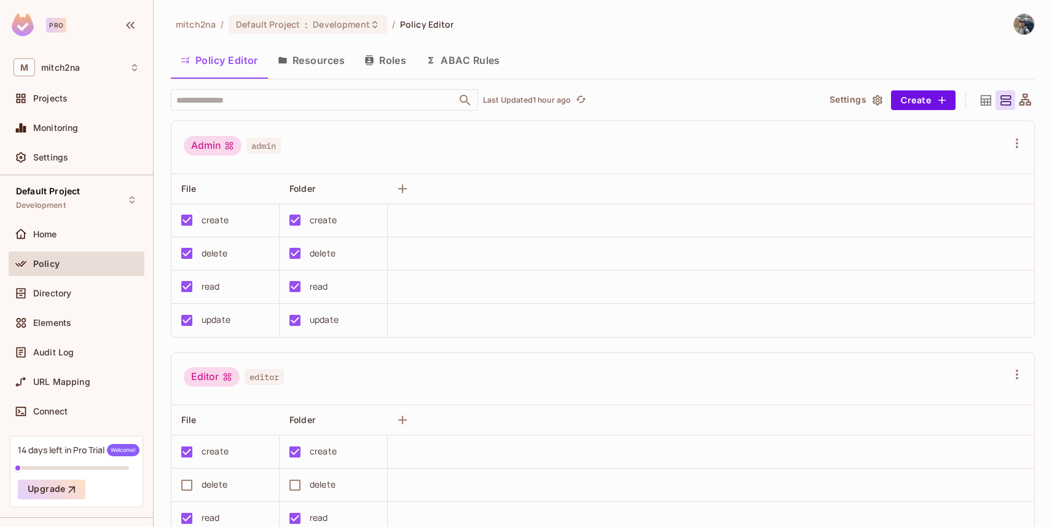
scroll to position [777, 0]
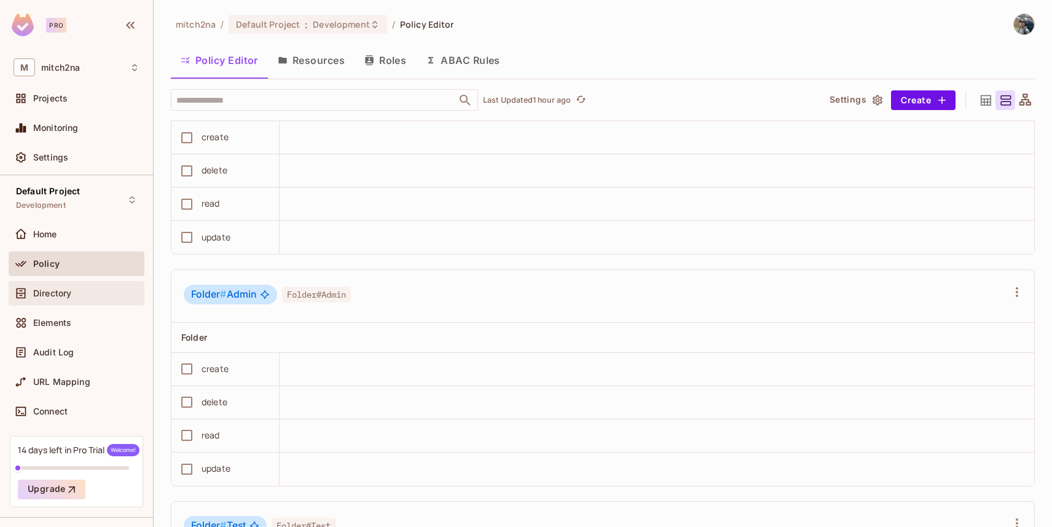
click at [68, 294] on span "Directory" at bounding box center [52, 293] width 38 height 10
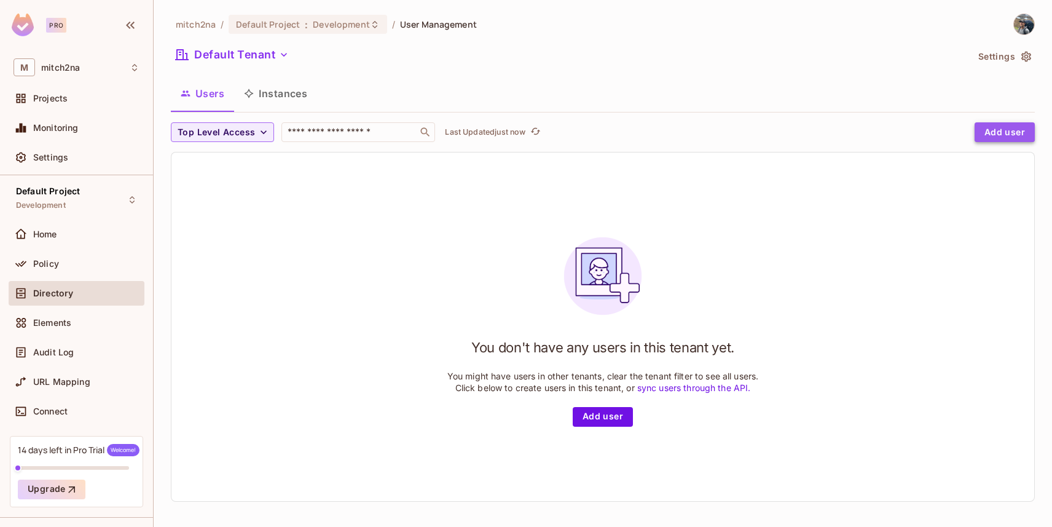
click at [999, 135] on button "Add user" at bounding box center [1005, 132] width 60 height 20
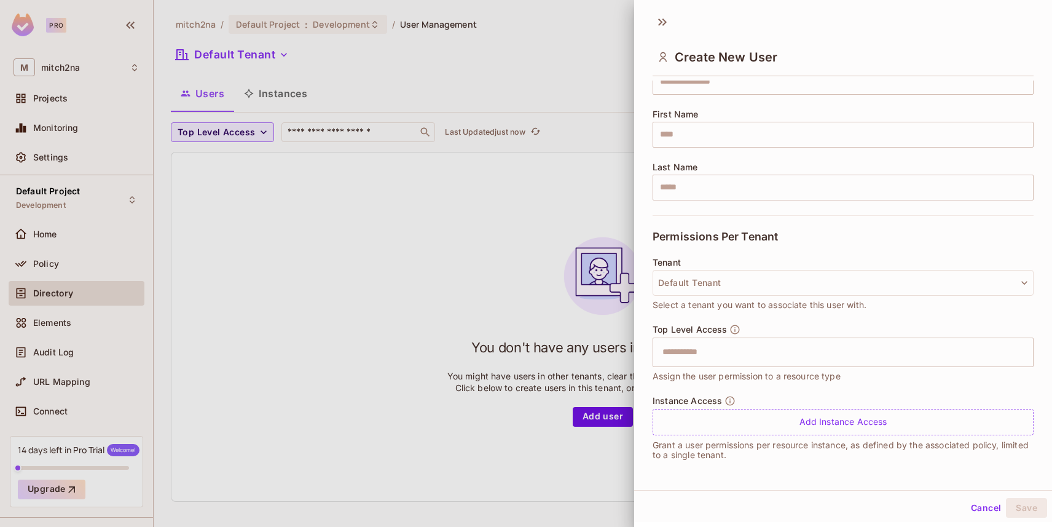
scroll to position [2, 0]
click at [680, 352] on input "text" at bounding box center [832, 351] width 355 height 25
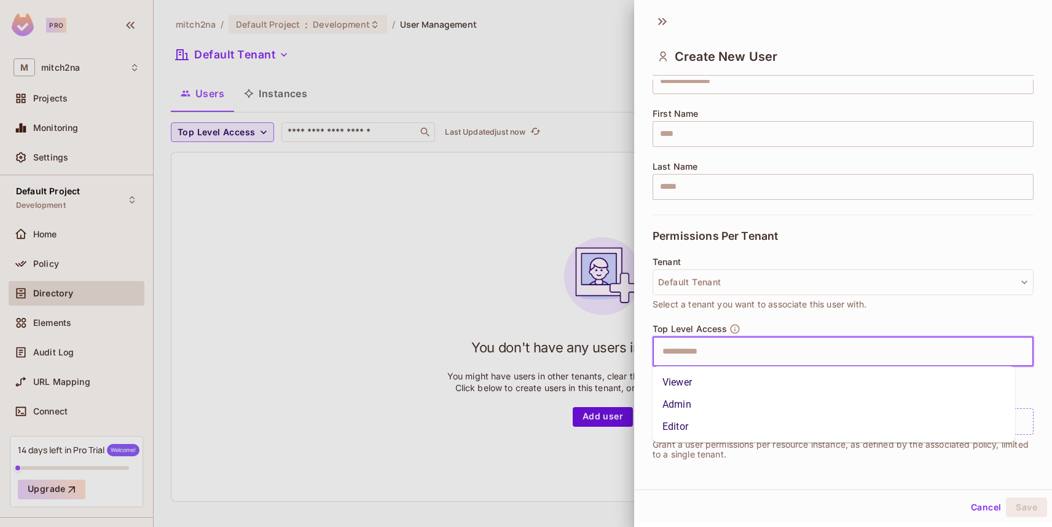
click at [694, 378] on li "Viewer" at bounding box center [834, 382] width 363 height 22
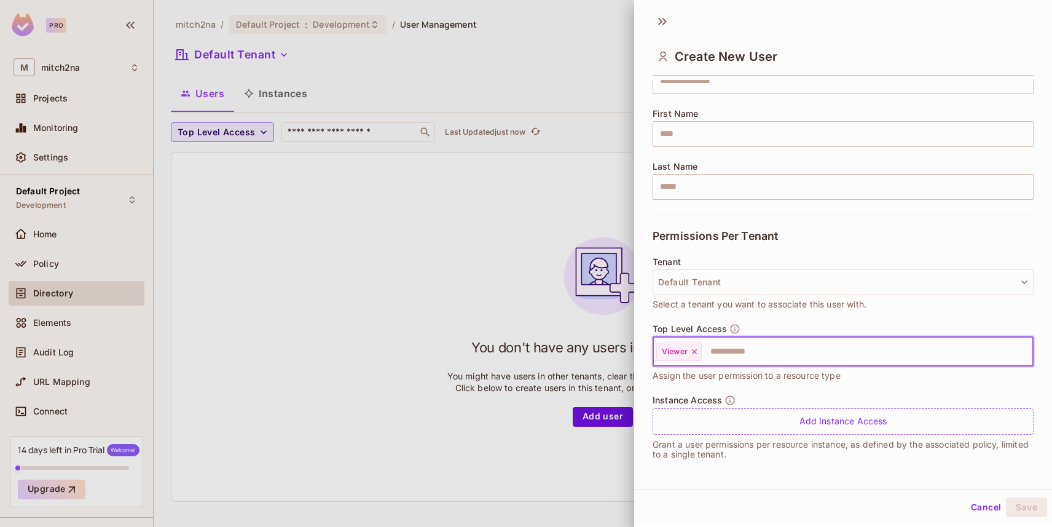
click at [696, 348] on icon at bounding box center [694, 351] width 9 height 9
click at [423, 301] on div at bounding box center [526, 263] width 1052 height 527
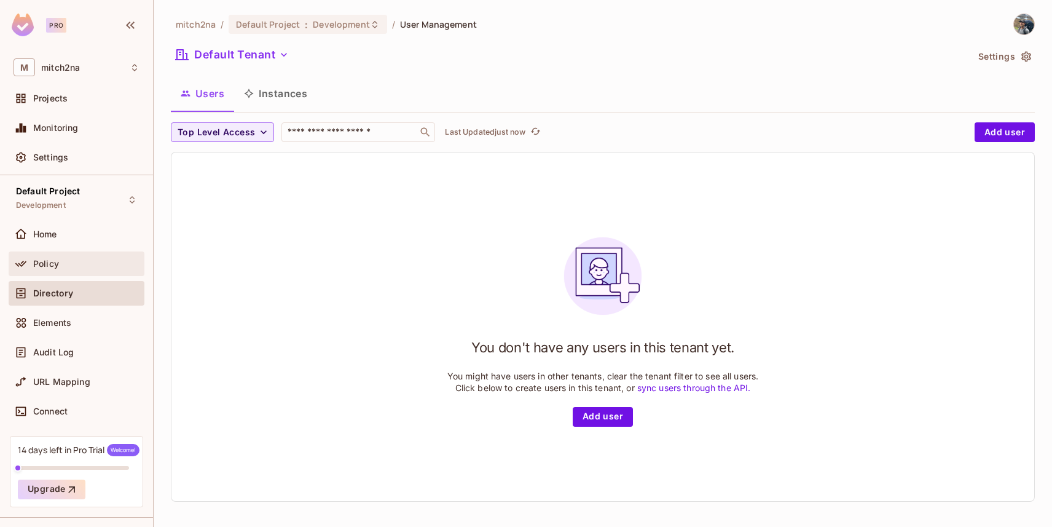
click at [90, 268] on div "Policy" at bounding box center [86, 264] width 106 height 10
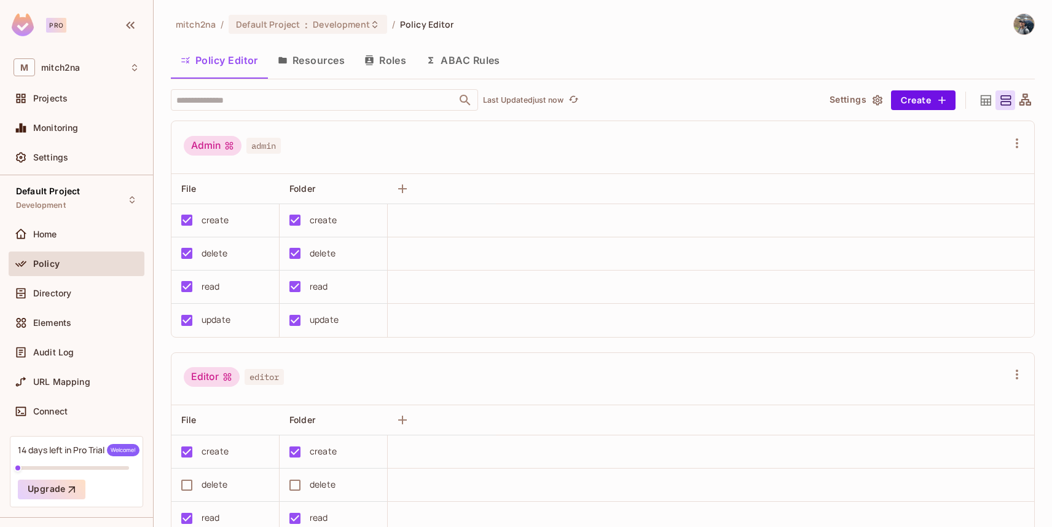
click at [314, 57] on button "Resources" at bounding box center [311, 60] width 87 height 31
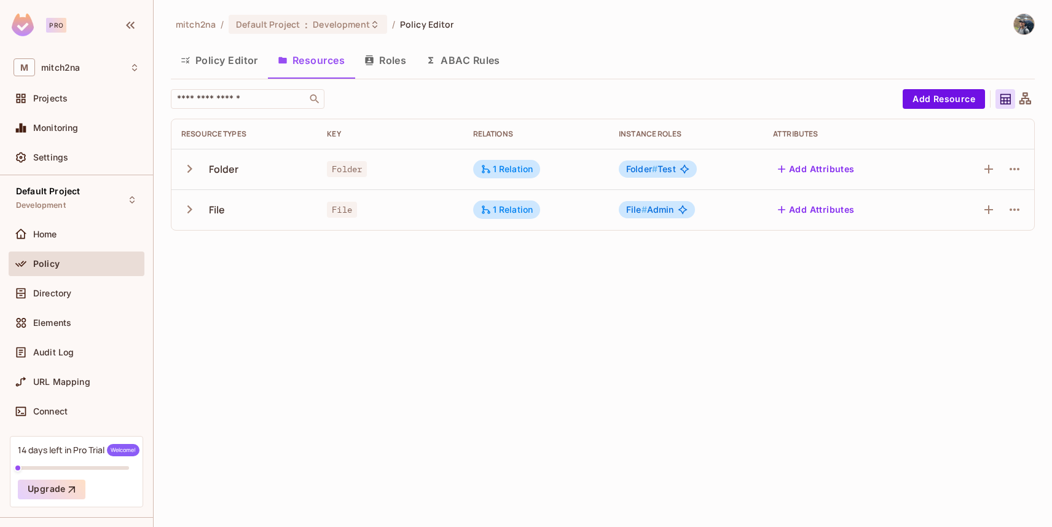
click at [393, 63] on button "Roles" at bounding box center [385, 60] width 61 height 31
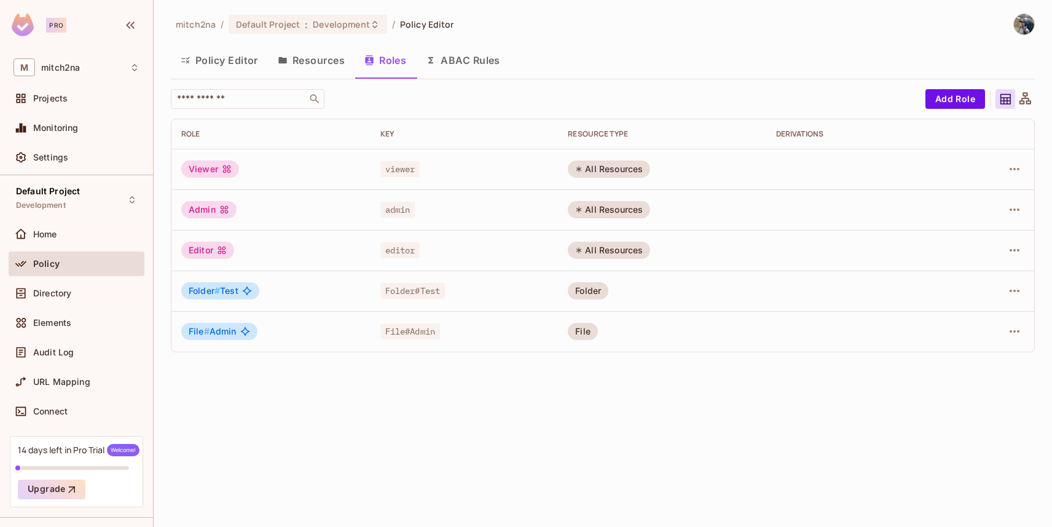
click at [313, 62] on button "Resources" at bounding box center [311, 60] width 87 height 31
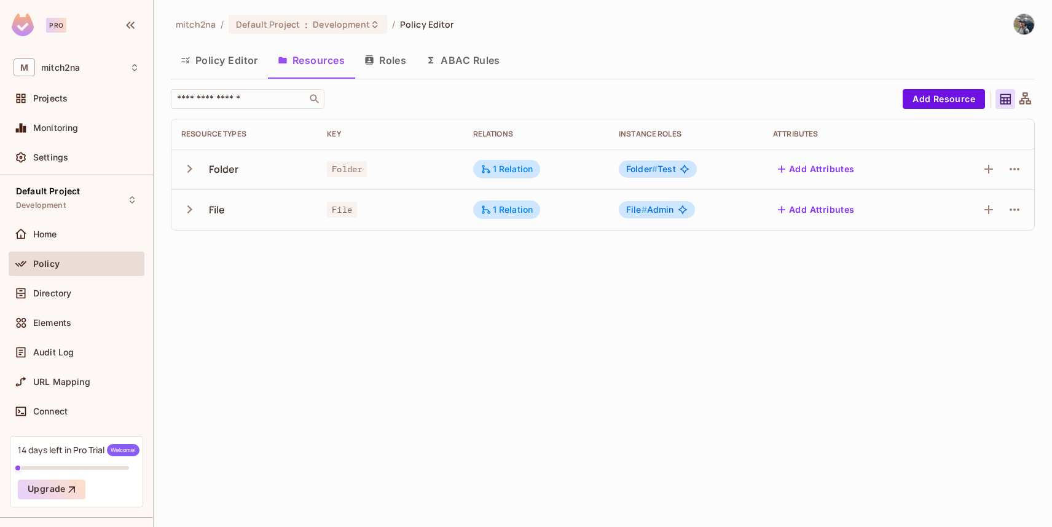
click at [374, 53] on button "Roles" at bounding box center [385, 60] width 61 height 31
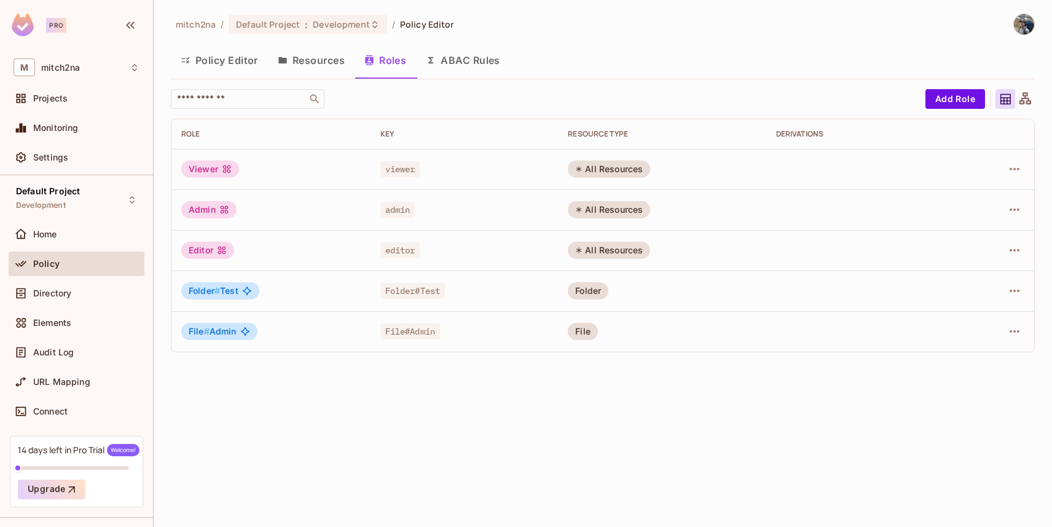
click at [400, 167] on span "viewer" at bounding box center [400, 169] width 40 height 16
click at [200, 171] on div "Viewer" at bounding box center [210, 168] width 58 height 17
click at [1013, 169] on icon "button" at bounding box center [1015, 169] width 10 height 2
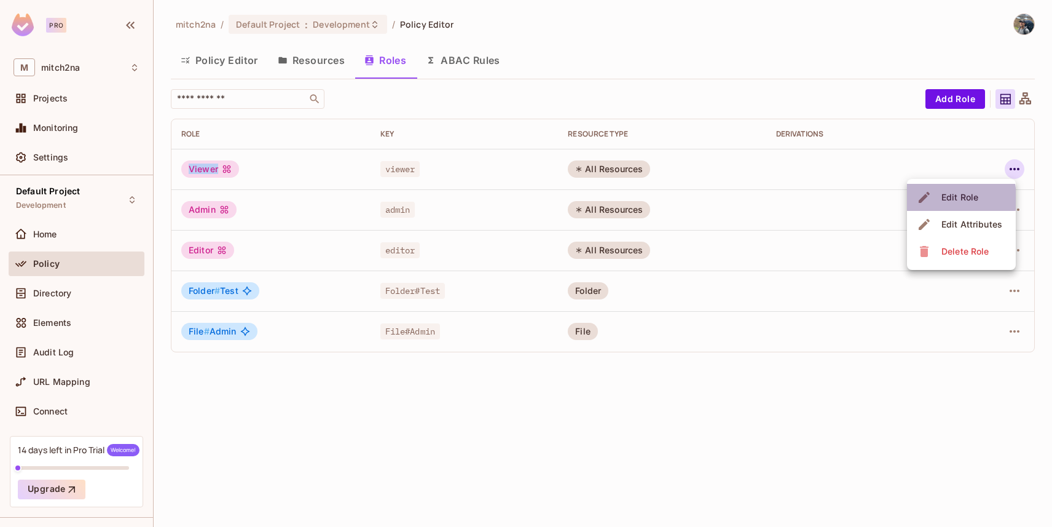
click at [924, 199] on icon at bounding box center [924, 197] width 11 height 11
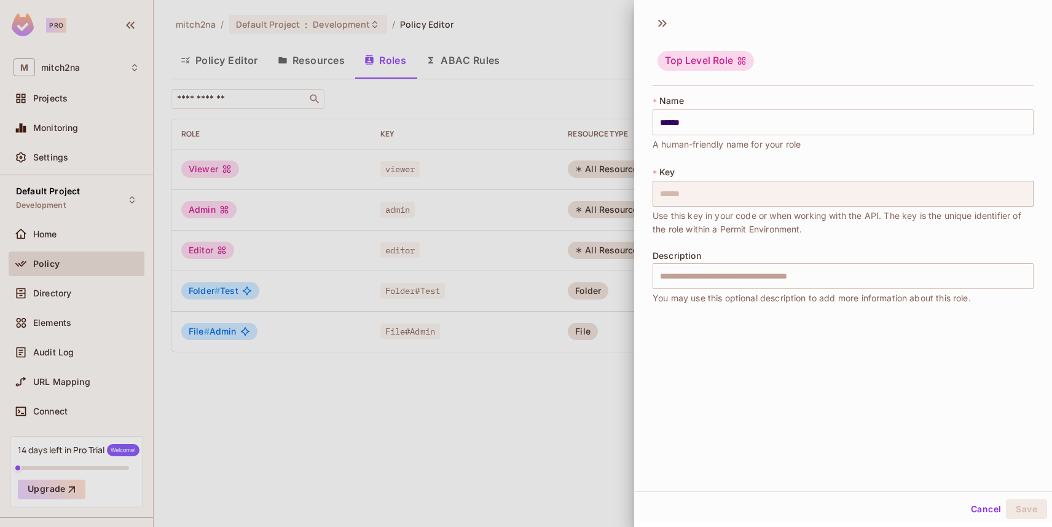
click at [551, 73] on div at bounding box center [526, 263] width 1052 height 527
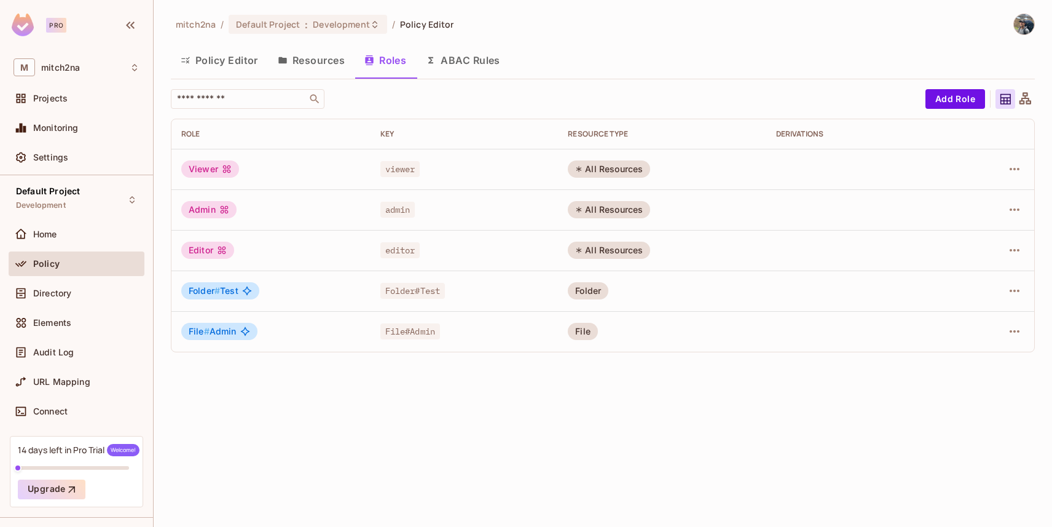
click at [252, 61] on button "Policy Editor" at bounding box center [219, 60] width 97 height 31
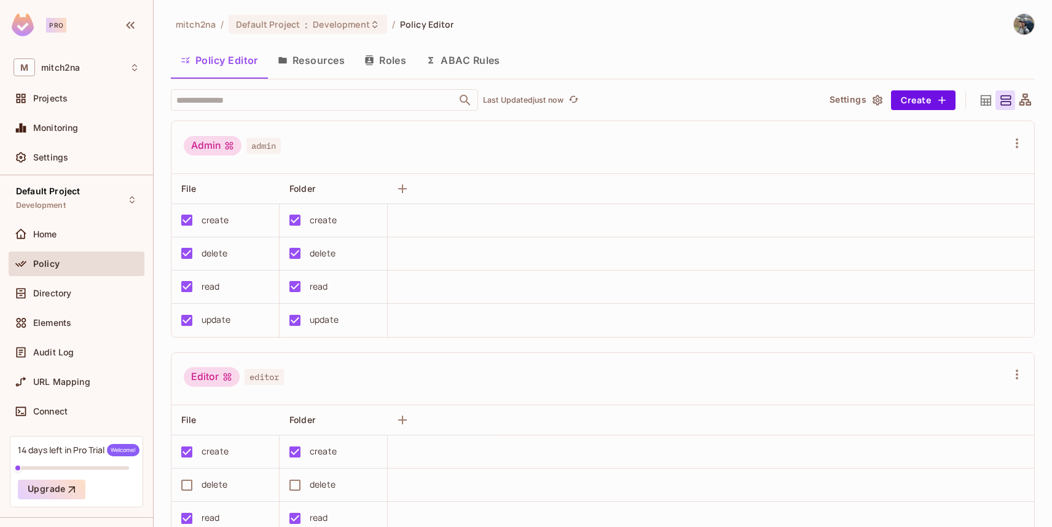
click at [199, 147] on div "Admin" at bounding box center [213, 146] width 58 height 20
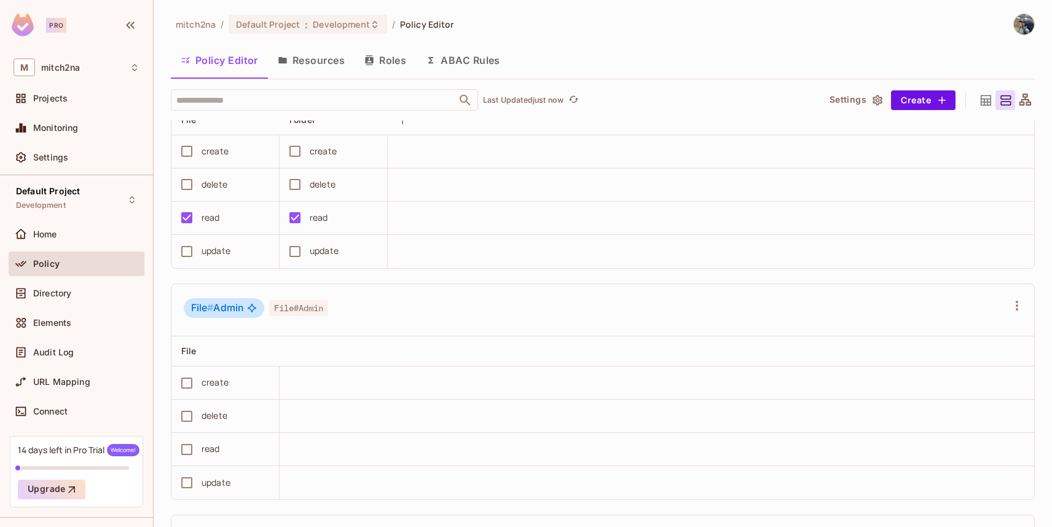
scroll to position [641, 0]
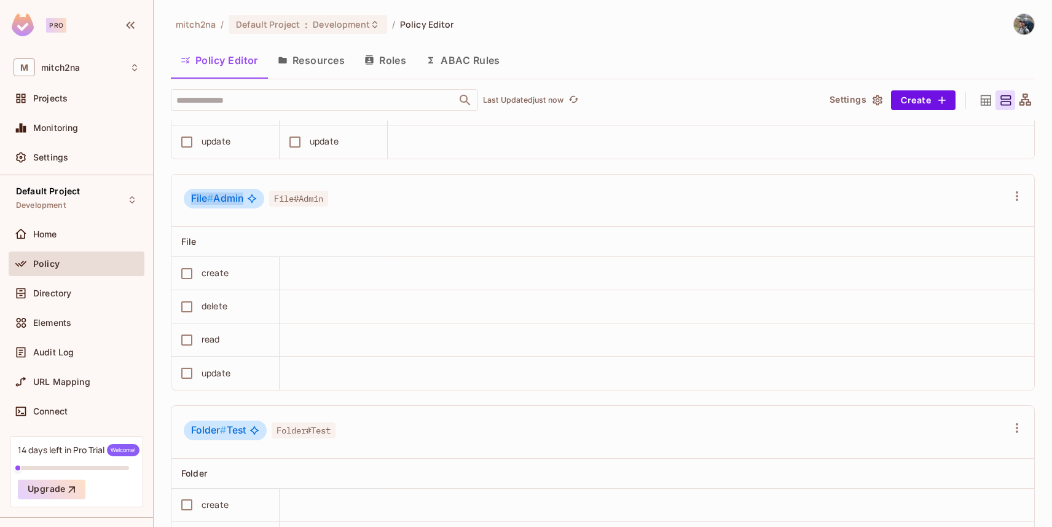
drag, startPoint x: 189, startPoint y: 203, endPoint x: 245, endPoint y: 202, distance: 55.9
click at [245, 202] on div "File # Admin" at bounding box center [224, 199] width 81 height 20
click at [239, 202] on span "File # Admin" at bounding box center [217, 198] width 52 height 12
click at [296, 74] on button "Resources" at bounding box center [311, 60] width 87 height 31
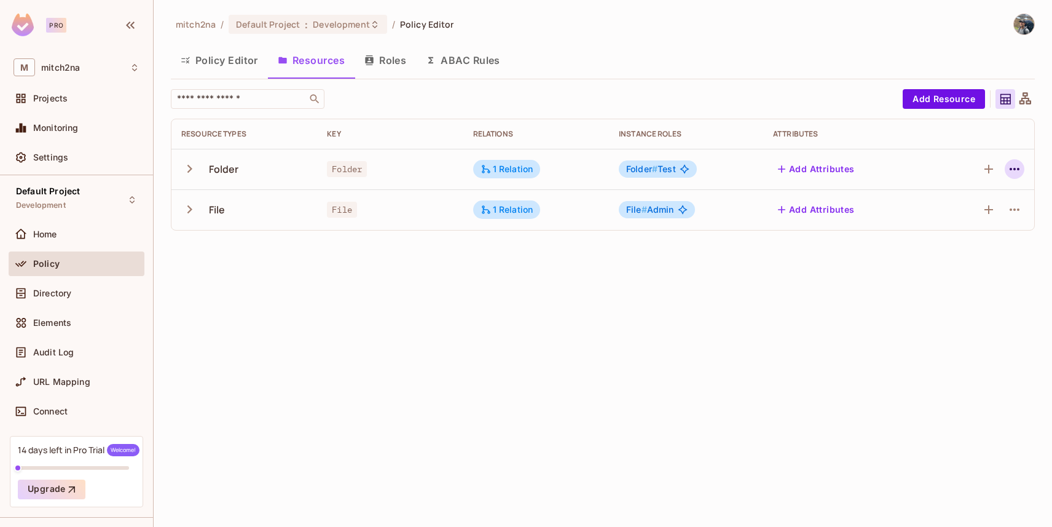
click at [1016, 168] on icon "button" at bounding box center [1014, 169] width 15 height 15
click at [978, 208] on span "Edit Resource" at bounding box center [961, 218] width 65 height 20
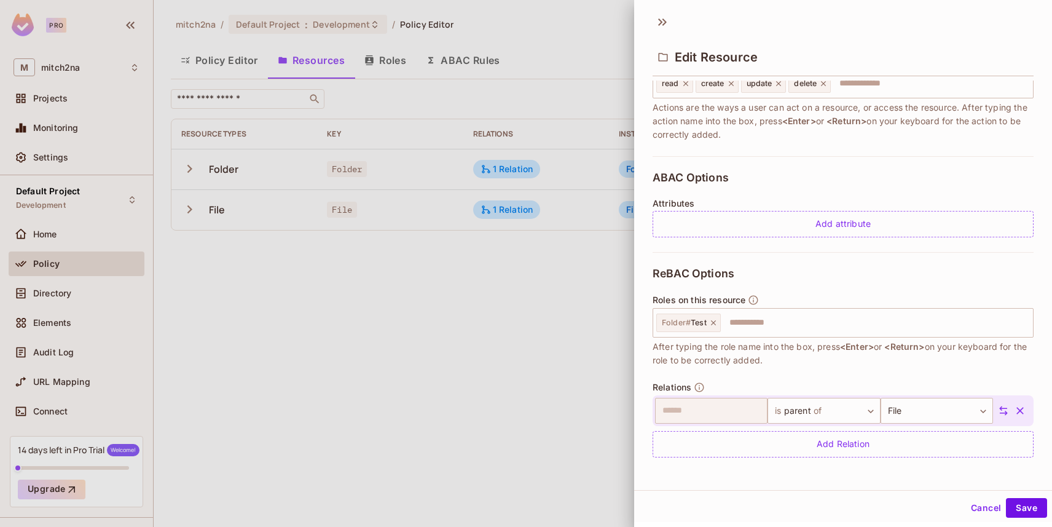
scroll to position [2, 0]
click at [714, 321] on icon at bounding box center [713, 322] width 9 height 9
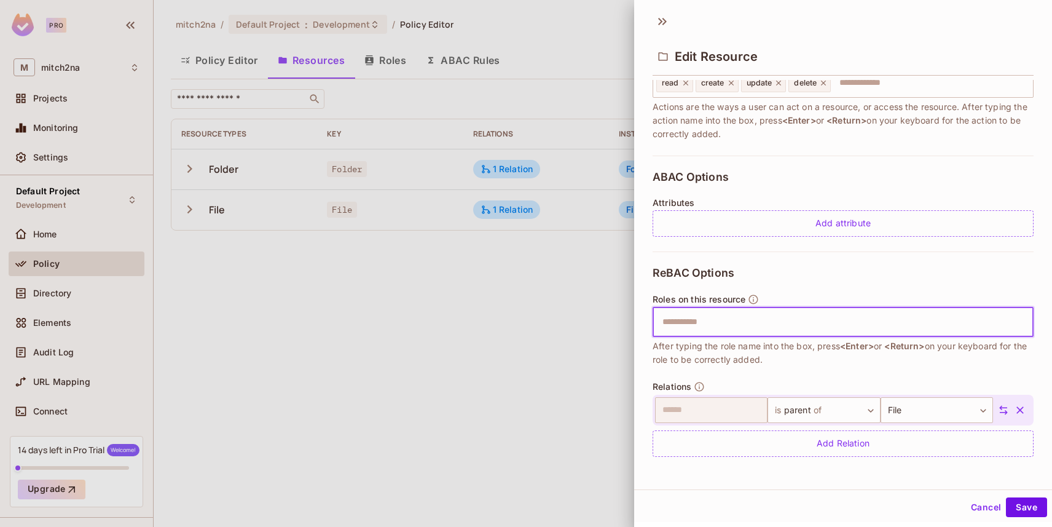
click at [718, 321] on input "text" at bounding box center [841, 322] width 373 height 25
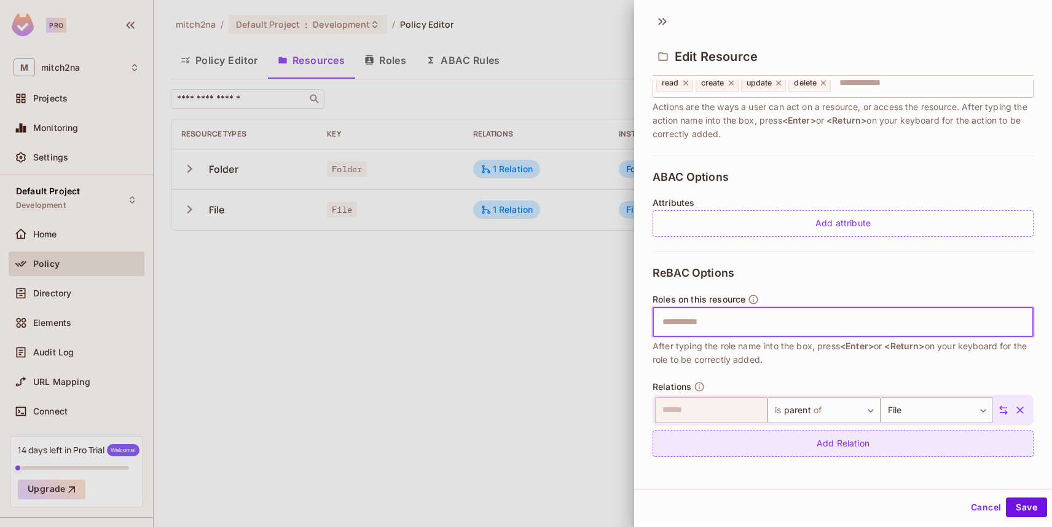
click at [858, 447] on div "Add Relation" at bounding box center [843, 443] width 381 height 26
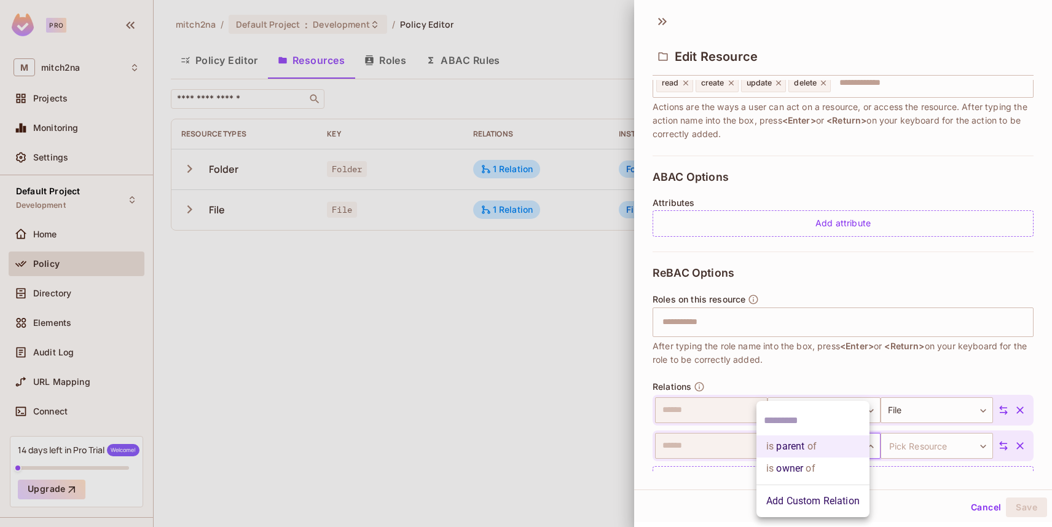
click at [820, 439] on body "Pro M mitch2na Projects Monitoring Settings Default Project Development Home Po…" at bounding box center [526, 263] width 1052 height 527
click at [810, 468] on span "of" at bounding box center [809, 468] width 12 height 15
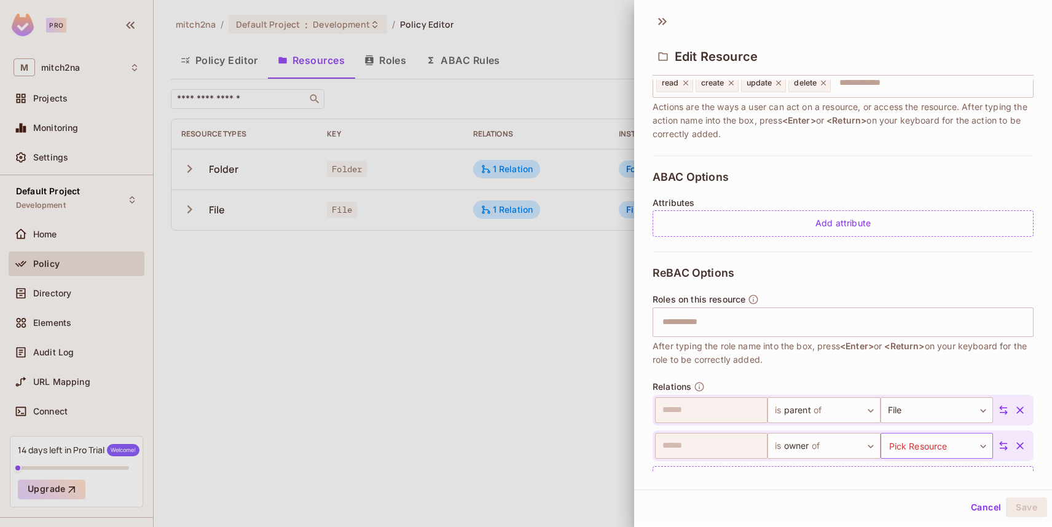
click at [911, 440] on body "Pro M mitch2na Projects Monitoring Settings Default Project Development Home Po…" at bounding box center [526, 263] width 1052 height 527
click at [816, 473] on div at bounding box center [526, 263] width 1052 height 527
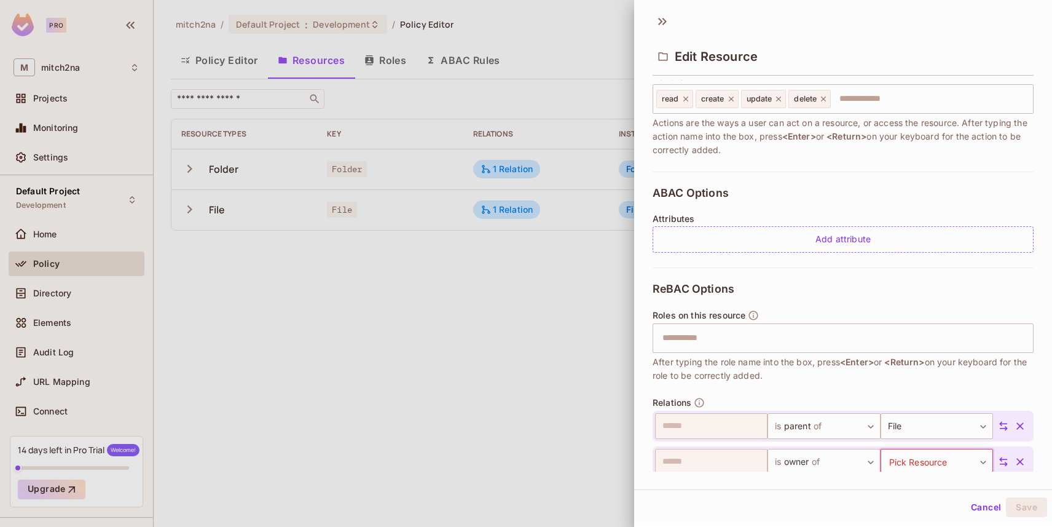
scroll to position [164, 0]
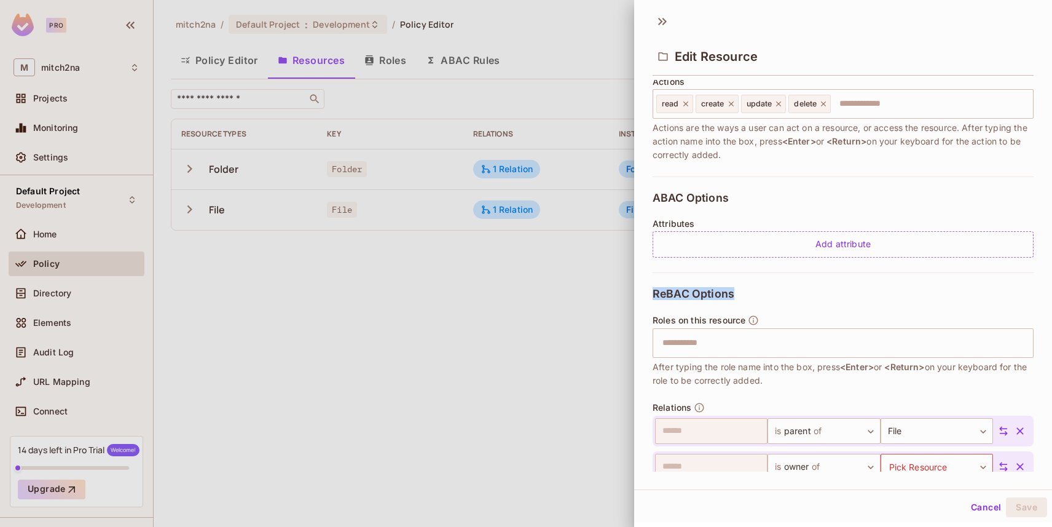
drag, startPoint x: 653, startPoint y: 292, endPoint x: 750, endPoint y: 291, distance: 96.5
click at [750, 291] on div "ReBAC Options Roles on this resource ​ After typing the role name into the box,…" at bounding box center [843, 400] width 381 height 256
drag, startPoint x: 652, startPoint y: 317, endPoint x: 763, endPoint y: 318, distance: 110.6
click at [763, 318] on div "* Name ****** ​ A human-friendly name for your resource * Key ****** ​ Use this…" at bounding box center [843, 275] width 418 height 391
click at [688, 317] on span "Roles on this resource" at bounding box center [699, 320] width 93 height 10
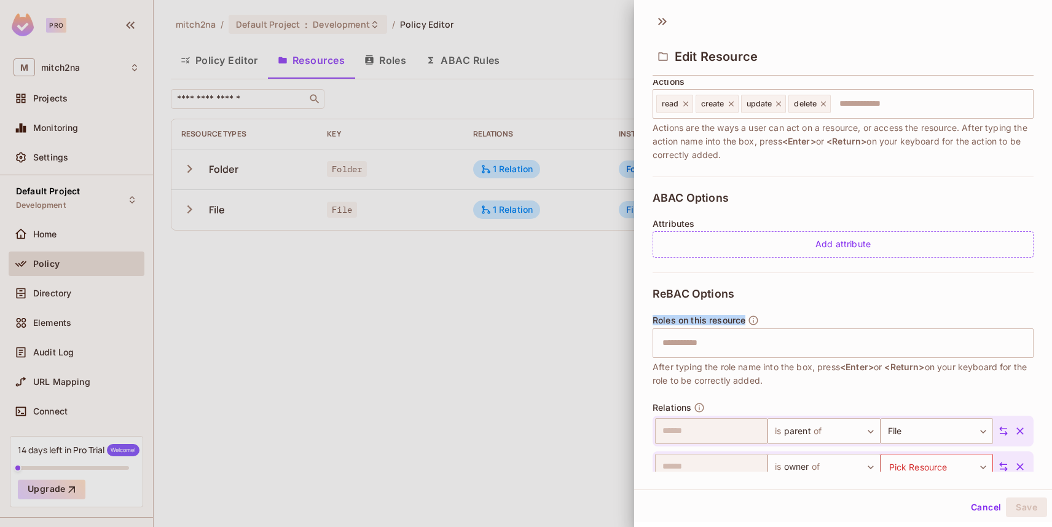
drag, startPoint x: 655, startPoint y: 320, endPoint x: 745, endPoint y: 318, distance: 91.0
click at [745, 318] on div "Roles on this resource" at bounding box center [706, 320] width 106 height 11
copy span "Roles on this resource"
